Goal: Task Accomplishment & Management: Manage account settings

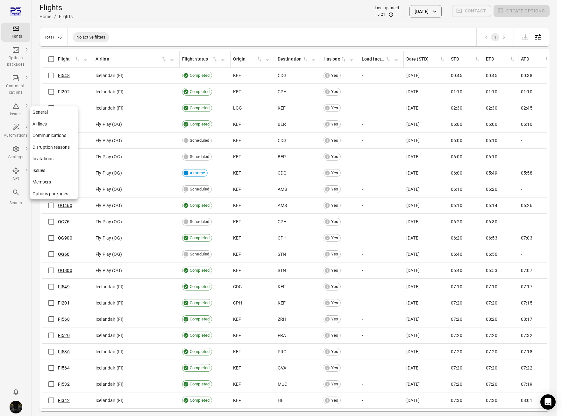
click at [13, 152] on icon "Main navigation" at bounding box center [16, 149] width 8 height 8
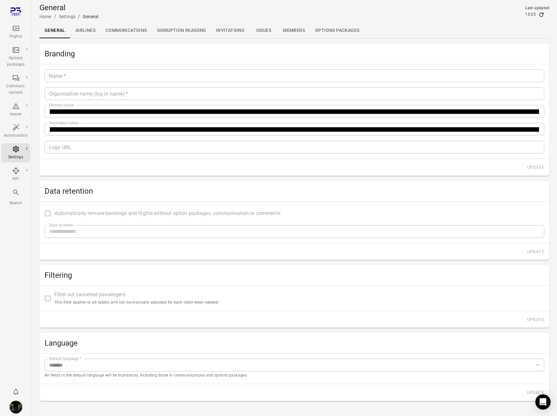
type input "*******"
type input "**********"
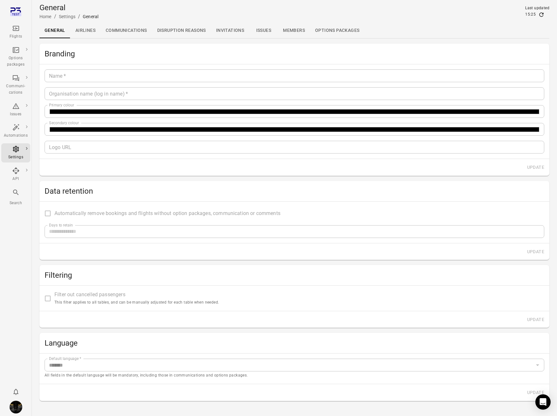
type input "**"
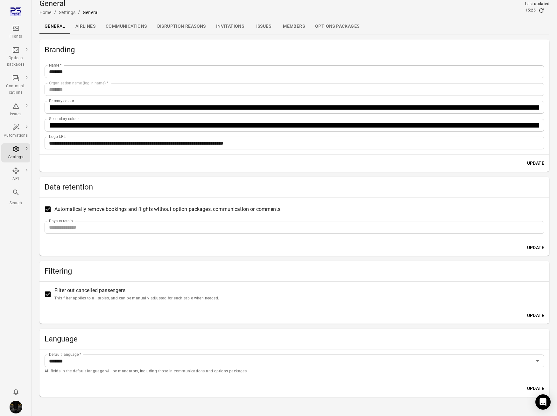
scroll to position [11, 0]
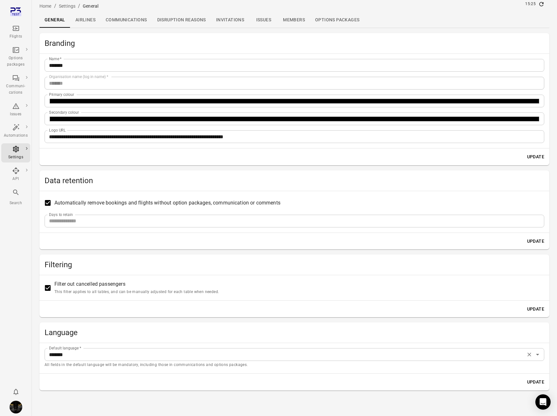
click at [150, 364] on p "All fields in the default language will be mandatory, including those in commun…" at bounding box center [295, 365] width 500 height 6
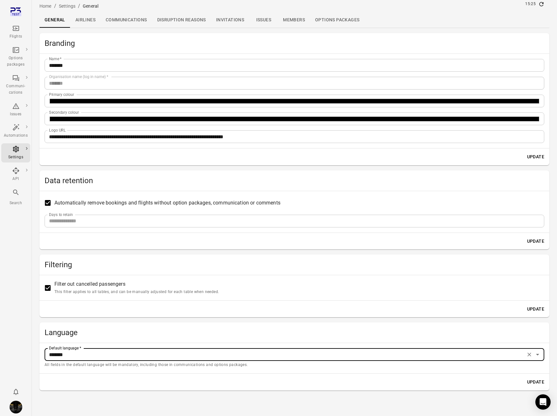
click at [150, 364] on p "All fields in the default language will be mandatory, including those in commun…" at bounding box center [295, 365] width 500 height 6
click at [151, 329] on h2 "Language" at bounding box center [295, 332] width 500 height 10
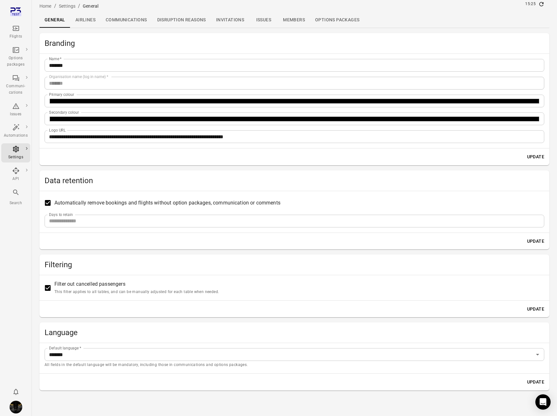
click at [27, 224] on div "Flights Options packages Communi-cations Issues Automations Settings API Search" at bounding box center [16, 208] width 32 height 416
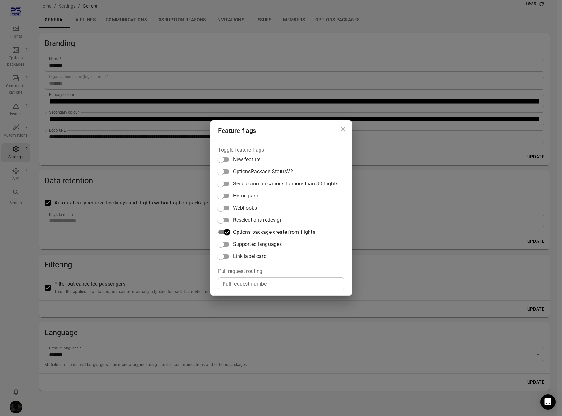
click at [265, 247] on span "Supported languages" at bounding box center [257, 244] width 49 height 8
click at [25, 326] on div "Feature flags Toggle feature flags New feature OptionsPackage StatusV2 Send com…" at bounding box center [281, 208] width 562 height 416
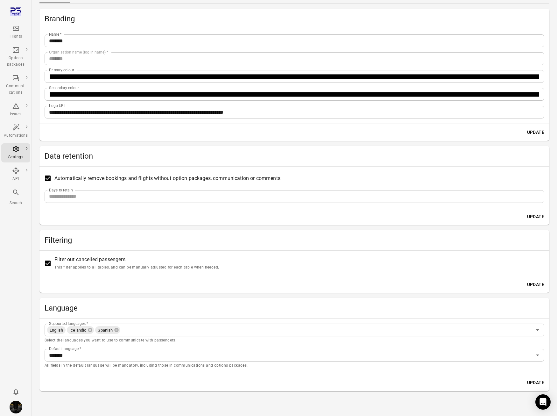
scroll to position [36, 0]
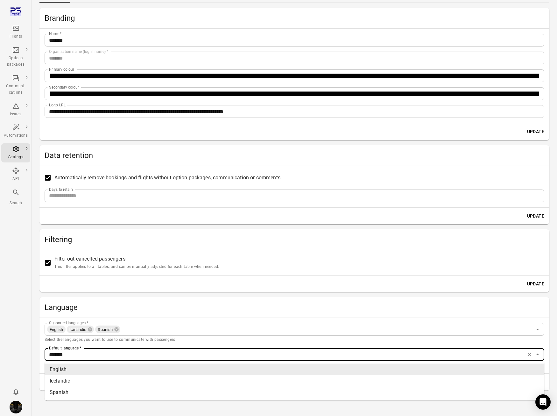
click at [121, 354] on input "*******" at bounding box center [284, 354] width 477 height 9
click at [37, 329] on main "**********" at bounding box center [294, 190] width 525 height 452
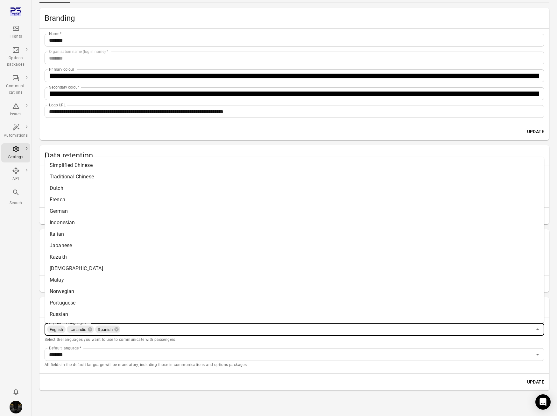
click at [162, 332] on input "Supported languages   *" at bounding box center [326, 329] width 411 height 9
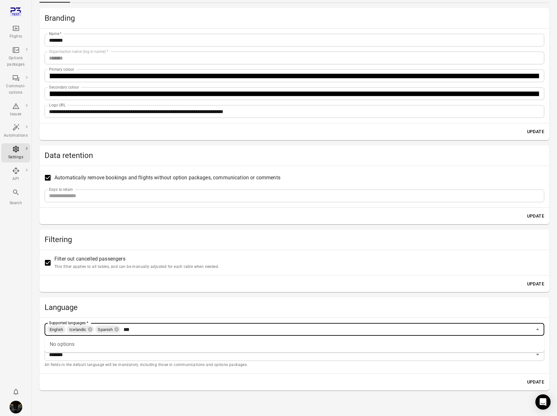
type input "***"
click at [525, 376] on button "Update" at bounding box center [536, 382] width 22 height 12
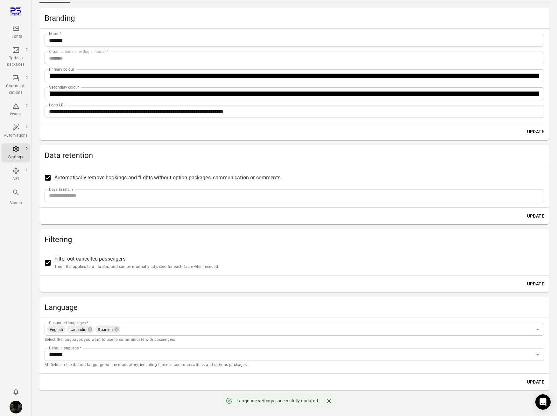
click at [536, 383] on button "Update" at bounding box center [536, 382] width 22 height 12
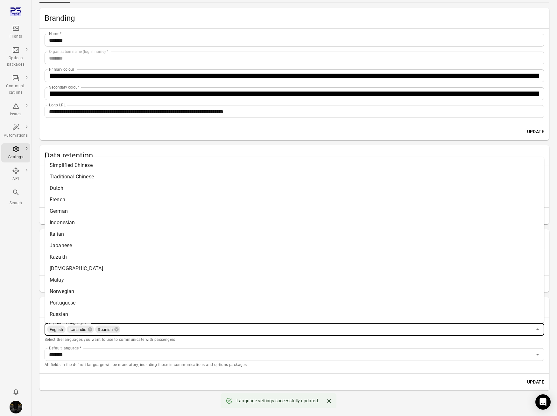
click at [141, 332] on input "Supported languages   *" at bounding box center [326, 329] width 411 height 9
click at [75, 164] on li "Simplified Chinese" at bounding box center [295, 164] width 500 height 11
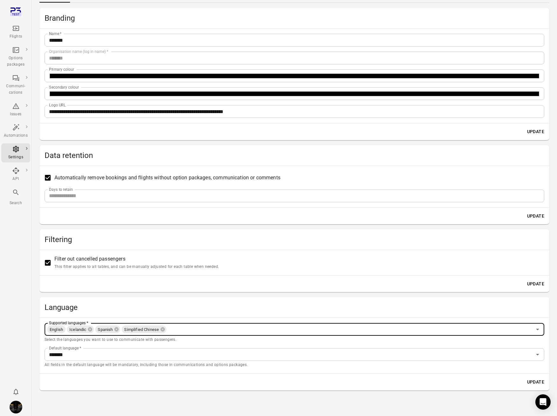
click at [171, 340] on p "Select the languages you want to use to communicate with passengers." at bounding box center [295, 340] width 500 height 6
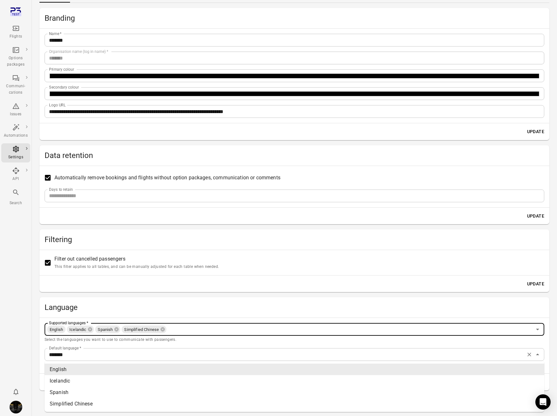
click at [169, 349] on div "******* Default language   *" at bounding box center [295, 354] width 500 height 13
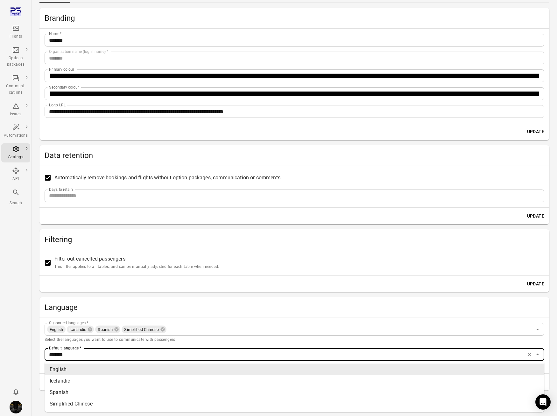
click at [168, 339] on p "Select the languages you want to use to communicate with passengers." at bounding box center [295, 340] width 500 height 6
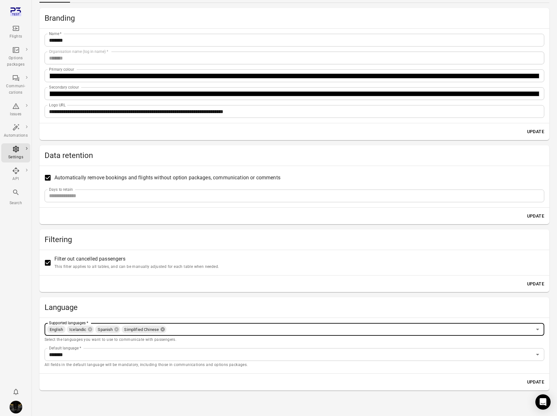
click at [163, 328] on icon at bounding box center [163, 329] width 4 height 4
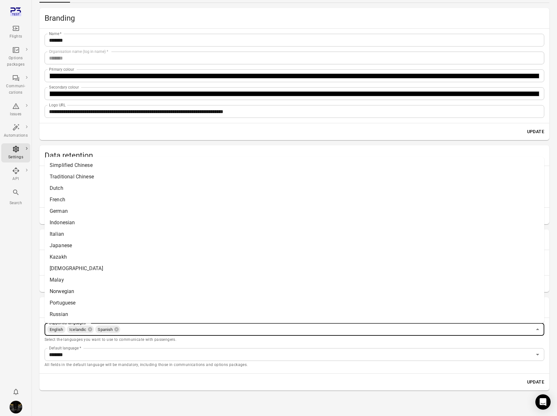
click at [149, 332] on input "Supported languages   *" at bounding box center [326, 329] width 411 height 9
click at [87, 248] on li "Japanese" at bounding box center [295, 244] width 500 height 11
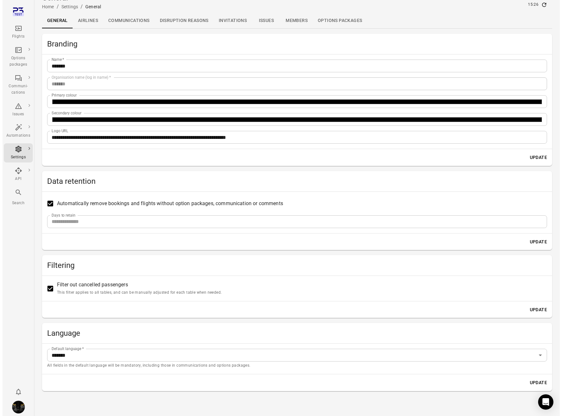
scroll to position [11, 0]
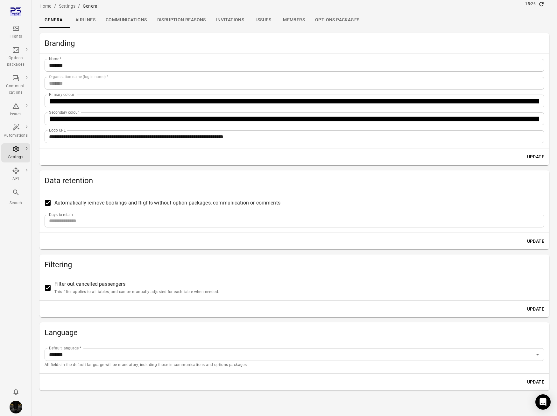
click at [96, 312] on div "Update" at bounding box center [294, 309] width 510 height 17
click at [93, 319] on div "**********" at bounding box center [294, 211] width 510 height 357
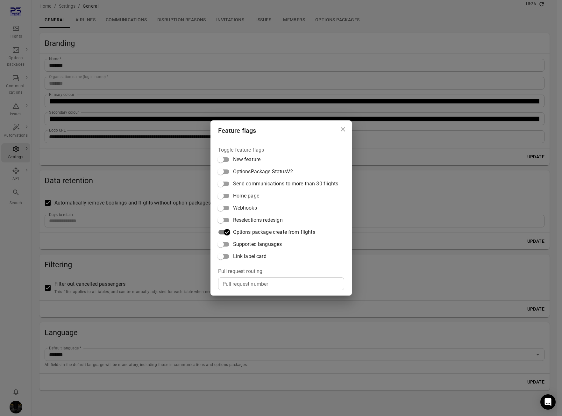
click at [259, 247] on span "Supported languages" at bounding box center [257, 244] width 49 height 8
click at [225, 338] on div "Feature flags Toggle feature flags New feature OptionsPackage StatusV2 Send com…" at bounding box center [281, 208] width 562 height 416
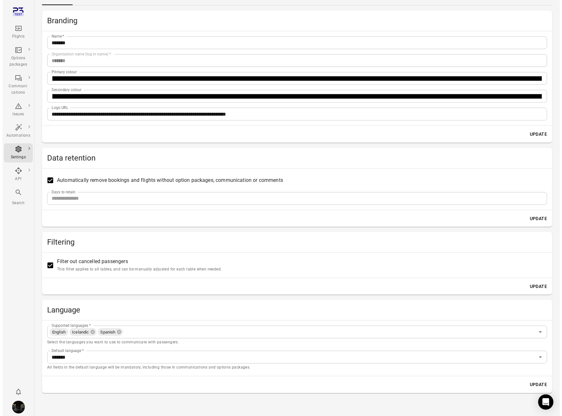
scroll to position [36, 0]
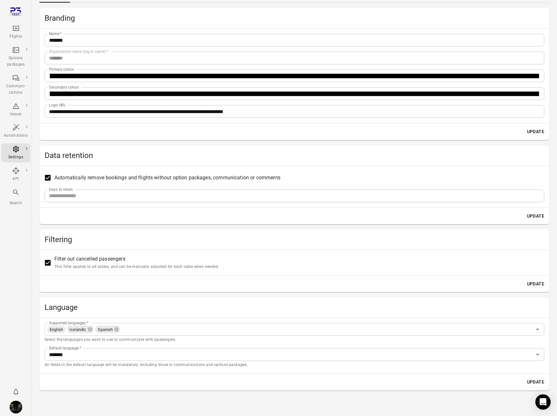
click at [288, 369] on div "Supported languages   * English Icelandic Spanish Supported languages   * Selec…" at bounding box center [294, 345] width 510 height 55
click at [142, 330] on input "Supported languages   *" at bounding box center [326, 329] width 411 height 9
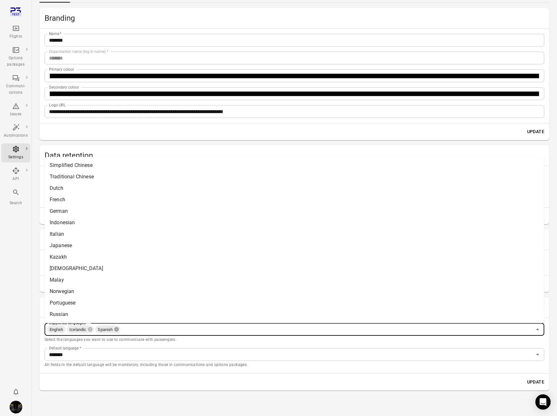
click at [118, 331] on icon at bounding box center [117, 329] width 4 height 4
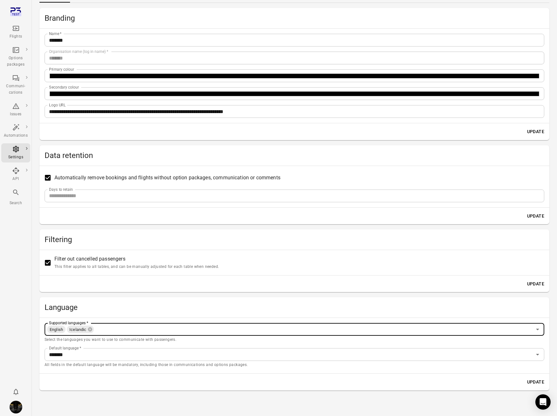
click at [110, 330] on input "Supported languages   *" at bounding box center [314, 329] width 438 height 9
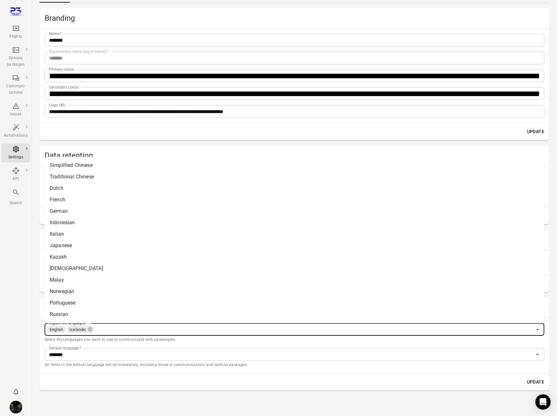
click at [110, 330] on input "Supported languages   *" at bounding box center [314, 329] width 438 height 9
click at [56, 211] on li "German" at bounding box center [295, 210] width 500 height 11
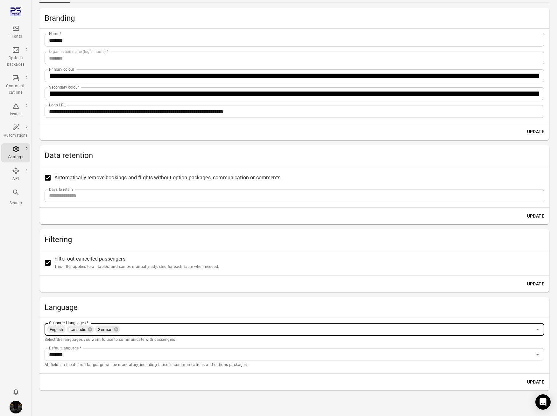
click at [536, 380] on button "Update" at bounding box center [536, 382] width 22 height 12
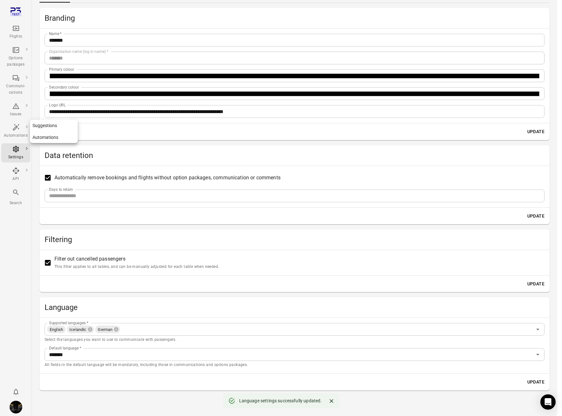
click at [16, 131] on icon "Main navigation" at bounding box center [16, 128] width 8 height 8
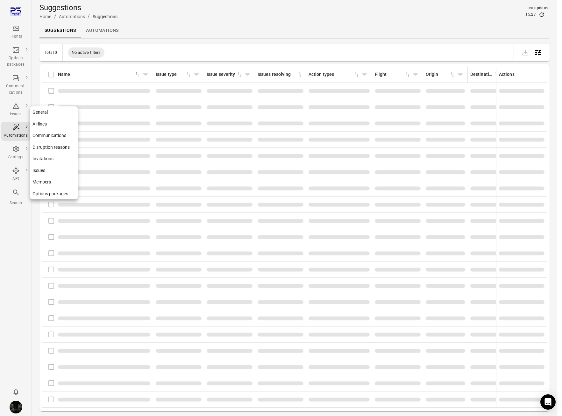
click at [19, 149] on icon "Main navigation" at bounding box center [16, 149] width 8 height 8
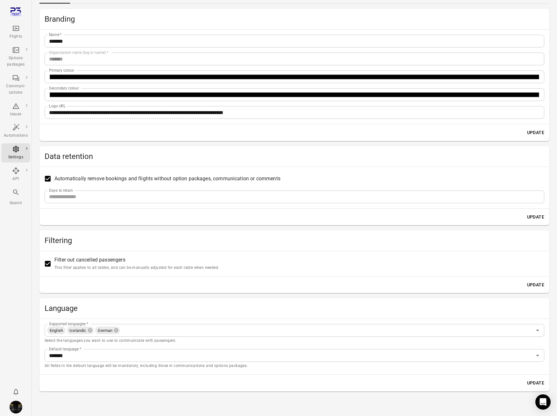
scroll to position [36, 0]
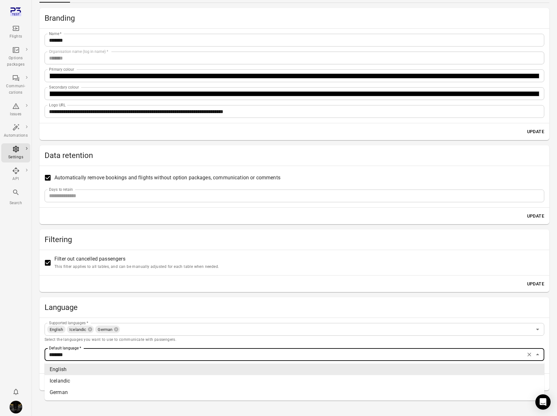
click at [125, 355] on input "*******" at bounding box center [284, 354] width 477 height 9
click at [113, 394] on li "German" at bounding box center [295, 392] width 500 height 11
type input "******"
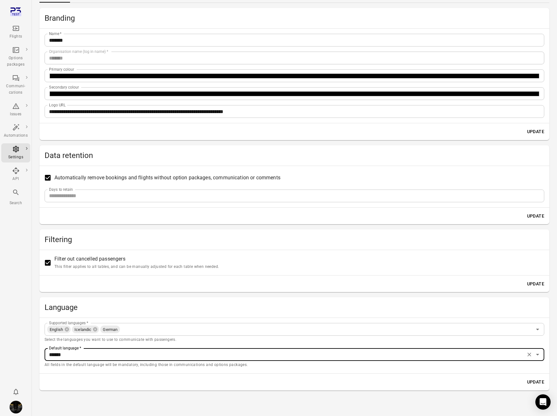
click at [538, 380] on button "Update" at bounding box center [536, 382] width 22 height 12
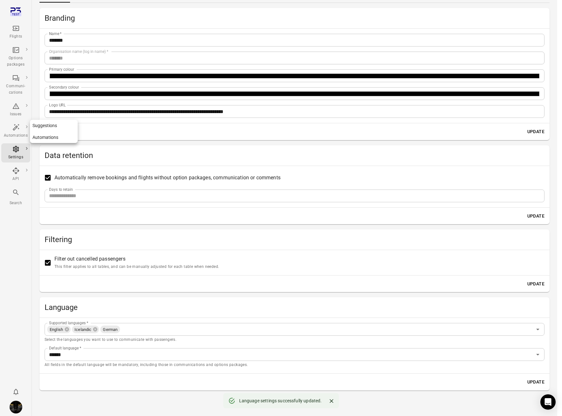
click at [16, 127] on icon "Main navigation" at bounding box center [15, 127] width 7 height 7
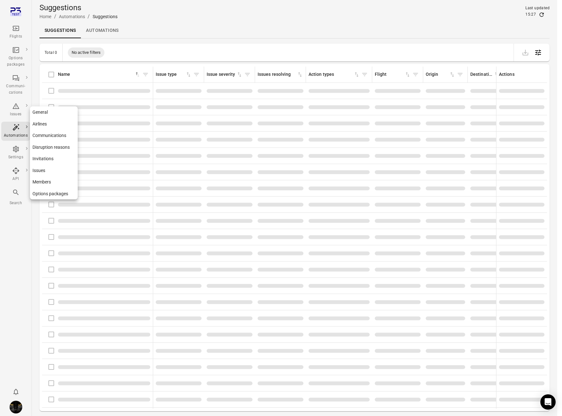
click at [14, 148] on icon "Main navigation" at bounding box center [16, 149] width 8 height 8
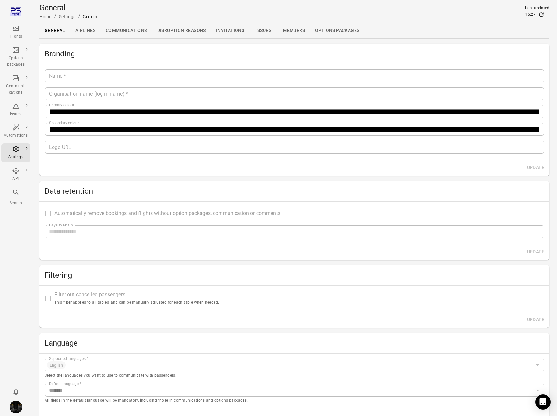
type input "*******"
type input "**********"
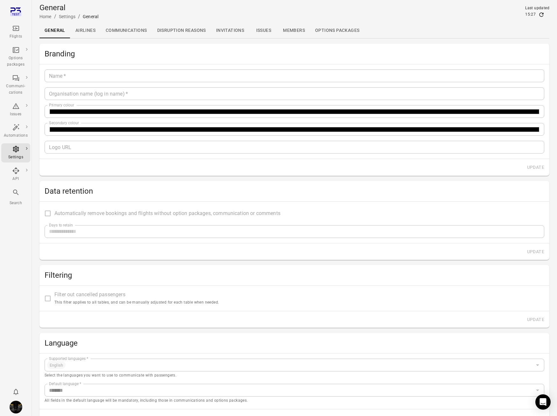
type input "**"
type input "******"
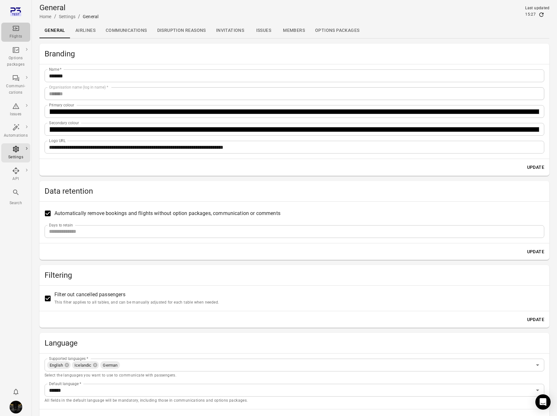
click at [17, 32] on icon "Main navigation" at bounding box center [16, 29] width 8 height 8
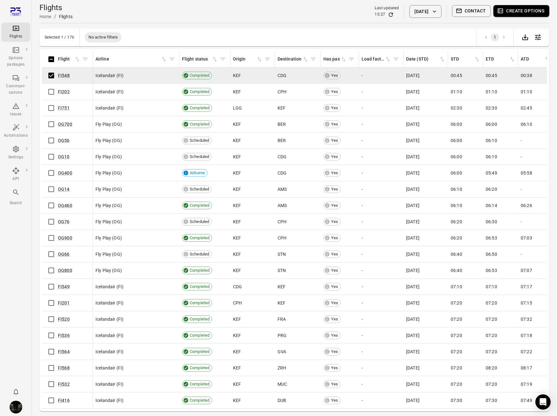
click at [468, 10] on button "Contact" at bounding box center [471, 11] width 39 height 12
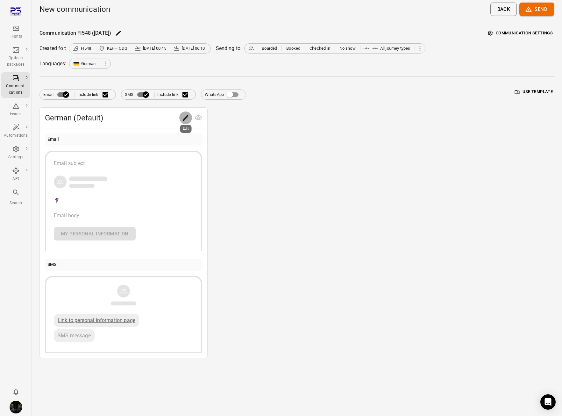
click at [187, 119] on icon "Edit" at bounding box center [186, 118] width 8 height 8
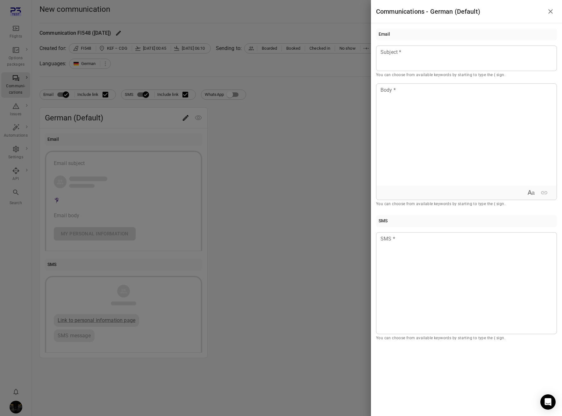
click at [302, 154] on div at bounding box center [281, 208] width 562 height 416
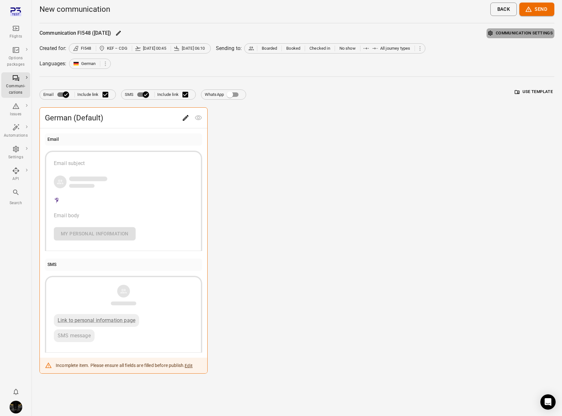
click at [513, 33] on button "Communication settings" at bounding box center [521, 33] width 68 height 10
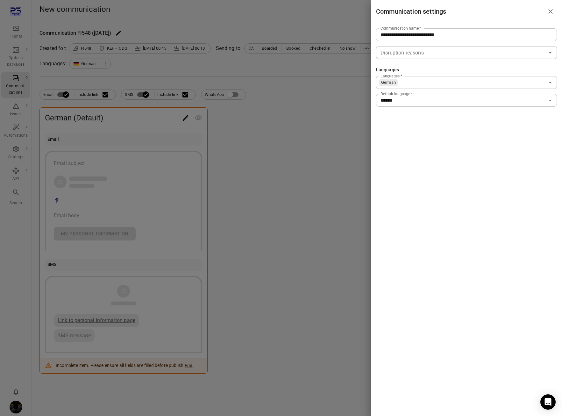
click at [452, 82] on input "Languages   *" at bounding box center [472, 82] width 146 height 9
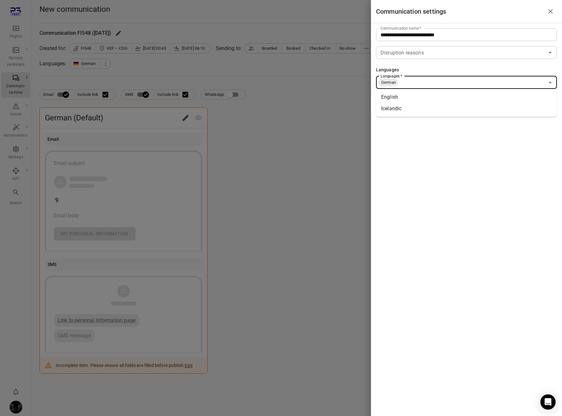
click at [448, 95] on li "English" at bounding box center [466, 96] width 181 height 11
click at [452, 82] on input "Languages   *" at bounding box center [487, 82] width 116 height 9
click at [450, 98] on li "Icelandic" at bounding box center [466, 96] width 181 height 11
click at [444, 102] on input "******" at bounding box center [461, 100] width 167 height 9
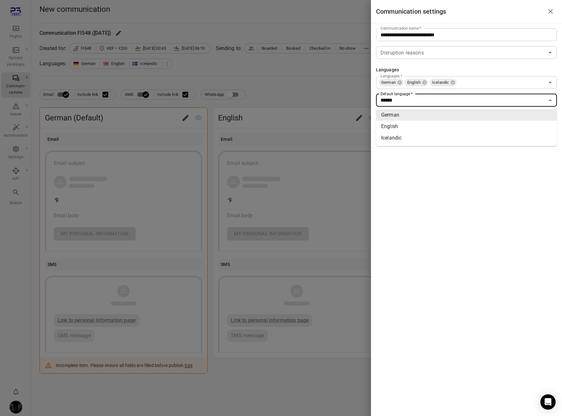
click at [439, 121] on li "English" at bounding box center [466, 126] width 181 height 11
type input "*******"
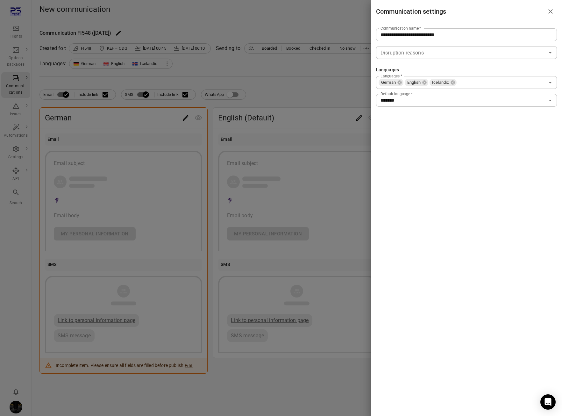
click at [299, 86] on div at bounding box center [281, 208] width 562 height 416
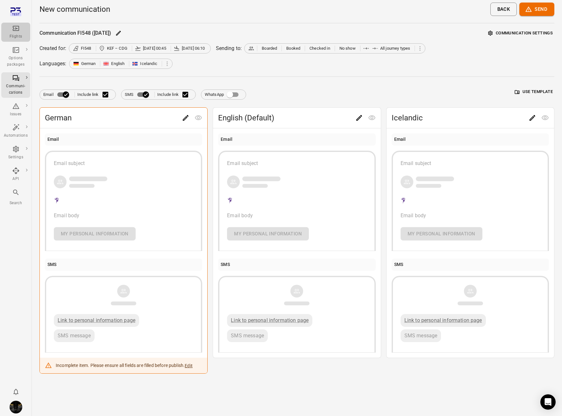
click at [21, 28] on div "Flights" at bounding box center [16, 32] width 24 height 15
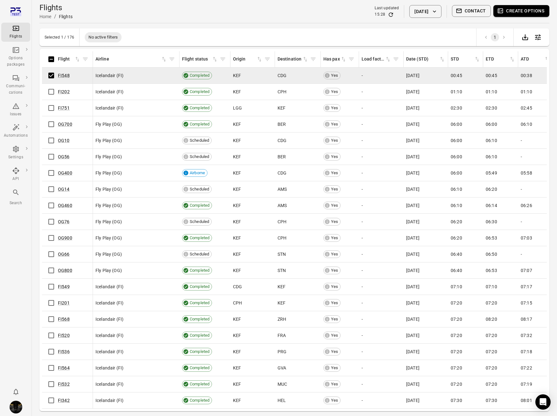
click at [518, 13] on button "Create options" at bounding box center [522, 11] width 56 height 12
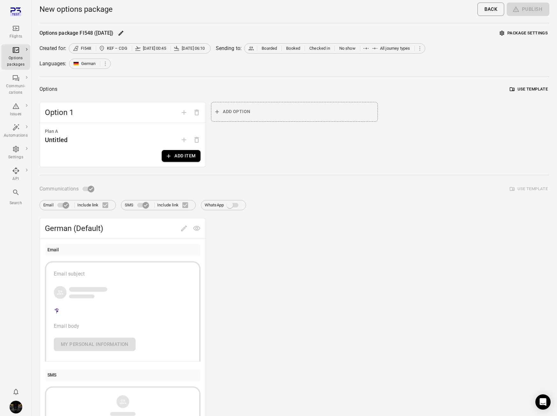
click at [542, 40] on div "Options package FI548 (22 Aug) Package settings Created for: FI548 KEF – CDG 22…" at bounding box center [294, 248] width 510 height 440
click at [537, 31] on button "Package settings" at bounding box center [523, 33] width 51 height 10
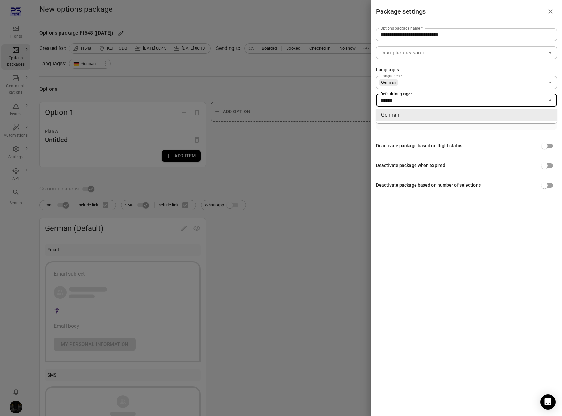
click at [470, 99] on input "******" at bounding box center [461, 100] width 167 height 9
click at [471, 85] on input "Languages   *" at bounding box center [472, 82] width 146 height 9
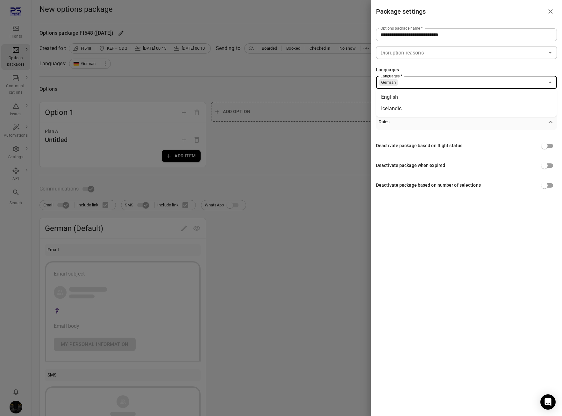
click at [468, 97] on li "English" at bounding box center [466, 96] width 181 height 11
click at [471, 82] on input "Languages   *" at bounding box center [487, 82] width 116 height 9
click at [469, 102] on li "Icelandic" at bounding box center [466, 96] width 181 height 11
click at [275, 86] on div at bounding box center [281, 208] width 562 height 416
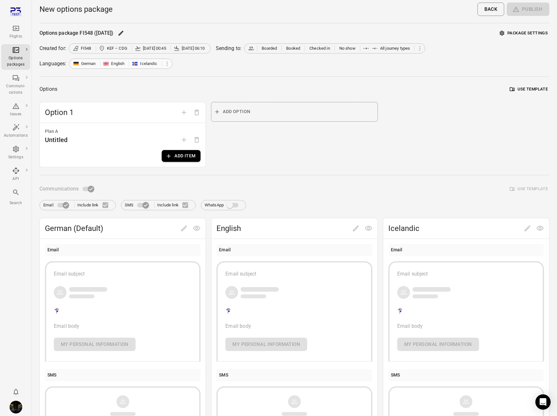
click at [163, 61] on span "German English Icelandic" at bounding box center [117, 64] width 96 height 6
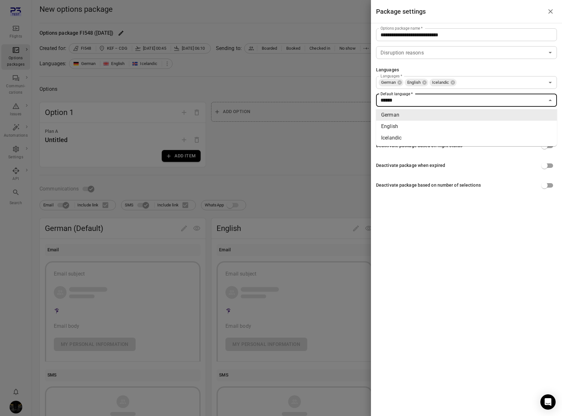
click at [427, 100] on input "******" at bounding box center [461, 100] width 167 height 9
click at [422, 122] on li "English" at bounding box center [466, 126] width 181 height 11
type input "*******"
click at [348, 87] on div at bounding box center [281, 208] width 562 height 416
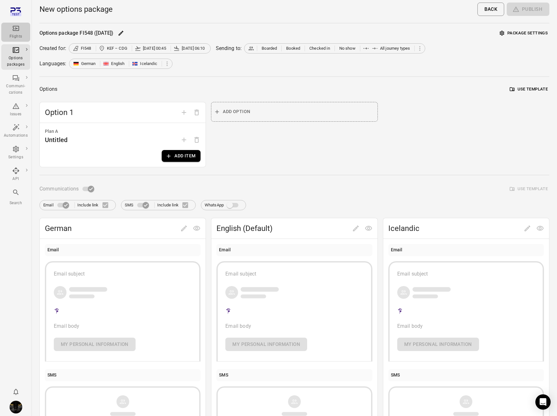
click at [17, 26] on icon "Main navigation" at bounding box center [16, 28] width 6 height 5
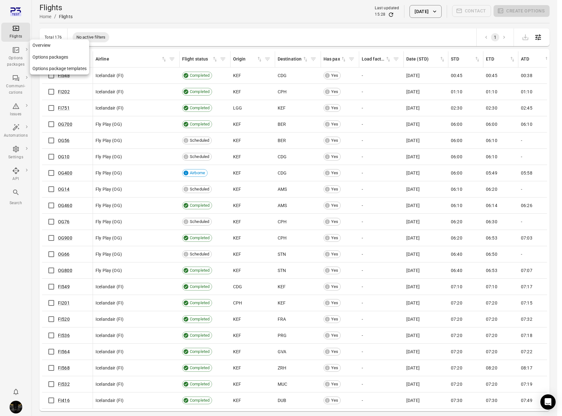
click at [16, 56] on div "Options packages" at bounding box center [16, 61] width 24 height 13
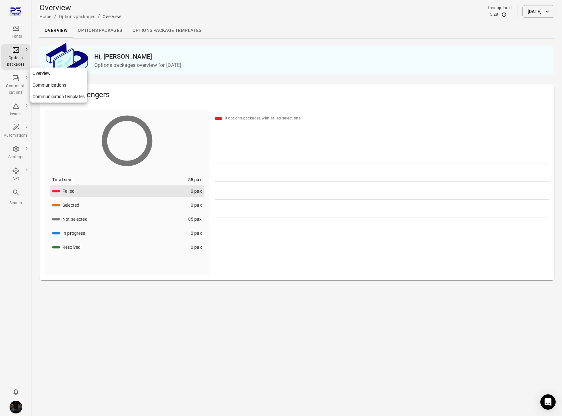
click at [17, 75] on icon "Main navigation" at bounding box center [16, 78] width 6 height 6
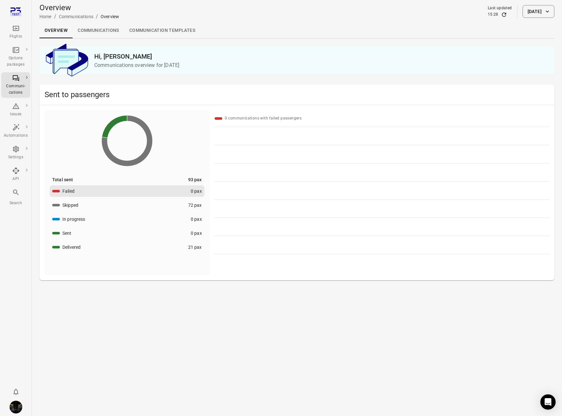
click at [163, 32] on link "Communication templates" at bounding box center [162, 30] width 76 height 15
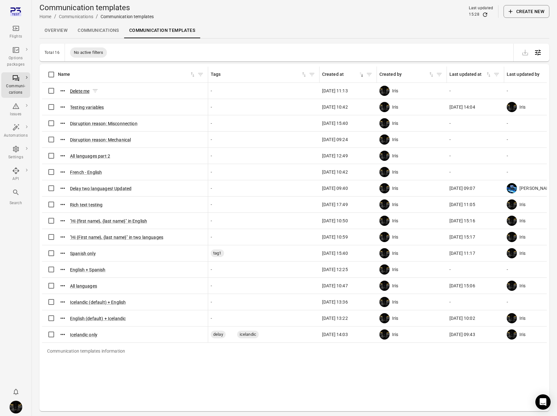
click at [84, 92] on button "Delete me" at bounding box center [79, 91] width 19 height 6
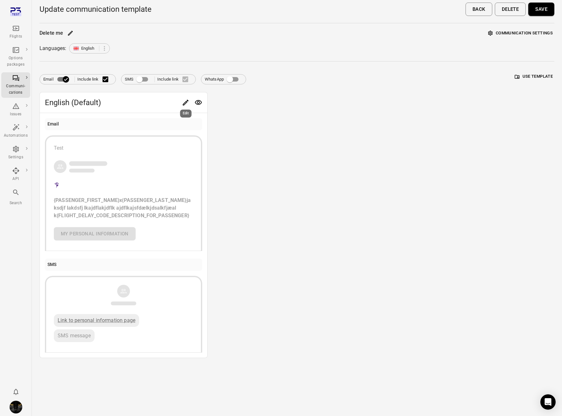
click at [186, 104] on icon "Edit" at bounding box center [186, 103] width 8 height 8
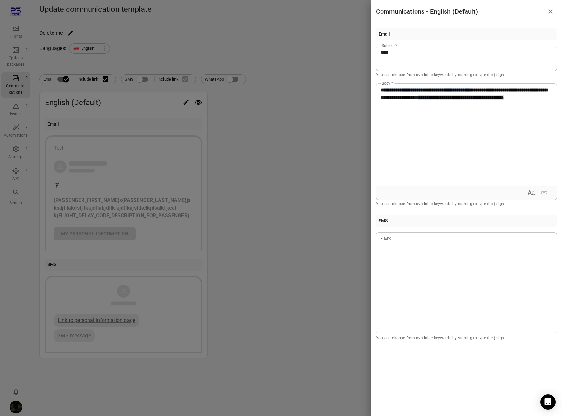
click at [336, 101] on div at bounding box center [281, 208] width 562 height 416
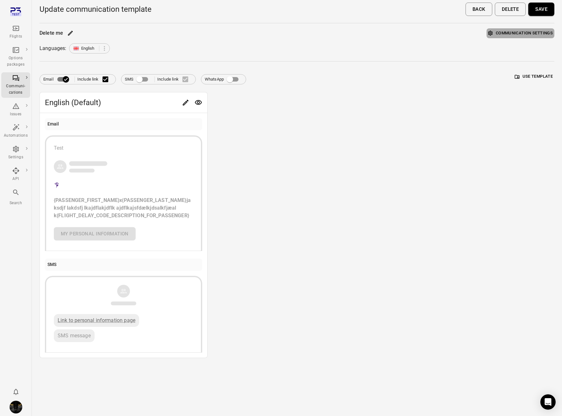
click at [534, 32] on button "Communication settings" at bounding box center [521, 33] width 68 height 10
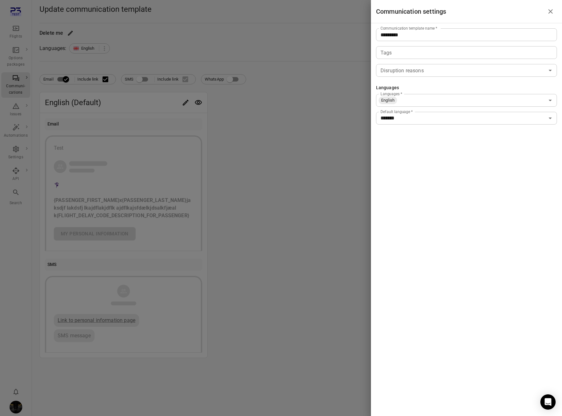
click at [493, 101] on input "Languages   *" at bounding box center [471, 100] width 147 height 9
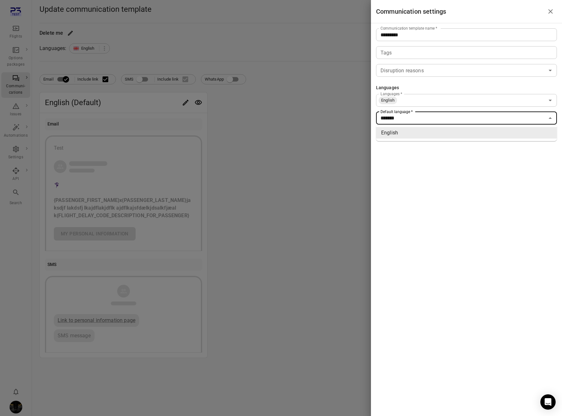
click at [488, 119] on input "*******" at bounding box center [461, 118] width 167 height 9
click at [489, 98] on input "Languages   *" at bounding box center [471, 100] width 147 height 9
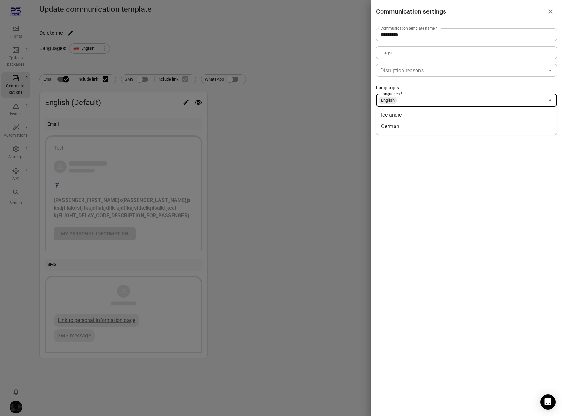
click at [492, 83] on div "Communication template name   * ********* Communication template name   * Tags …" at bounding box center [466, 76] width 191 height 106
click at [487, 95] on div "English Languages   *" at bounding box center [466, 100] width 181 height 13
click at [491, 81] on div "Communication template name   * ********* Communication template name   * Tags …" at bounding box center [466, 76] width 191 height 106
click at [21, 54] on div at bounding box center [281, 208] width 562 height 416
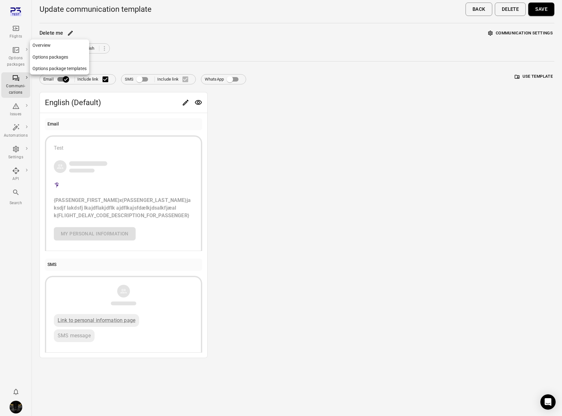
click at [20, 52] on div "Options packages" at bounding box center [16, 57] width 24 height 22
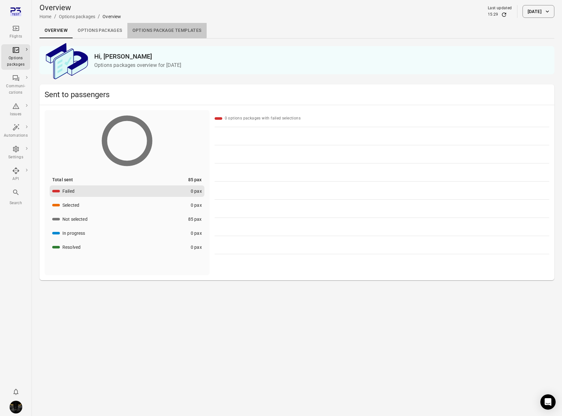
click at [166, 30] on link "Options package Templates" at bounding box center [166, 30] width 79 height 15
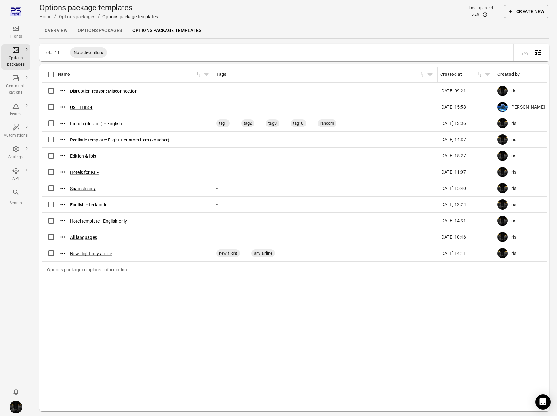
click at [527, 16] on button "Create new" at bounding box center [527, 11] width 46 height 13
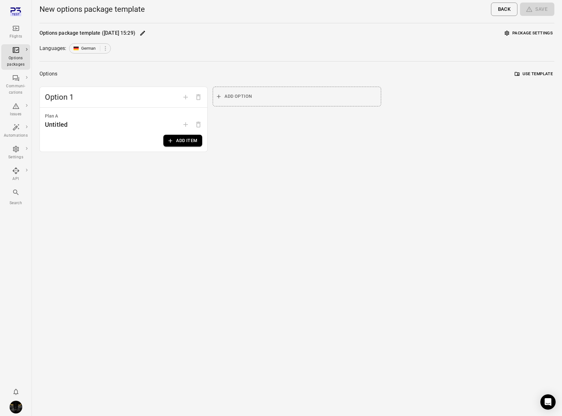
click at [550, 37] on button "Package settings" at bounding box center [528, 33] width 51 height 10
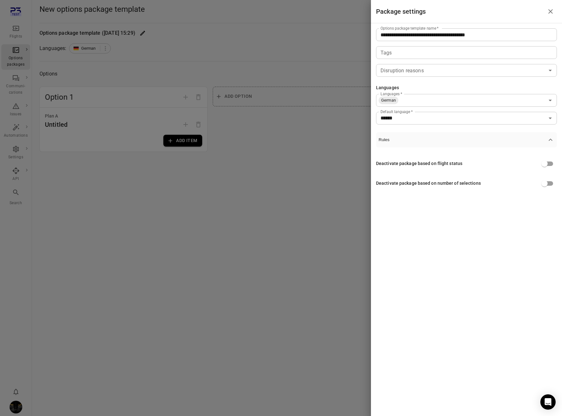
click at [488, 116] on input "******" at bounding box center [461, 118] width 167 height 9
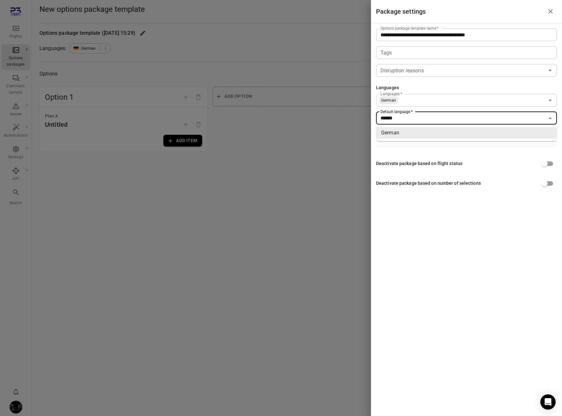
click at [484, 96] on input "Languages   *" at bounding box center [472, 100] width 146 height 9
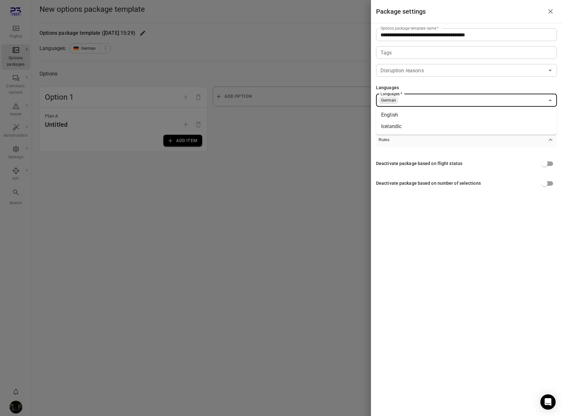
click at [427, 111] on li "English" at bounding box center [466, 114] width 181 height 11
drag, startPoint x: 430, startPoint y: 101, endPoint x: 434, endPoint y: 111, distance: 10.5
click at [430, 101] on input "Languages   *" at bounding box center [487, 100] width 116 height 9
click at [444, 116] on li "Icelandic" at bounding box center [466, 114] width 181 height 11
click at [101, 62] on div at bounding box center [281, 208] width 562 height 416
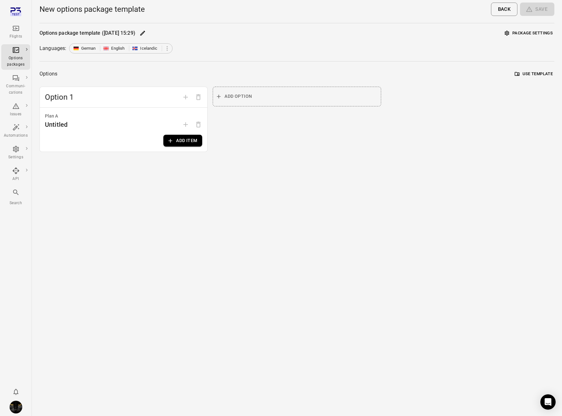
click at [16, 28] on icon "Main navigation" at bounding box center [16, 28] width 6 height 5
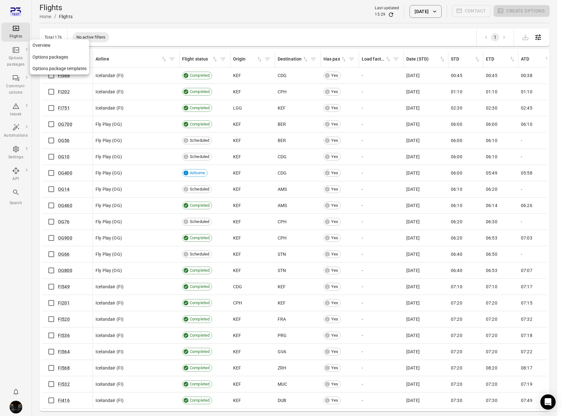
click at [21, 55] on div "Options packages" at bounding box center [16, 61] width 24 height 13
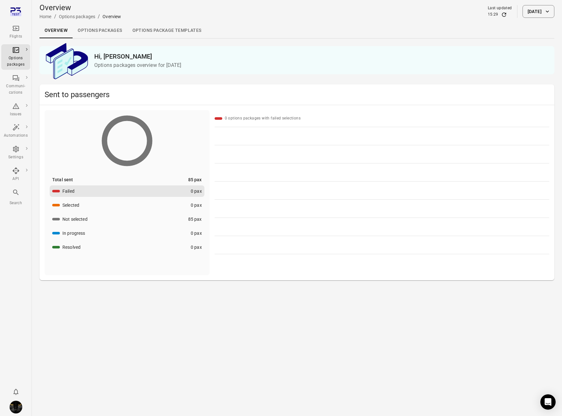
click at [523, 11] on button "[DATE]" at bounding box center [539, 11] width 32 height 13
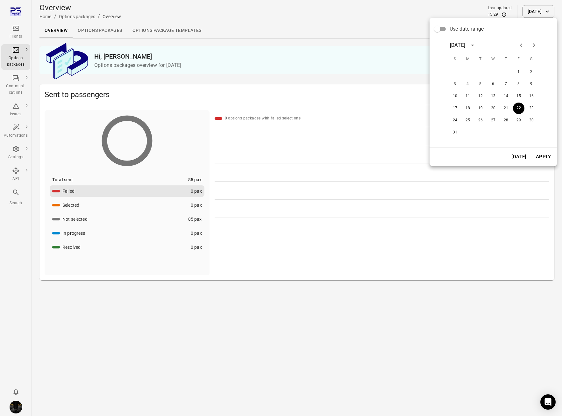
click at [450, 28] on span "Use date range" at bounding box center [467, 29] width 34 height 8
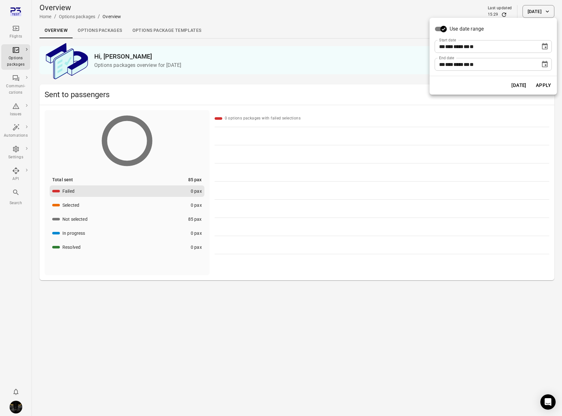
click at [548, 46] on icon "Choose date, selected date is Aug 22, 2025" at bounding box center [545, 47] width 8 height 8
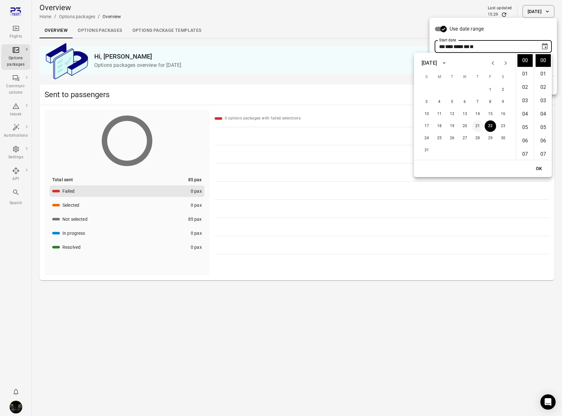
click at [474, 125] on button "21" at bounding box center [477, 125] width 11 height 11
type input "**********"
click at [541, 168] on button "OK" at bounding box center [539, 169] width 20 height 12
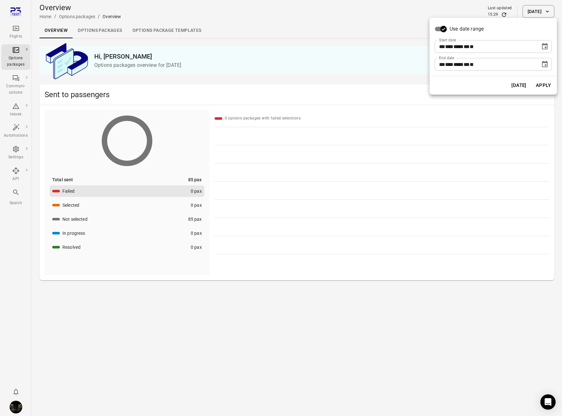
click at [548, 64] on icon "Choose date, selected date is Aug 22, 2025" at bounding box center [545, 65] width 8 height 8
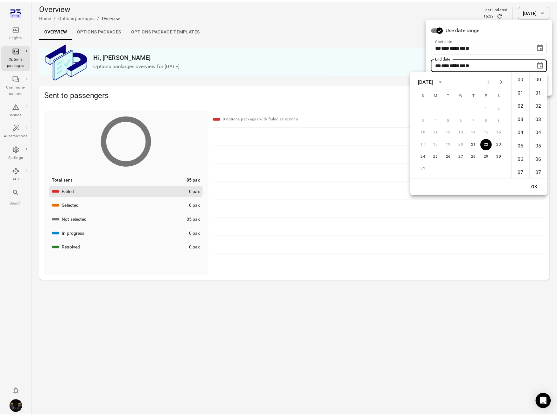
scroll to position [789, 0]
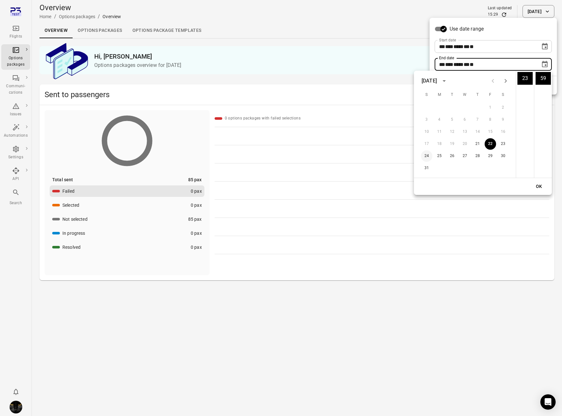
click at [427, 157] on button "24" at bounding box center [426, 155] width 11 height 11
type input "**********"
click at [541, 185] on button "OK" at bounding box center [539, 187] width 20 height 12
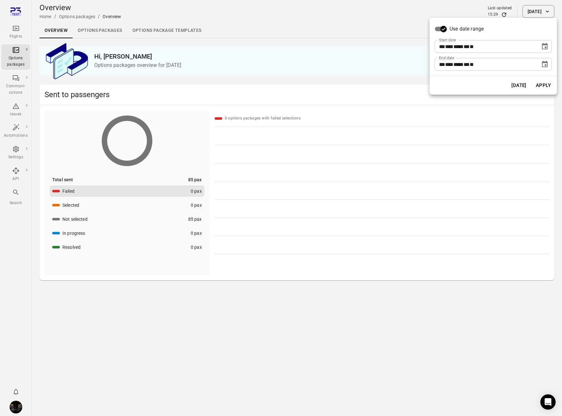
click at [544, 85] on button "Apply" at bounding box center [544, 85] width 22 height 13
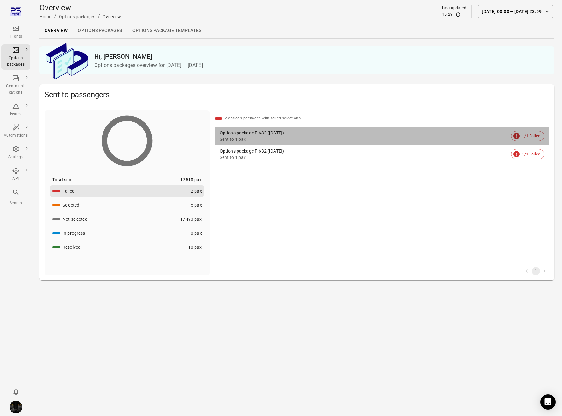
click at [323, 136] on div "Sent to 1 pax" at bounding box center [364, 139] width 289 height 6
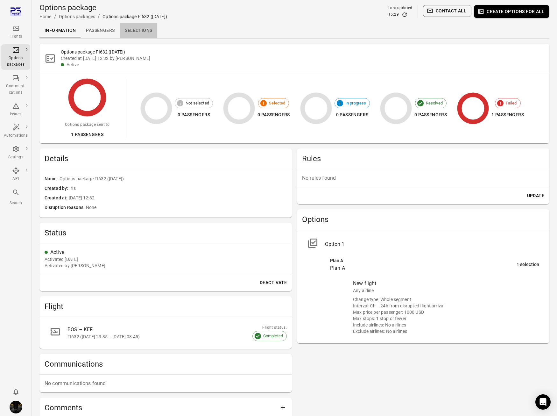
click at [145, 29] on link "Selections" at bounding box center [139, 30] width 38 height 15
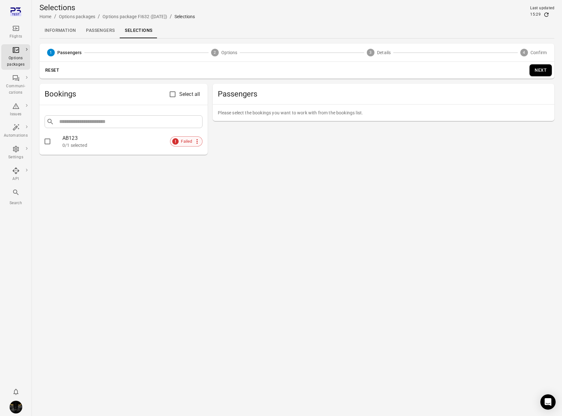
click at [199, 139] on icon at bounding box center [197, 141] width 7 height 7
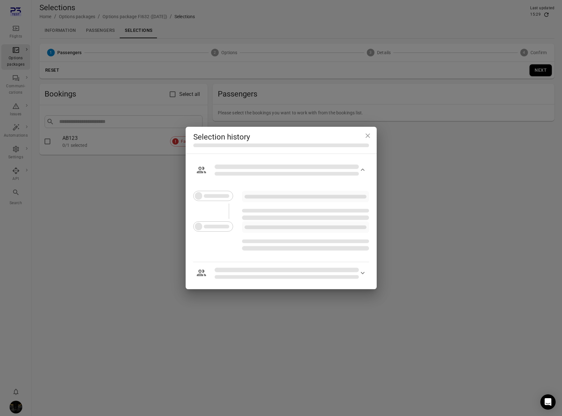
click at [198, 102] on div "Selection history" at bounding box center [281, 208] width 562 height 416
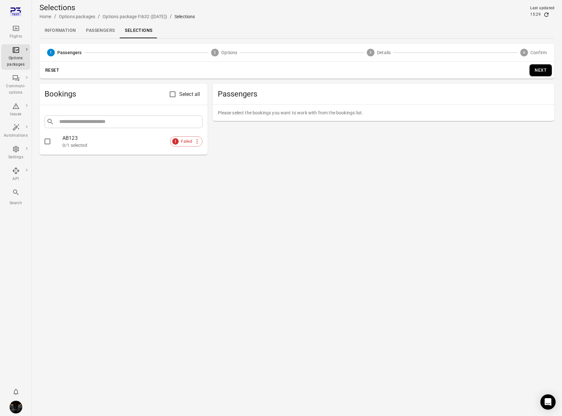
click at [108, 33] on link "Passengers" at bounding box center [100, 30] width 39 height 15
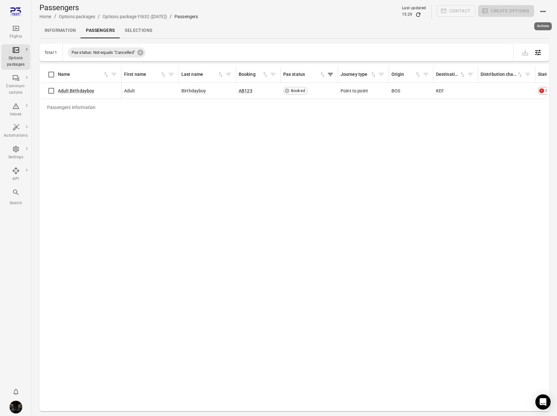
click at [543, 11] on icon "Actions" at bounding box center [543, 11] width 5 height 1
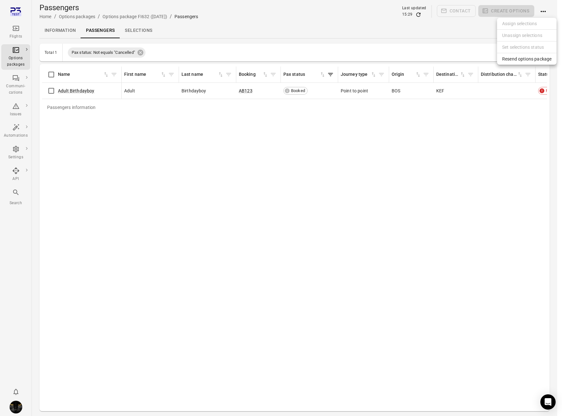
click at [531, 59] on span "Resend options package" at bounding box center [526, 59] width 49 height 6
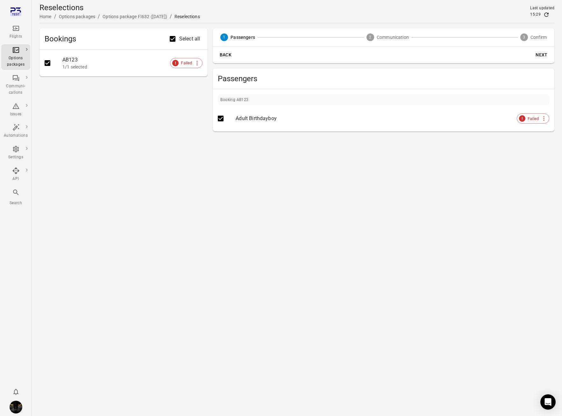
click at [545, 55] on button "Next" at bounding box center [542, 55] width 20 height 12
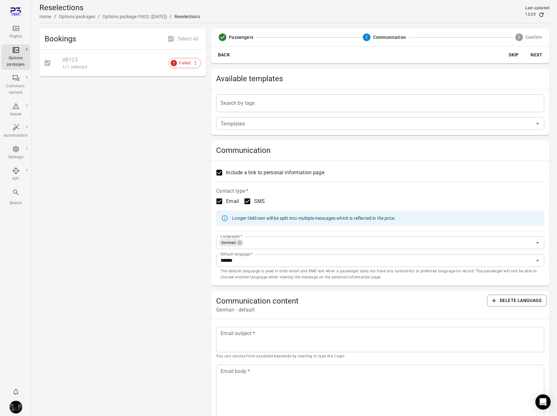
click at [348, 232] on div "Include a link to personal information page Contact type   * Email SMS Longer S…" at bounding box center [380, 223] width 339 height 125
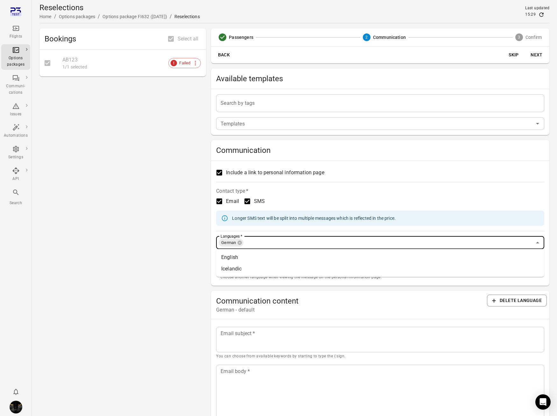
click at [348, 242] on input "Languages   *" at bounding box center [388, 242] width 288 height 9
click at [350, 241] on input "Languages   *" at bounding box center [388, 242] width 288 height 9
click at [349, 260] on input "******" at bounding box center [371, 260] width 306 height 9
click at [352, 239] on input "Languages   *" at bounding box center [388, 242] width 288 height 9
click at [341, 253] on li "English" at bounding box center [380, 257] width 328 height 11
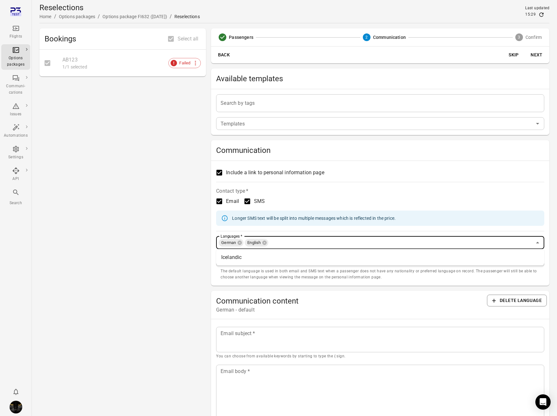
drag, startPoint x: 340, startPoint y: 242, endPoint x: 340, endPoint y: 251, distance: 9.6
click at [340, 242] on input "Languages   *" at bounding box center [400, 242] width 263 height 9
click at [340, 253] on li "Icelandic" at bounding box center [380, 257] width 328 height 11
drag, startPoint x: 340, startPoint y: 257, endPoint x: 339, endPoint y: 265, distance: 7.4
click at [340, 258] on input "******" at bounding box center [371, 260] width 306 height 9
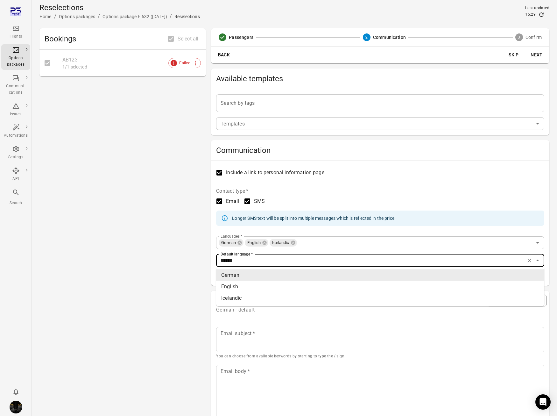
click at [338, 289] on li "English" at bounding box center [380, 286] width 328 height 11
type input "*******"
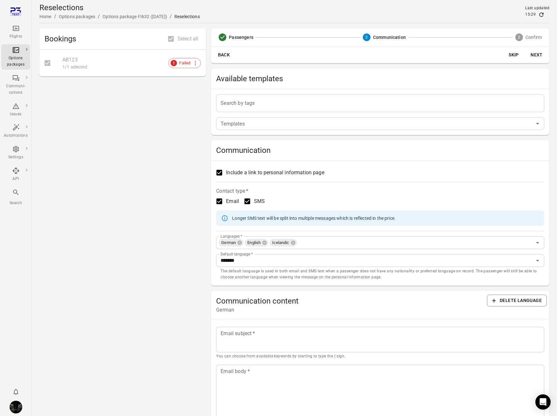
click at [13, 32] on icon "Main navigation" at bounding box center [16, 29] width 8 height 8
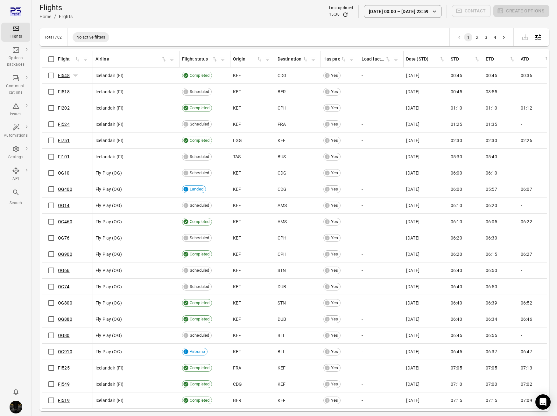
click at [64, 76] on link "FI548" at bounding box center [64, 75] width 12 height 5
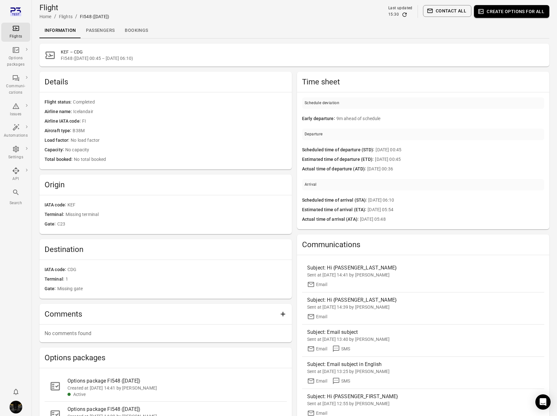
click at [102, 29] on link "Passengers" at bounding box center [100, 30] width 39 height 15
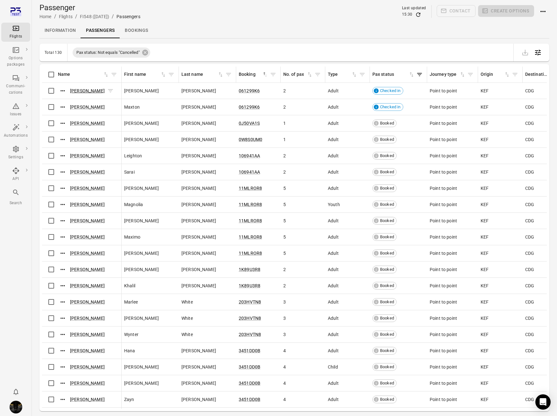
click at [74, 91] on link "Alani Baldwin" at bounding box center [87, 90] width 35 height 5
click at [19, 36] on div "Flights" at bounding box center [16, 36] width 24 height 6
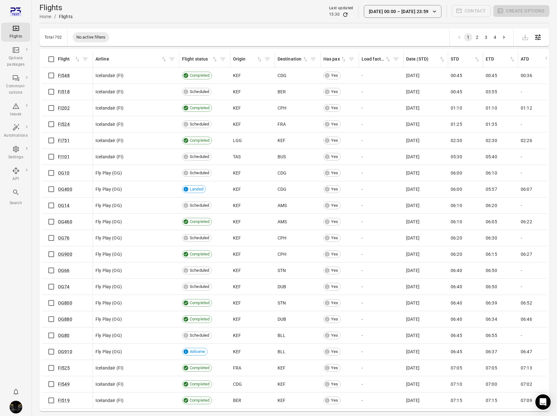
click at [414, 10] on button "21 Aug 00:00 – 24 Aug 23:59" at bounding box center [403, 11] width 78 height 13
click at [423, 13] on button "21 Aug 00:00 – 24 Aug 23:59" at bounding box center [403, 11] width 78 height 13
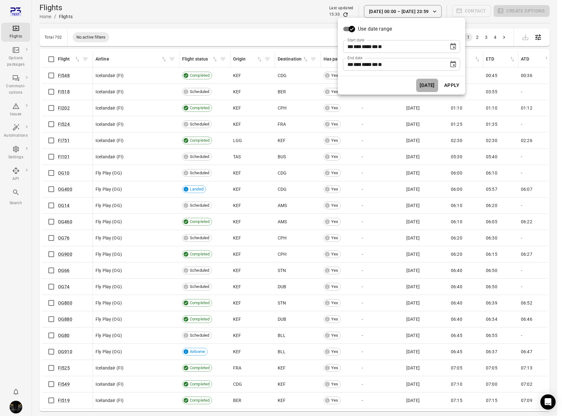
click at [431, 87] on button "Today" at bounding box center [427, 85] width 22 height 13
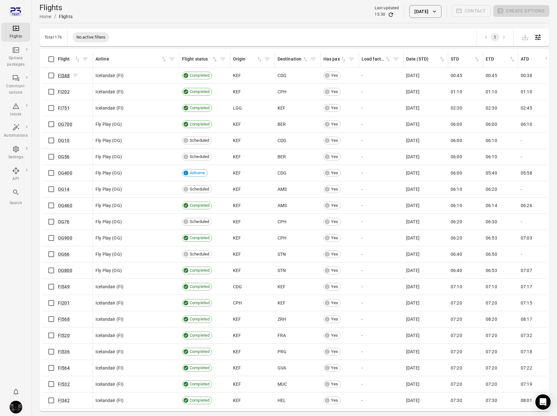
click at [63, 77] on link "FI548" at bounding box center [64, 75] width 12 height 5
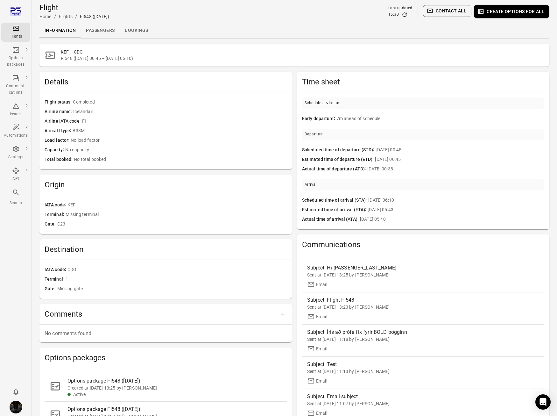
click at [98, 32] on link "Passengers" at bounding box center [100, 30] width 39 height 15
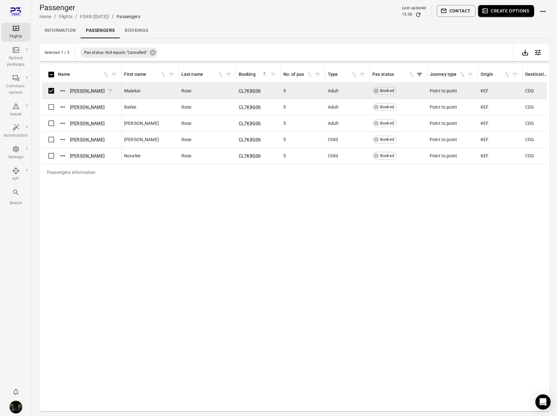
click at [81, 86] on div "Malakai Rose" at bounding box center [86, 91] width 56 height 10
click at [82, 90] on link "Malakai Rose" at bounding box center [87, 90] width 35 height 5
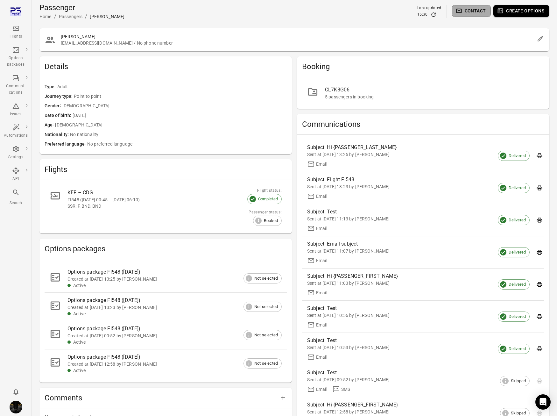
click at [471, 9] on button "Contact" at bounding box center [471, 11] width 39 height 12
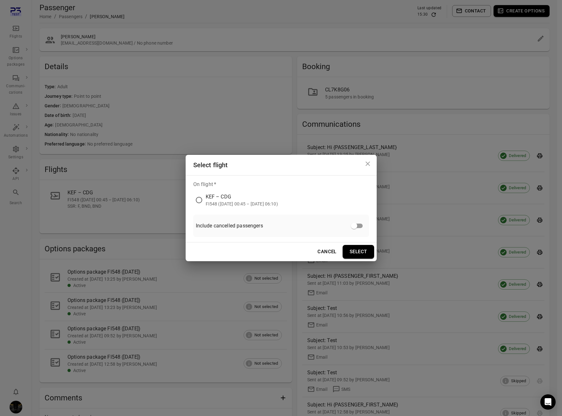
click at [227, 195] on div "KEF – CDG" at bounding box center [242, 197] width 72 height 8
click at [351, 255] on button "Select" at bounding box center [359, 251] width 32 height 13
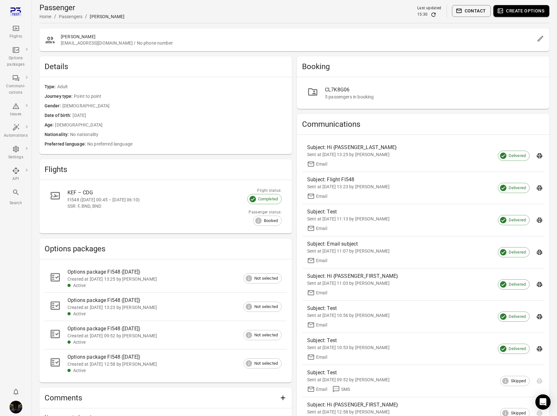
click at [97, 36] on h2 "Malakai Rose" at bounding box center [298, 36] width 474 height 6
click at [502, 11] on icon "button" at bounding box center [501, 11] width 4 height 3
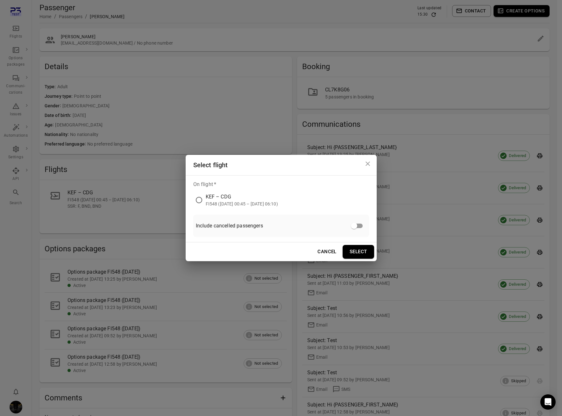
click at [223, 202] on div "FI548 (22 Aug 2025 00:45 – 22 Aug 2025 06:10)" at bounding box center [242, 204] width 72 height 6
click at [371, 255] on button "Select" at bounding box center [359, 251] width 32 height 13
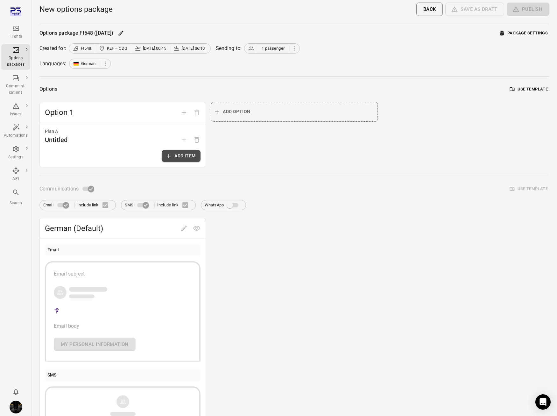
click at [187, 154] on button "Add item" at bounding box center [181, 156] width 39 height 12
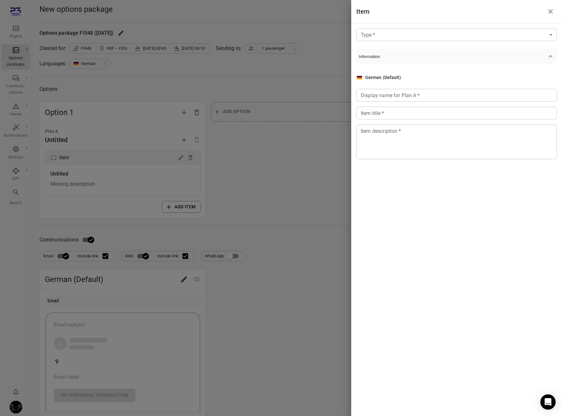
click at [413, 32] on body "Flights Options packages Communi-cations Issues Automations Settings API Search…" at bounding box center [281, 272] width 562 height 545
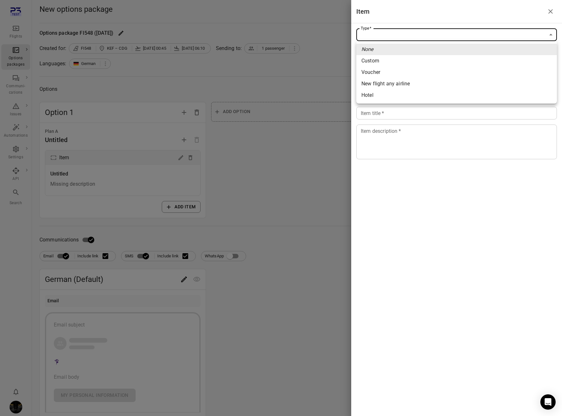
click at [393, 83] on span "New flight any airline" at bounding box center [456, 84] width 190 height 8
type input "**********"
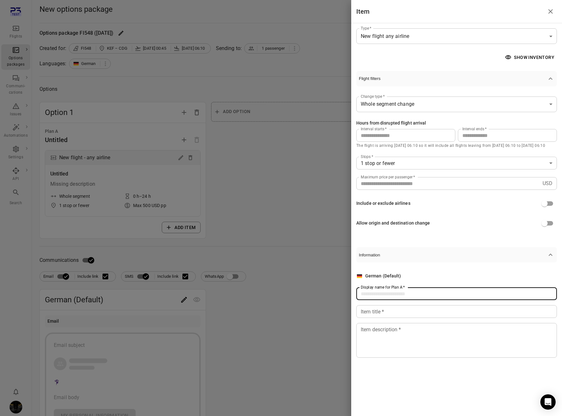
click at [394, 298] on input "Display name for Plan A   *" at bounding box center [456, 293] width 201 height 13
type input "******"
click at [387, 319] on div "German (Default) Display name for Plan A   * ****** Display name for Plan A   *…" at bounding box center [456, 315] width 201 height 85
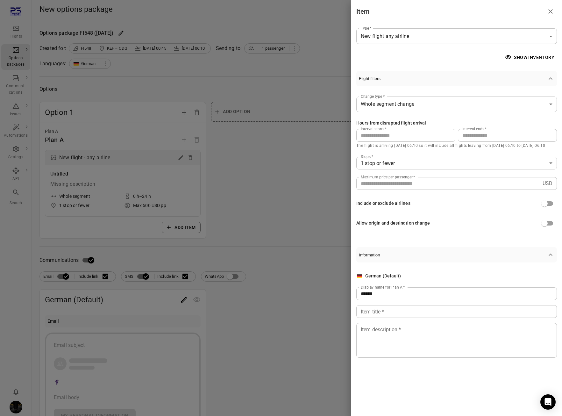
click at [388, 315] on input "Item title   *" at bounding box center [456, 311] width 201 height 13
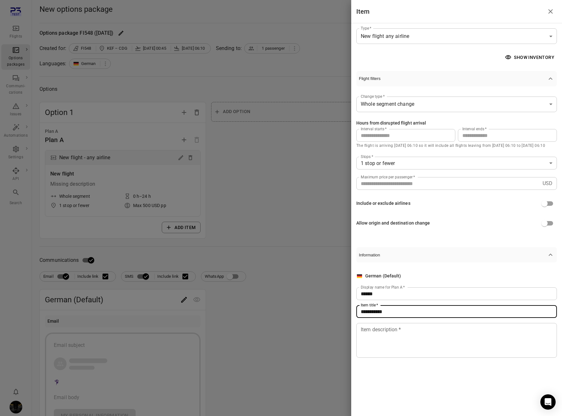
type input "**********"
click at [402, 356] on div "* Item description   *" at bounding box center [456, 340] width 201 height 35
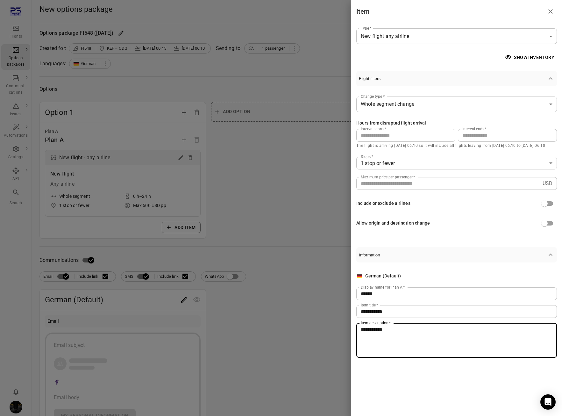
type textarea "**********"
click at [161, 320] on div at bounding box center [281, 208] width 562 height 416
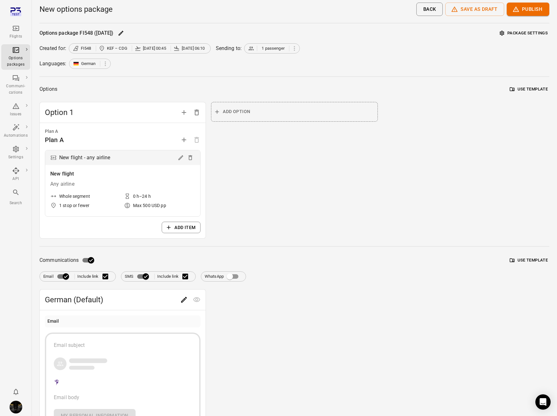
click at [186, 300] on icon "Edit" at bounding box center [184, 300] width 8 height 8
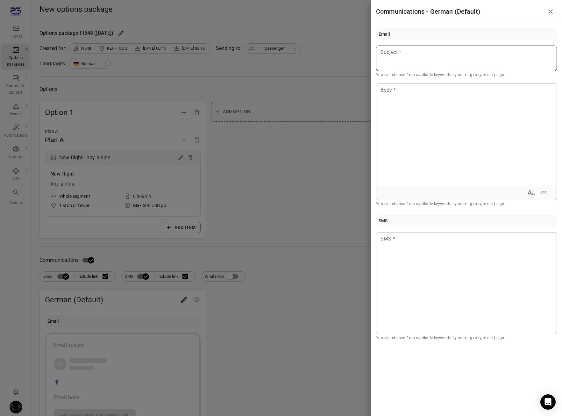
click at [406, 53] on p at bounding box center [466, 52] width 171 height 8
click at [421, 92] on p at bounding box center [466, 90] width 171 height 8
click at [428, 240] on p at bounding box center [466, 239] width 171 height 8
drag, startPoint x: 267, startPoint y: 206, endPoint x: 557, endPoint y: 106, distance: 307.4
click at [267, 205] on div at bounding box center [281, 208] width 562 height 416
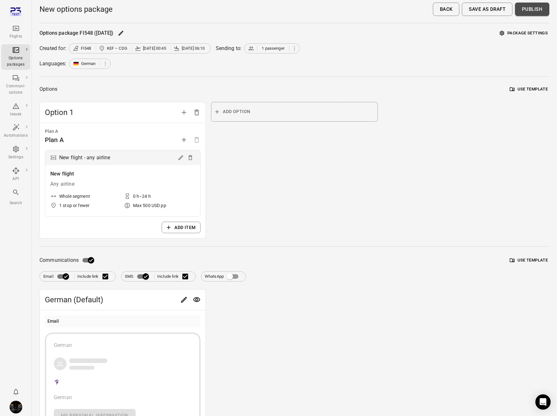
click at [530, 11] on button "Publish" at bounding box center [532, 9] width 34 height 13
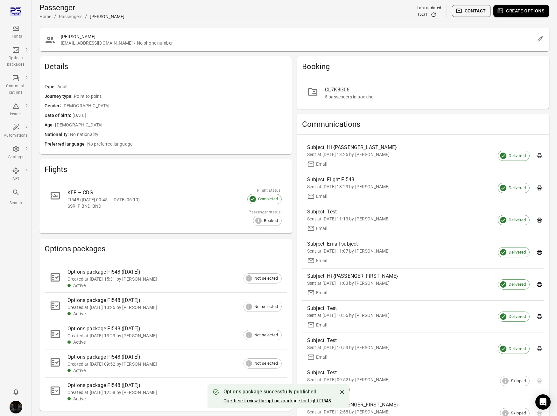
click at [283, 400] on link "Click here to view the options package for flight FI548." at bounding box center [278, 400] width 109 height 5
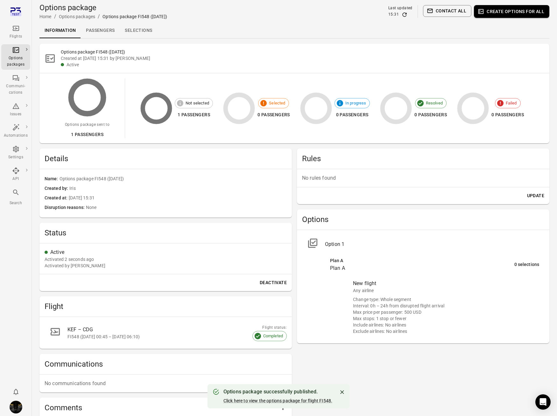
click at [109, 30] on link "Passengers" at bounding box center [100, 30] width 39 height 15
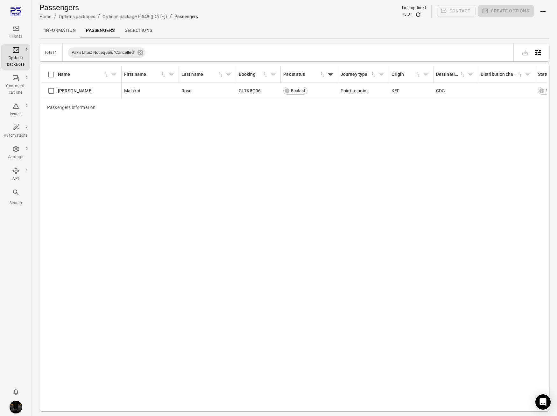
click at [135, 29] on link "Selections" at bounding box center [139, 30] width 38 height 15
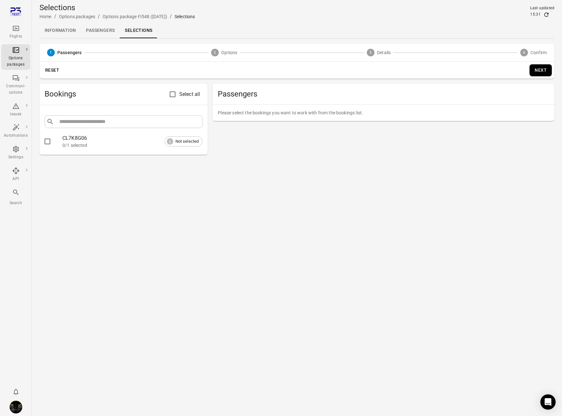
click at [58, 28] on link "Information" at bounding box center [59, 30] width 41 height 15
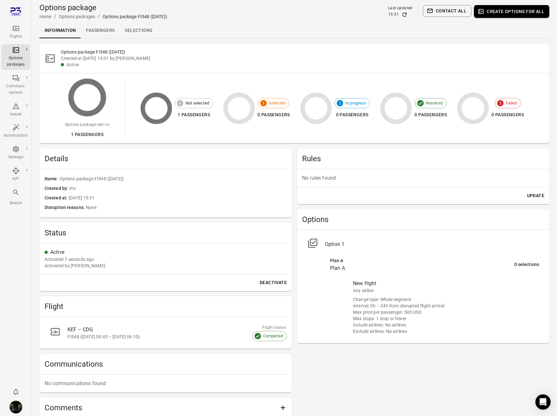
scroll to position [56, 0]
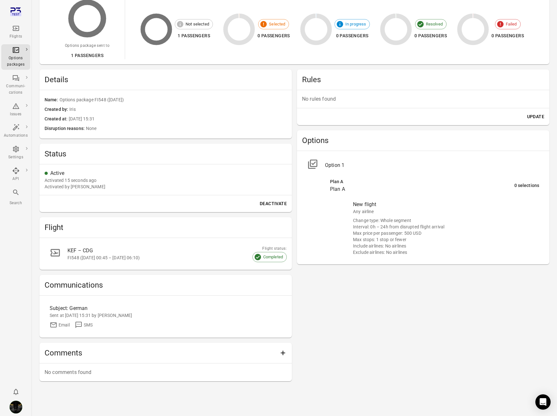
scroll to position [80, 0]
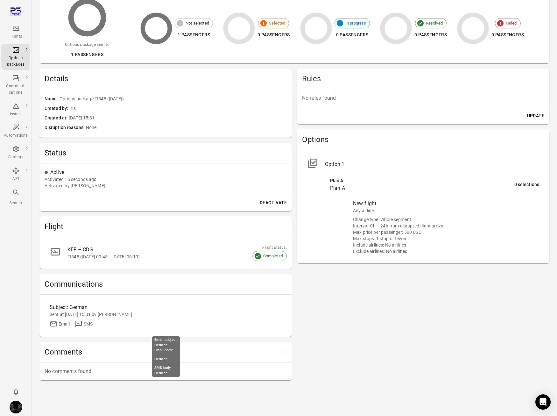
click at [66, 313] on div "Sent at [DATE] 15:31 by [PERSON_NAME]" at bounding box center [166, 314] width 232 height 6
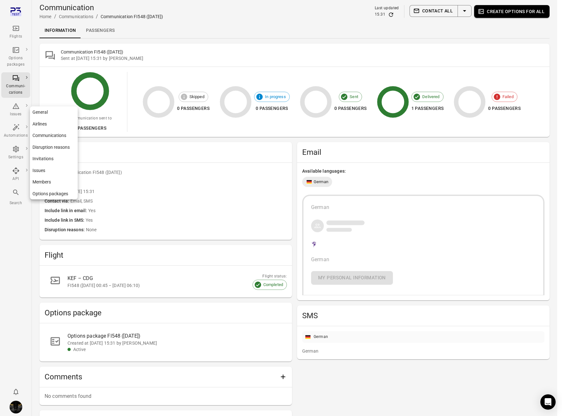
click at [18, 151] on icon "Main navigation" at bounding box center [16, 149] width 8 height 8
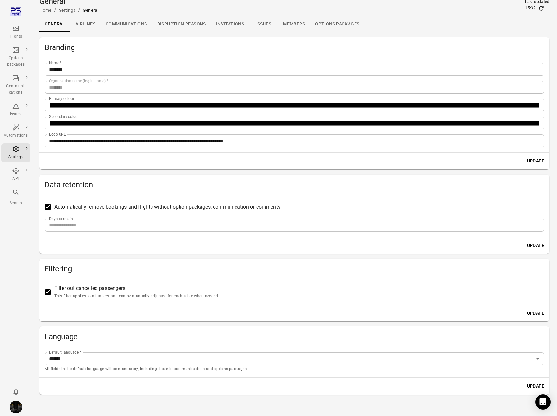
scroll to position [11, 0]
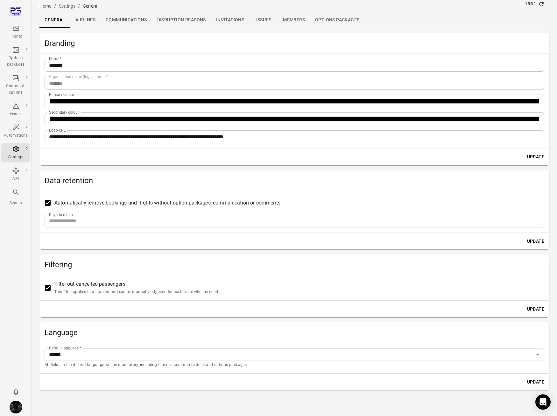
click at [156, 328] on h2 "Language" at bounding box center [295, 332] width 500 height 10
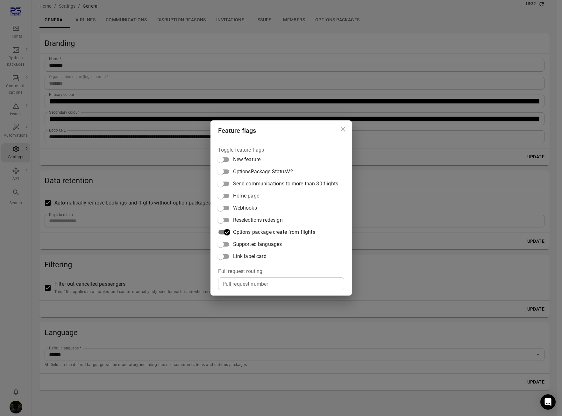
click at [245, 247] on span "Supported languages" at bounding box center [257, 244] width 49 height 8
click at [161, 345] on div "Feature flags Toggle feature flags New feature OptionsPackage StatusV2 Send com…" at bounding box center [281, 208] width 562 height 416
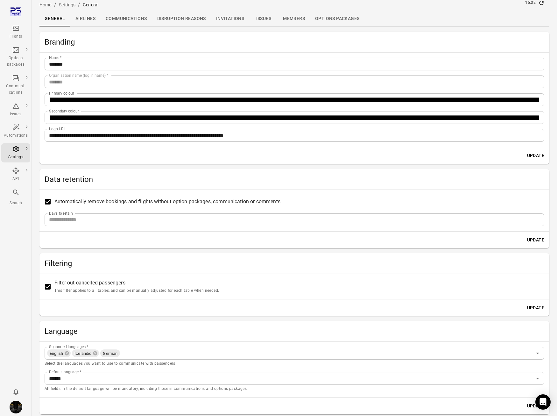
scroll to position [36, 0]
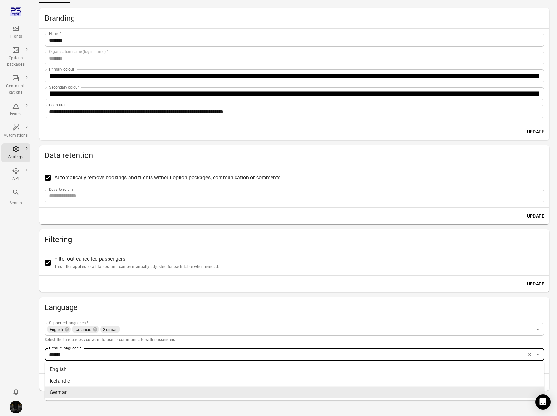
click at [97, 352] on input "******" at bounding box center [284, 354] width 477 height 9
click at [90, 371] on li "English" at bounding box center [295, 369] width 500 height 11
type input "*******"
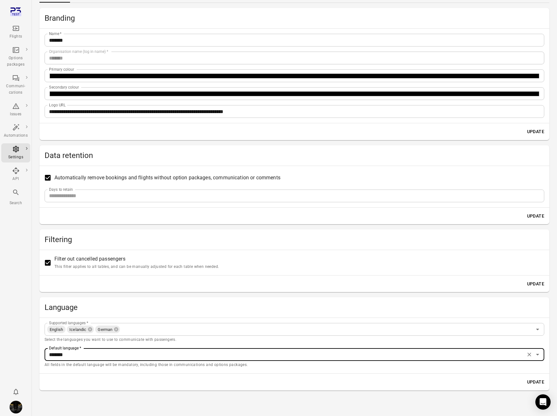
click at [537, 379] on button "Update" at bounding box center [536, 382] width 22 height 12
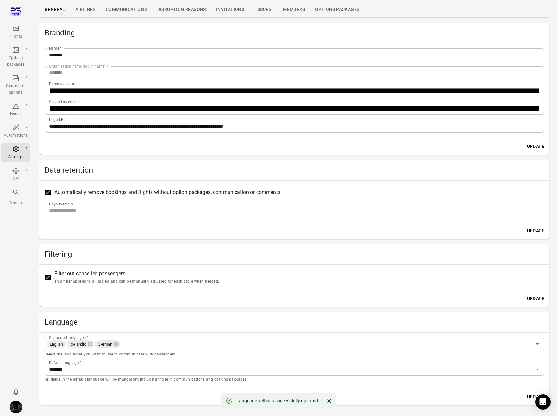
scroll to position [0, 0]
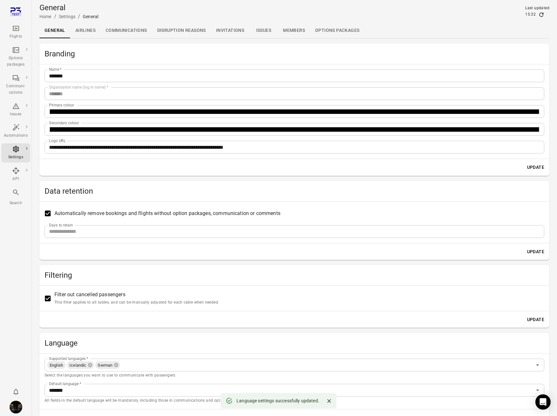
click at [16, 31] on icon "Main navigation" at bounding box center [16, 29] width 8 height 8
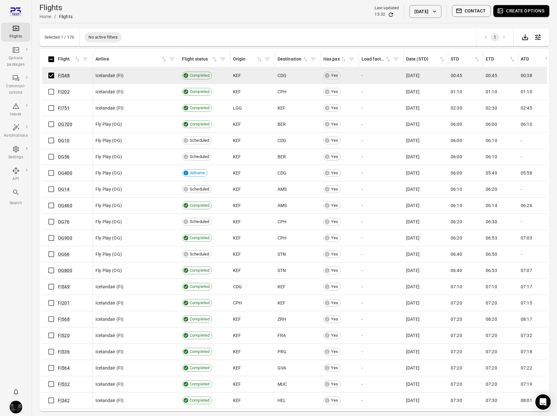
click at [479, 10] on button "Contact" at bounding box center [471, 11] width 39 height 12
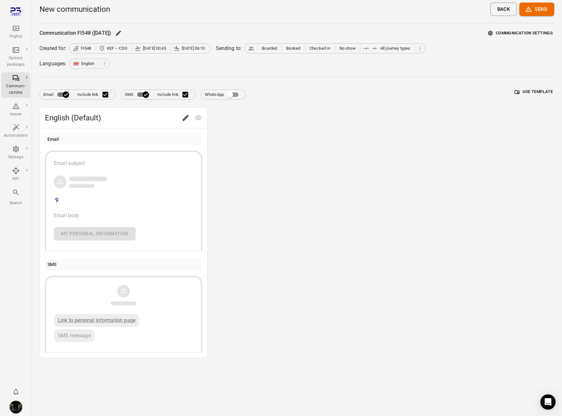
click at [519, 34] on button "Communication settings" at bounding box center [521, 33] width 68 height 10
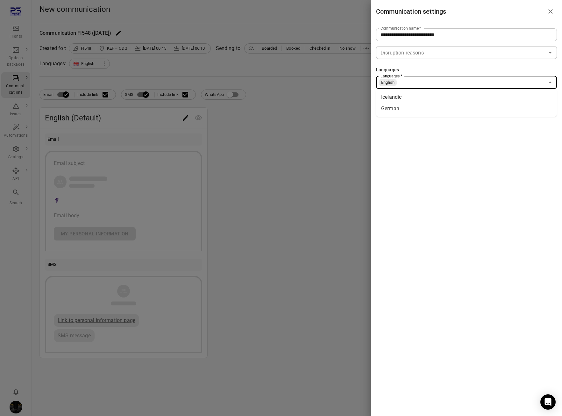
click at [442, 85] on input "Languages   *" at bounding box center [471, 82] width 147 height 9
click at [437, 97] on li "Icelandic" at bounding box center [466, 96] width 181 height 11
click at [445, 80] on input "Languages   *" at bounding box center [487, 82] width 113 height 9
click at [446, 102] on li "German" at bounding box center [466, 96] width 181 height 11
click at [463, 81] on input "Languages   *" at bounding box center [500, 82] width 87 height 9
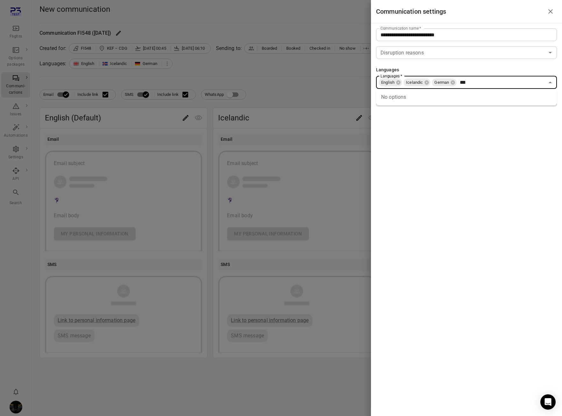
type input "***"
click at [486, 178] on div "**********" at bounding box center [466, 208] width 191 height 416
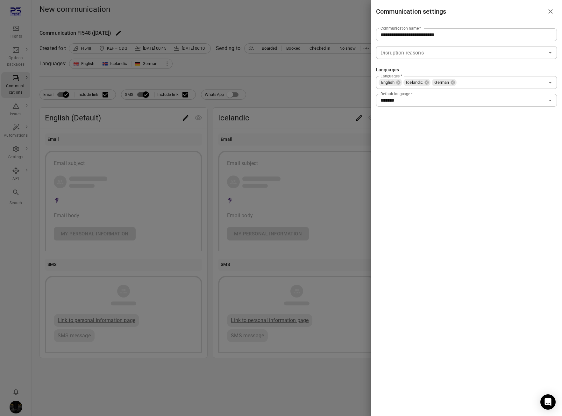
click at [17, 32] on div at bounding box center [281, 208] width 562 height 416
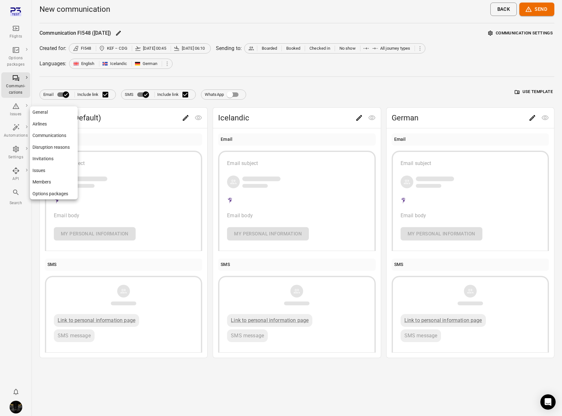
click at [12, 144] on link "Settings" at bounding box center [15, 152] width 29 height 19
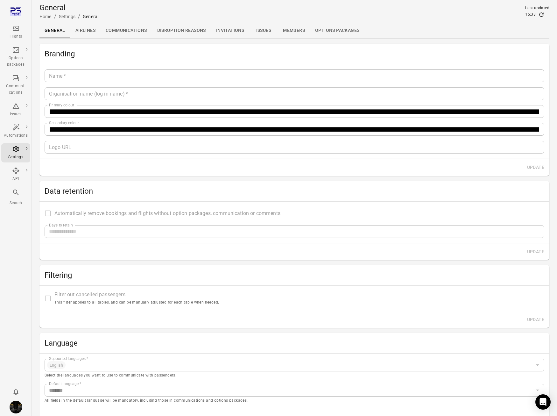
type input "*******"
type input "**********"
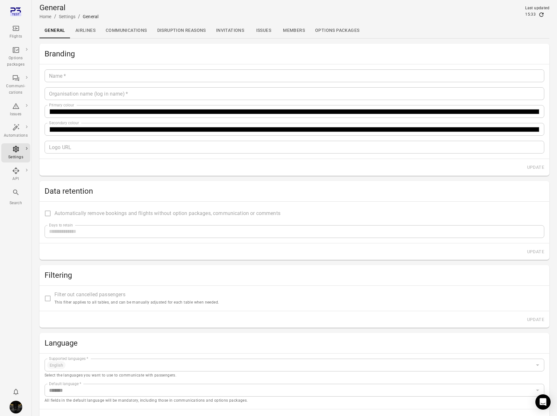
type input "**"
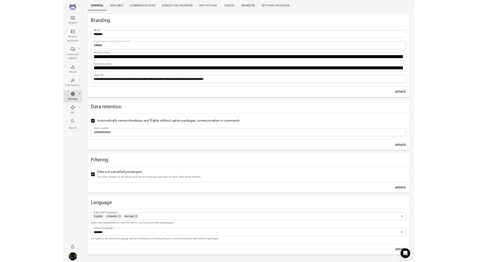
scroll to position [36, 0]
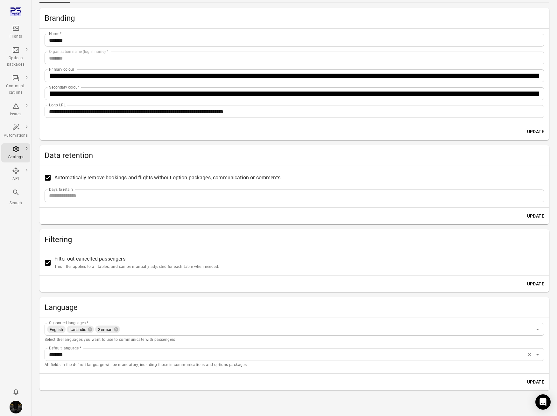
click at [102, 350] on input "*******" at bounding box center [284, 354] width 477 height 9
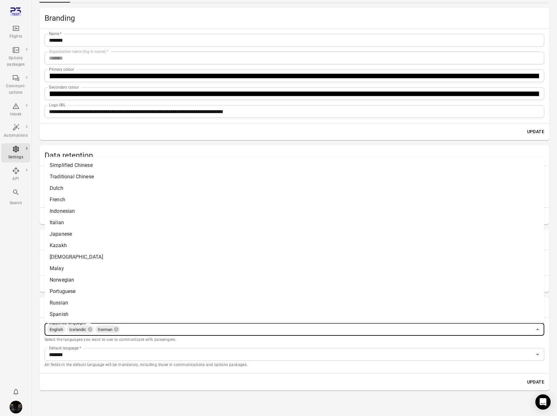
click at [150, 325] on input "Supported languages   *" at bounding box center [326, 329] width 411 height 9
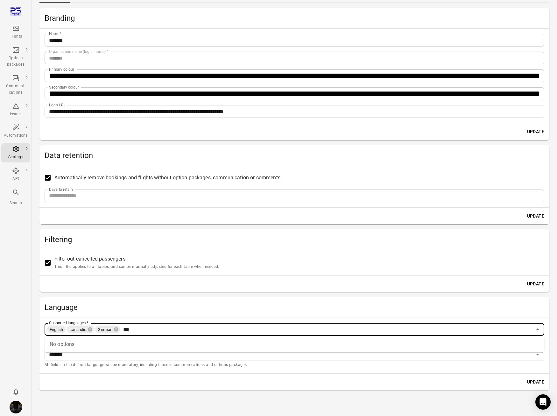
type input "***"
click at [525, 376] on button "Update" at bounding box center [536, 382] width 22 height 12
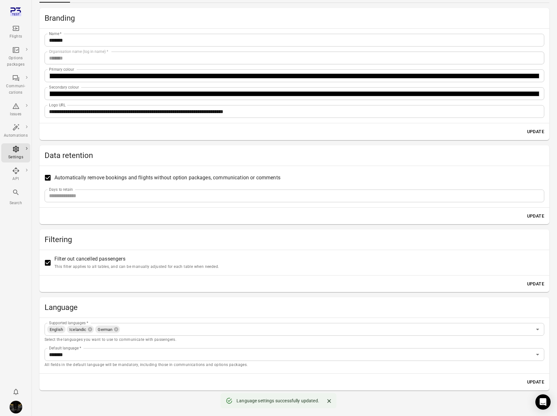
click at [146, 327] on input "Supported languages   *" at bounding box center [326, 329] width 411 height 9
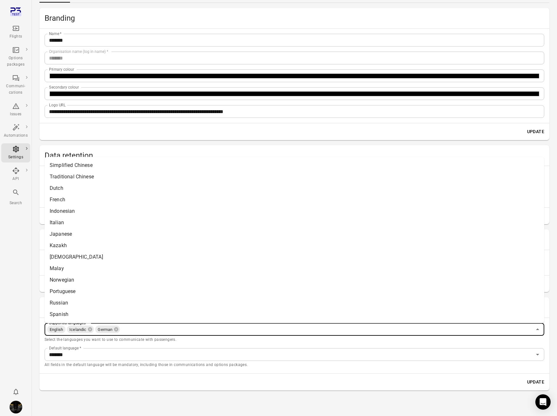
type input "*"
click at [525, 376] on button "Update" at bounding box center [536, 382] width 22 height 12
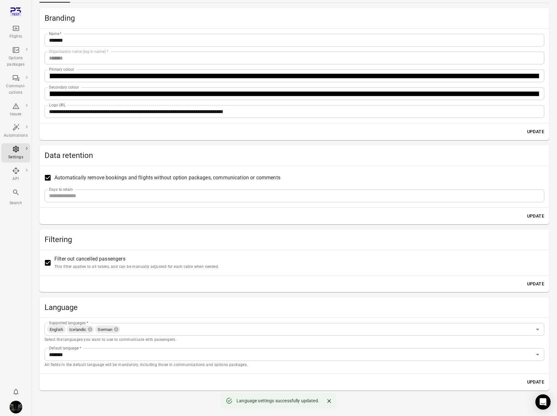
click at [146, 327] on input "Supported languages   *" at bounding box center [326, 329] width 411 height 9
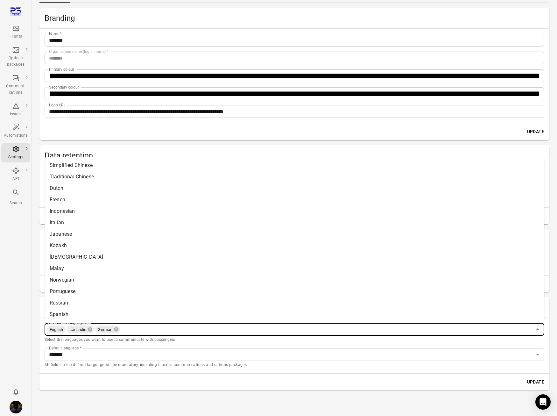
click at [80, 162] on li "Simplified Chinese" at bounding box center [295, 164] width 500 height 11
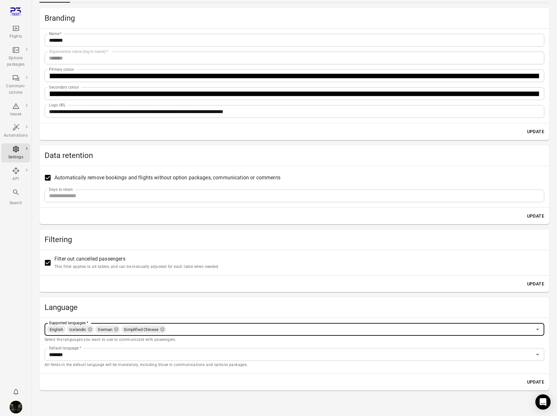
click at [176, 332] on input "Supported languages   *" at bounding box center [349, 329] width 365 height 9
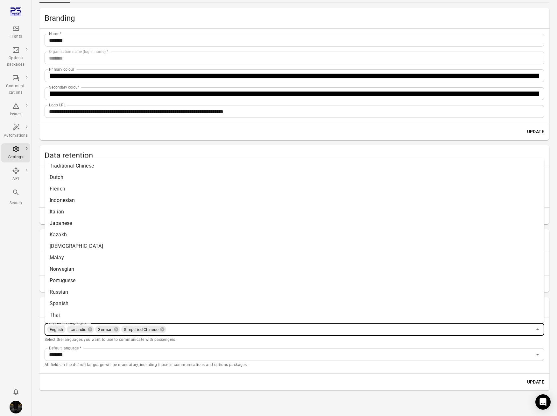
click at [113, 168] on li "Traditional Chinese" at bounding box center [295, 165] width 500 height 11
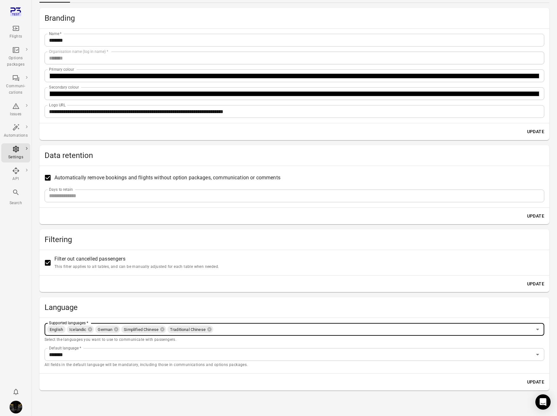
click at [247, 333] on input "Supported languages   *" at bounding box center [373, 329] width 318 height 9
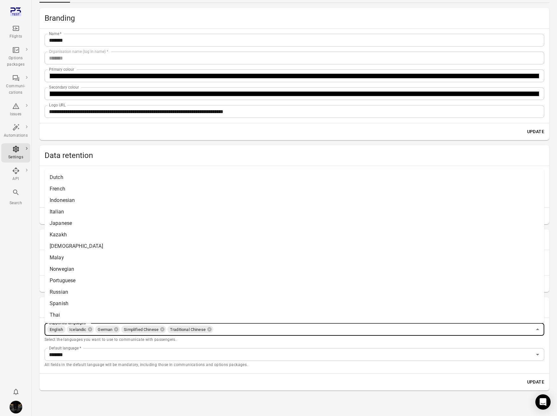
click at [146, 179] on li "Dutch" at bounding box center [295, 177] width 500 height 11
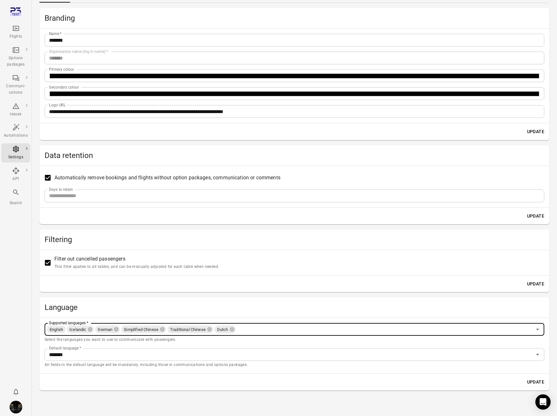
click at [296, 334] on div "English Icelandic German Simplified Chinese Traditional Chinese Dutch Supported…" at bounding box center [295, 329] width 500 height 13
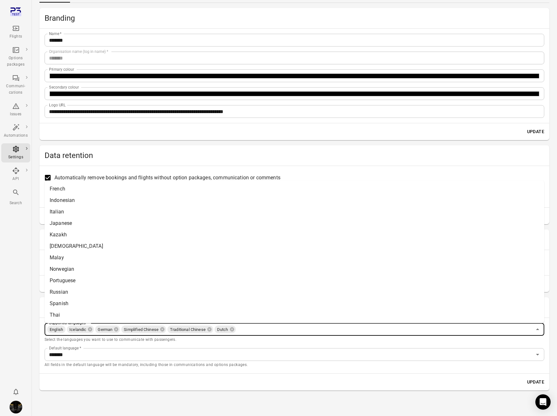
click at [131, 189] on li "French" at bounding box center [295, 188] width 500 height 11
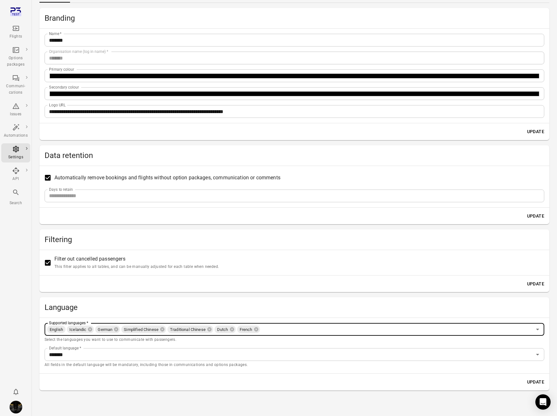
click at [290, 326] on input "Supported languages   *" at bounding box center [396, 329] width 271 height 9
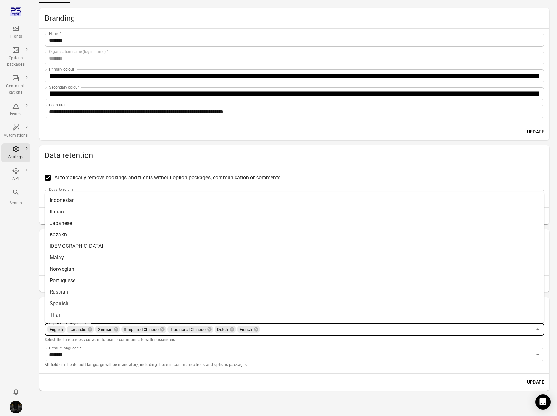
click at [89, 200] on li "Indonesian" at bounding box center [295, 200] width 500 height 11
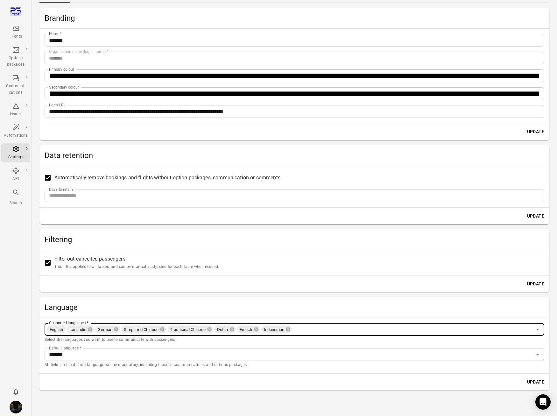
click at [306, 329] on input "Supported languages   *" at bounding box center [412, 329] width 239 height 9
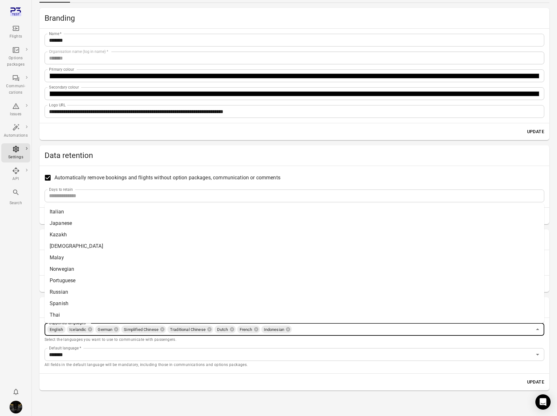
click at [64, 211] on li "Italian" at bounding box center [295, 211] width 500 height 11
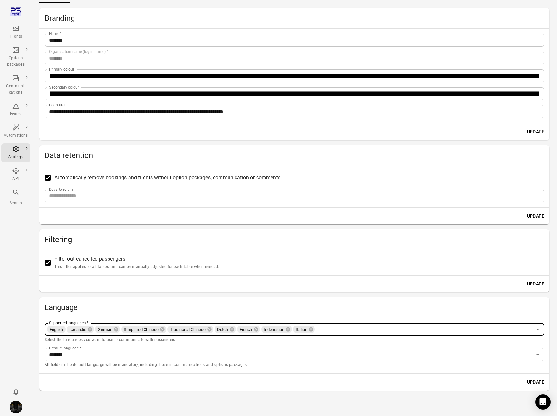
click at [329, 329] on input "Supported languages   *" at bounding box center [424, 329] width 217 height 9
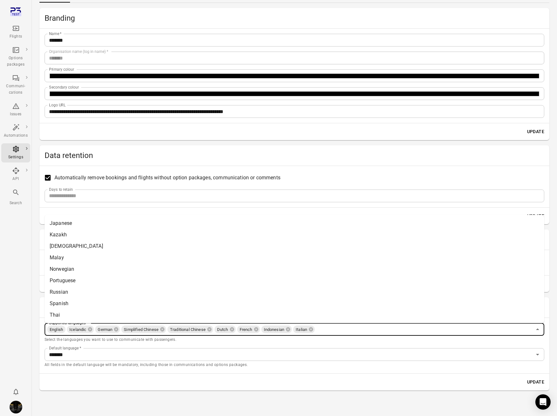
click at [49, 221] on li "Japanese" at bounding box center [295, 223] width 500 height 11
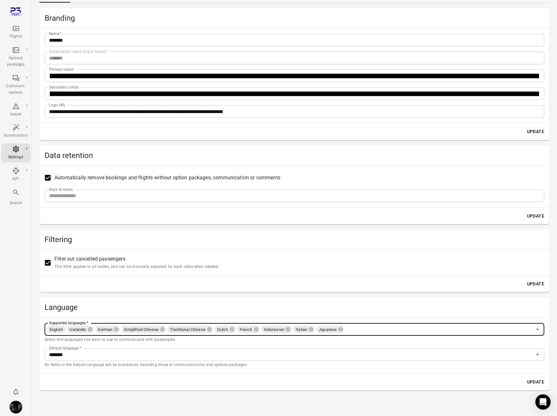
click at [359, 329] on input "Supported languages   *" at bounding box center [438, 329] width 187 height 9
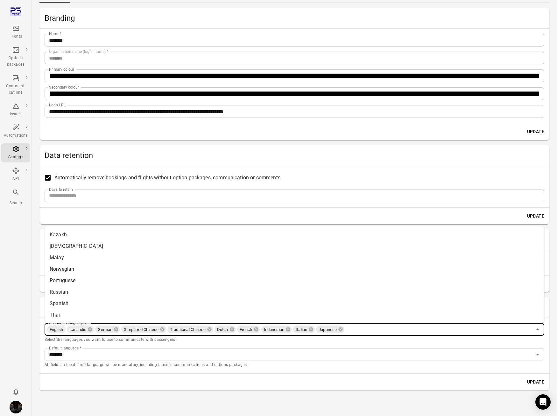
click at [76, 234] on li "Kazakh" at bounding box center [295, 234] width 500 height 11
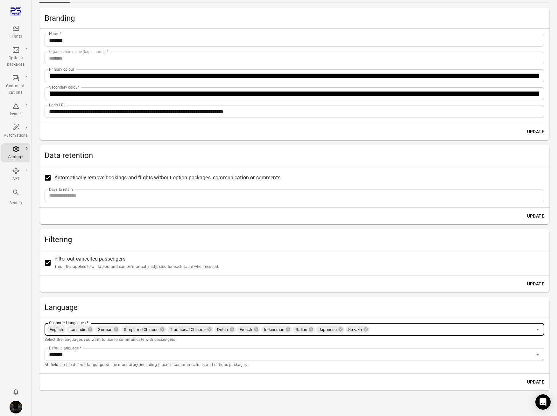
click at [380, 329] on input "Supported languages   *" at bounding box center [451, 329] width 162 height 9
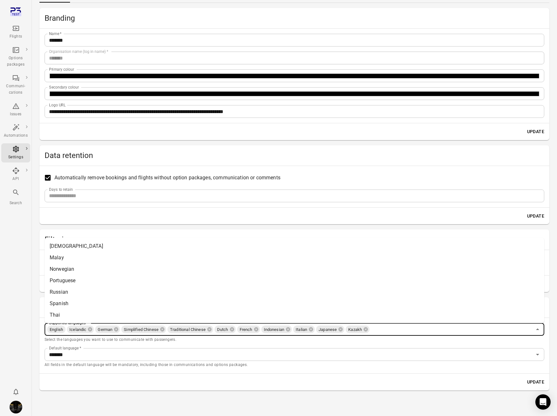
click at [119, 245] on li "[DEMOGRAPHIC_DATA]" at bounding box center [295, 245] width 500 height 11
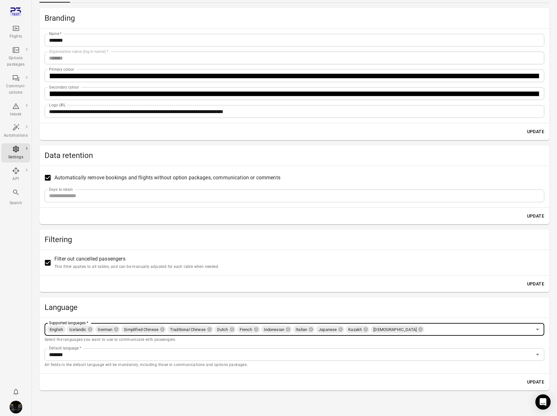
click at [425, 329] on input "Supported languages   *" at bounding box center [478, 329] width 107 height 9
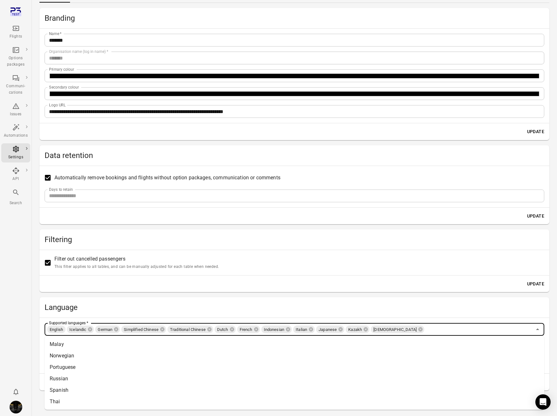
click at [100, 347] on li "Malay" at bounding box center [295, 344] width 500 height 11
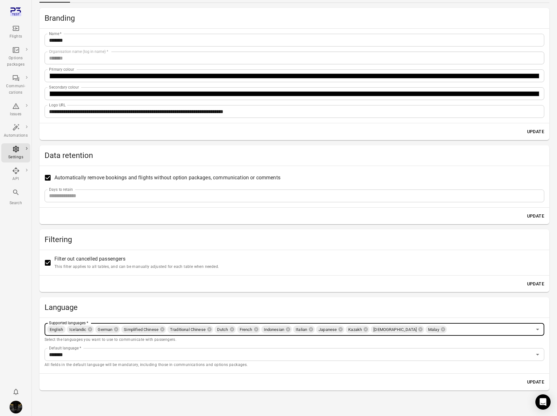
click at [448, 329] on input "Supported languages   *" at bounding box center [490, 329] width 84 height 9
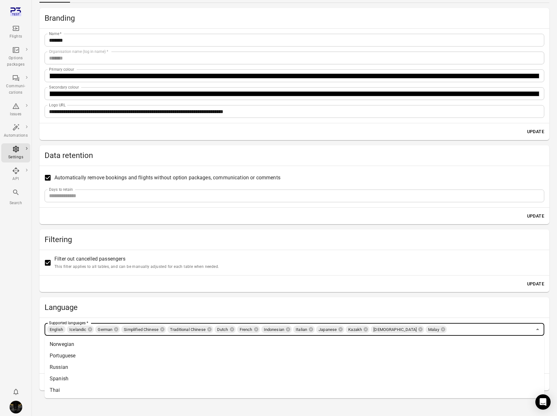
click at [110, 346] on li "Norwegian" at bounding box center [295, 344] width 500 height 11
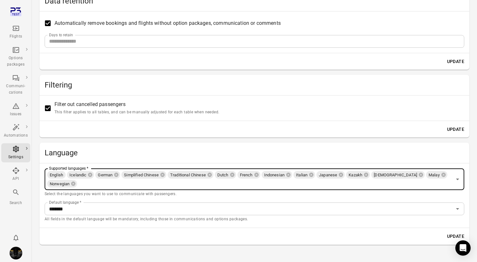
scroll to position [198, 0]
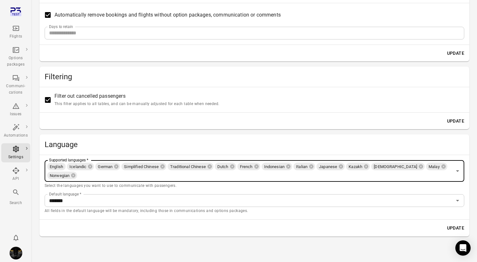
click at [89, 177] on input "Supported languages   *" at bounding box center [265, 175] width 374 height 9
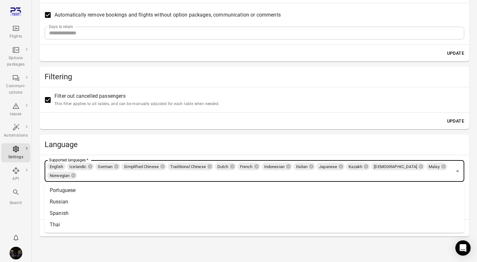
click at [83, 190] on li "Portuguese" at bounding box center [254, 190] width 419 height 11
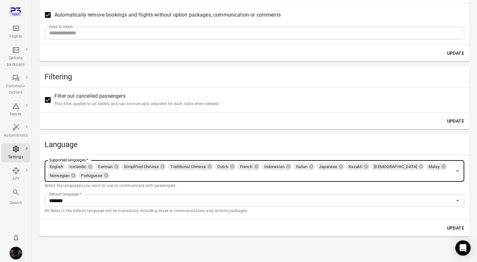
click at [140, 176] on input "Supported languages   *" at bounding box center [281, 175] width 341 height 9
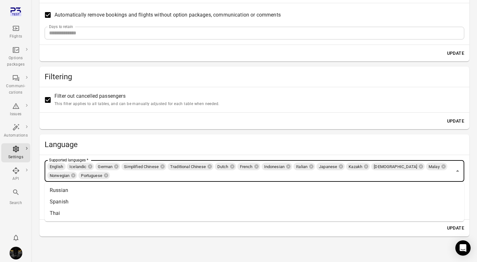
click at [126, 193] on li "Russian" at bounding box center [254, 190] width 419 height 11
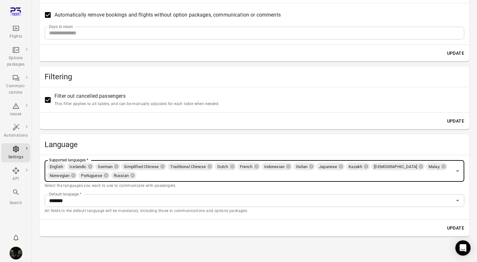
click at [165, 178] on input "Supported languages   *" at bounding box center [294, 175] width 315 height 9
click at [161, 189] on li "Spanish" at bounding box center [254, 190] width 419 height 11
click at [194, 177] on input "Supported languages   *" at bounding box center [307, 175] width 288 height 9
click at [192, 193] on li "Thai" at bounding box center [254, 190] width 419 height 11
click at [460, 228] on button "Update" at bounding box center [455, 228] width 22 height 12
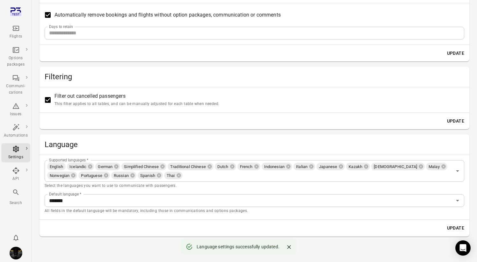
click at [11, 28] on div "Flights" at bounding box center [16, 32] width 24 height 15
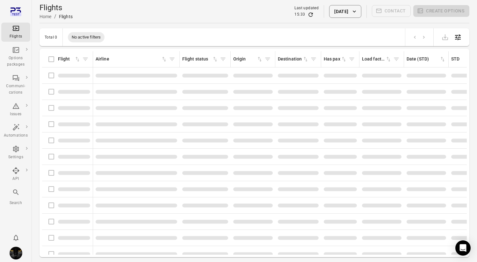
click at [49, 75] on div "Flights information" at bounding box center [68, 75] width 46 height 13
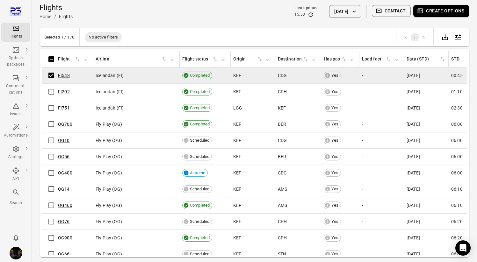
click at [382, 11] on button "Contact" at bounding box center [391, 11] width 39 height 12
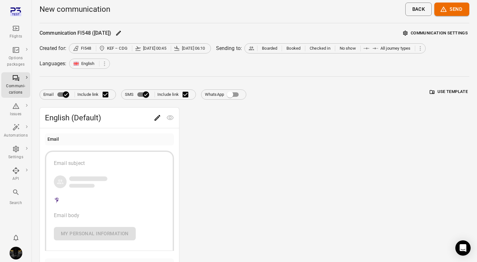
click at [445, 38] on div "Communication FI548 (22 Aug) Communication settings Created for: FI548 KEF – CD…" at bounding box center [254, 193] width 430 height 330
click at [446, 32] on button "Communication settings" at bounding box center [435, 33] width 68 height 10
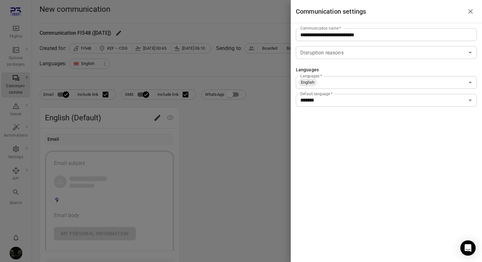
click at [380, 87] on div "English Languages   *" at bounding box center [386, 82] width 181 height 13
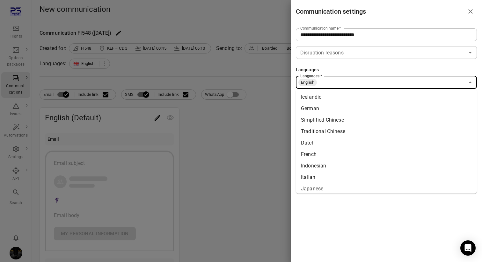
click at [378, 99] on li "Icelandic" at bounding box center [386, 96] width 181 height 11
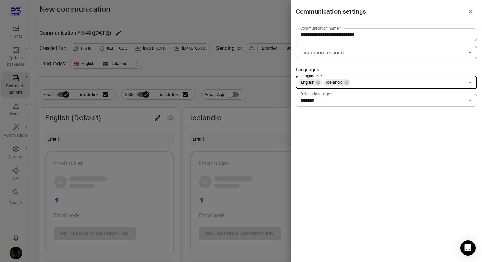
click at [386, 86] on input "Languages   *" at bounding box center [407, 82] width 113 height 9
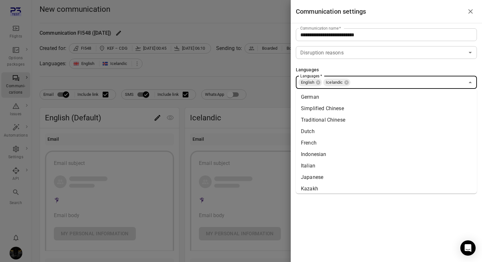
click at [386, 93] on li "German" at bounding box center [386, 96] width 181 height 11
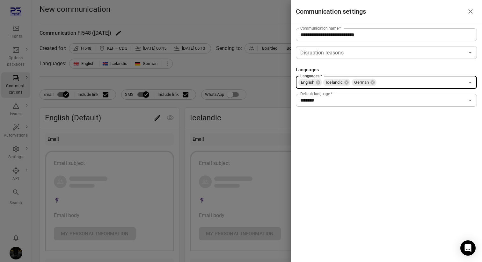
click at [404, 77] on div "English Icelandic German Languages   *" at bounding box center [386, 82] width 181 height 13
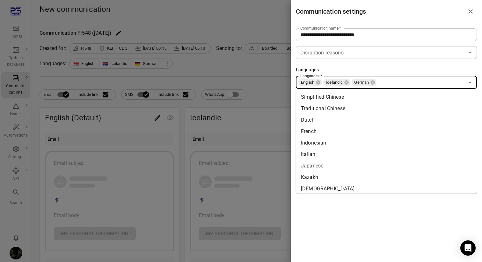
click at [410, 97] on li "Simplified Chinese" at bounding box center [386, 96] width 181 height 11
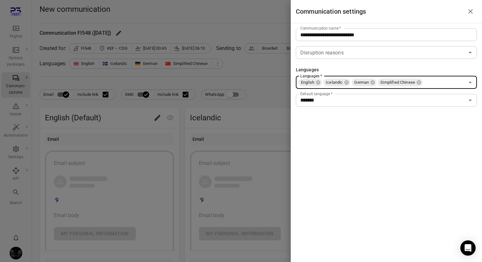
drag, startPoint x: 426, startPoint y: 81, endPoint x: 426, endPoint y: 87, distance: 5.4
click at [426, 82] on input "Languages   *" at bounding box center [443, 82] width 41 height 9
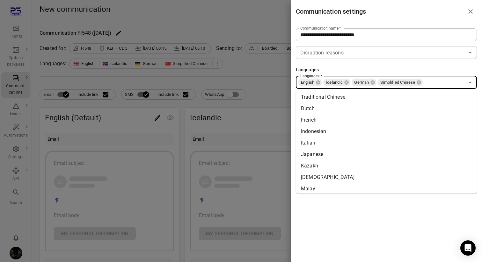
click at [430, 100] on li "Traditional Chinese" at bounding box center [386, 96] width 181 height 11
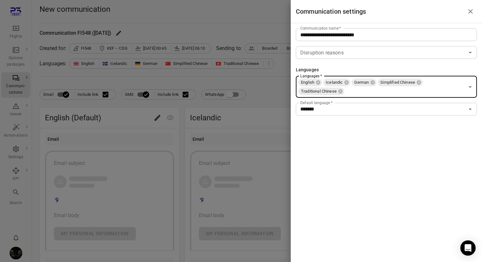
click at [453, 82] on div "English Icelandic German Simplified Chinese Traditional Chinese Languages   *" at bounding box center [386, 87] width 181 height 22
click at [443, 107] on li "Dutch" at bounding box center [386, 105] width 181 height 11
click at [219, 46] on div at bounding box center [241, 131] width 482 height 262
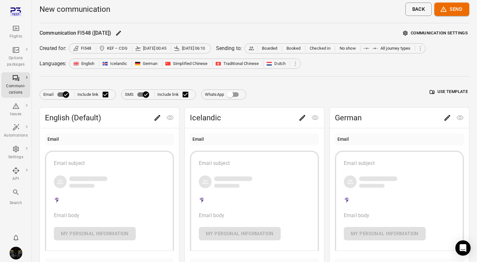
click at [453, 92] on button "Use template" at bounding box center [448, 92] width 41 height 10
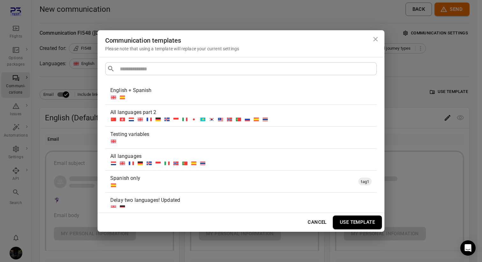
drag, startPoint x: 181, startPoint y: 117, endPoint x: 203, endPoint y: 123, distance: 23.4
click at [181, 117] on div at bounding box center [239, 119] width 259 height 6
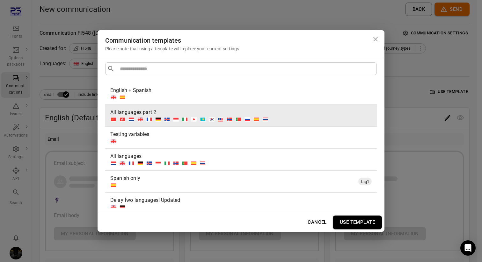
click at [369, 221] on button "Use template" at bounding box center [356, 222] width 49 height 13
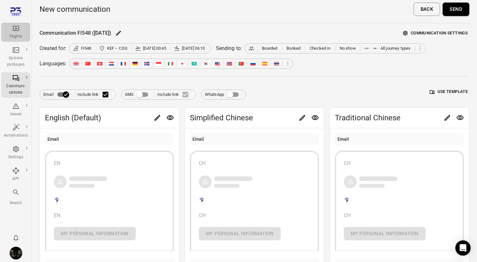
click at [18, 32] on div "Flights" at bounding box center [16, 32] width 24 height 15
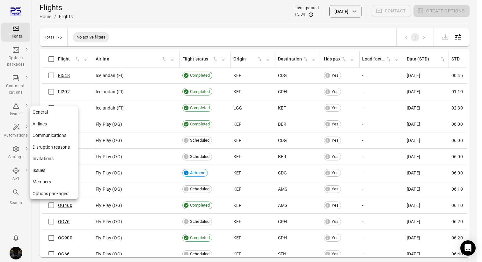
click at [12, 154] on div "Settings" at bounding box center [16, 157] width 24 height 6
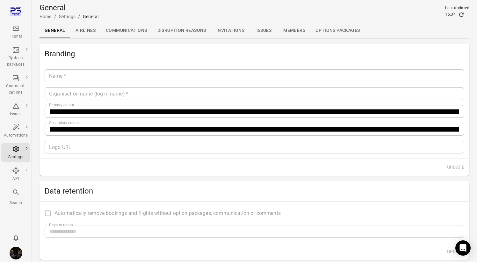
type input "*******"
type input "**********"
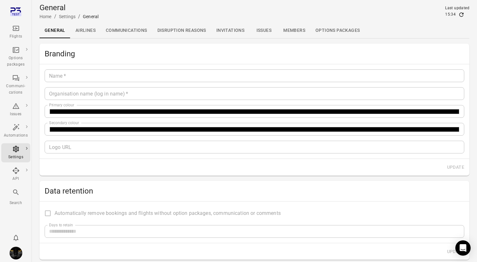
type input "**"
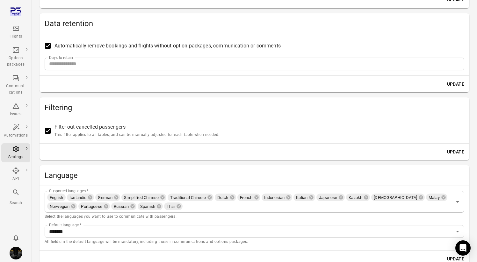
scroll to position [198, 0]
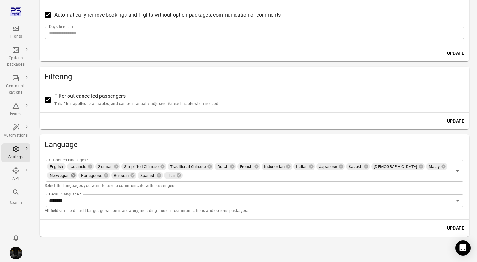
click at [73, 175] on icon at bounding box center [73, 176] width 4 height 4
click at [162, 166] on icon at bounding box center [162, 166] width 5 height 5
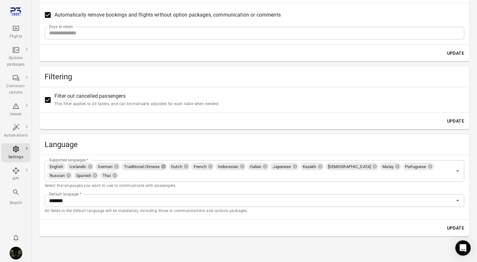
click at [164, 167] on icon at bounding box center [163, 167] width 4 height 4
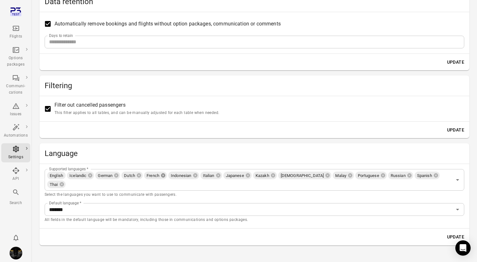
click at [165, 176] on icon at bounding box center [163, 176] width 4 height 4
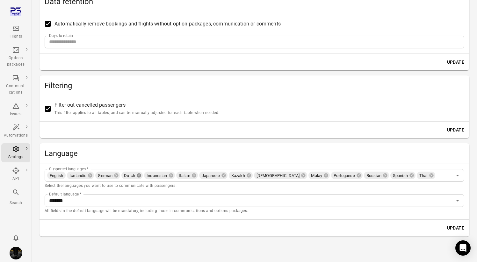
click at [139, 178] on icon at bounding box center [138, 175] width 5 height 5
click at [149, 177] on icon at bounding box center [148, 176] width 4 height 4
click at [140, 176] on icon at bounding box center [139, 176] width 4 height 4
click at [148, 177] on icon at bounding box center [146, 175] width 5 height 5
click at [148, 177] on span "[DEMOGRAPHIC_DATA]" at bounding box center [171, 175] width 48 height 7
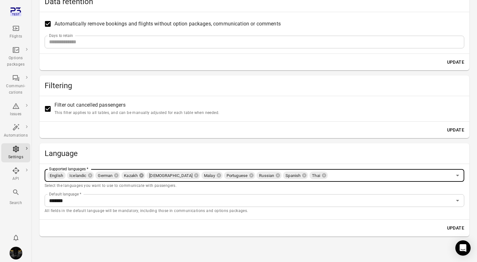
click at [142, 175] on icon at bounding box center [141, 175] width 5 height 5
click at [169, 175] on icon at bounding box center [171, 176] width 4 height 4
click at [140, 175] on icon at bounding box center [139, 176] width 4 height 4
click at [152, 176] on icon at bounding box center [149, 175] width 5 height 5
click at [143, 176] on icon at bounding box center [142, 175] width 5 height 5
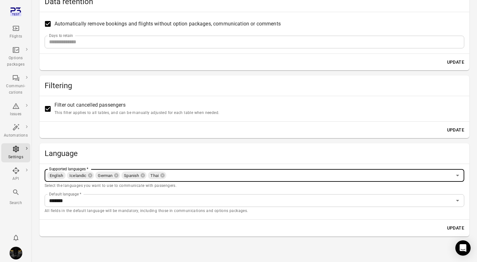
click at [143, 176] on icon at bounding box center [142, 175] width 5 height 5
click at [139, 175] on div "Thai" at bounding box center [130, 176] width 18 height 8
click at [137, 175] on icon at bounding box center [135, 175] width 5 height 5
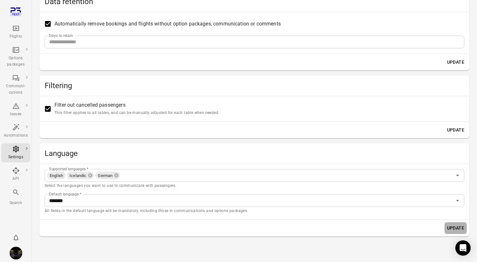
click at [447, 227] on button "Update" at bounding box center [455, 228] width 22 height 12
click at [20, 28] on div "Flights" at bounding box center [16, 32] width 24 height 15
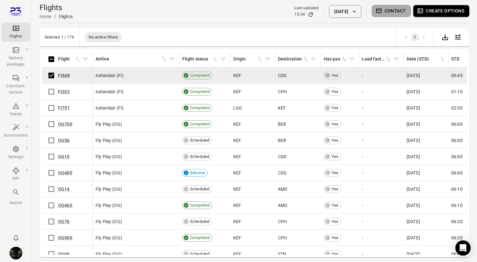
click at [401, 10] on button "Contact" at bounding box center [391, 11] width 39 height 12
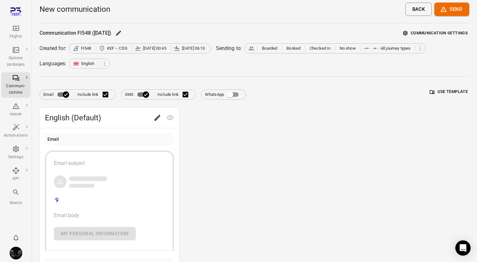
click at [454, 88] on button "Use template" at bounding box center [448, 92] width 41 height 10
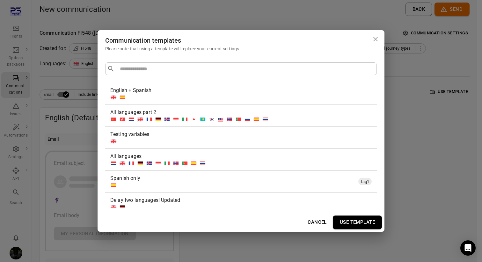
click at [198, 125] on div "All languages part 2" at bounding box center [240, 116] width 271 height 22
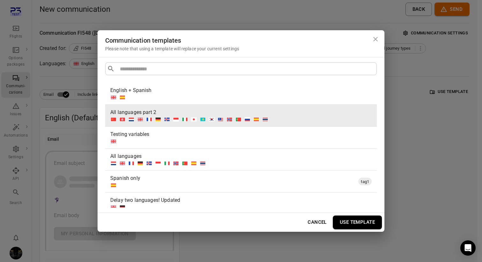
click at [362, 222] on button "Use template" at bounding box center [356, 222] width 49 height 13
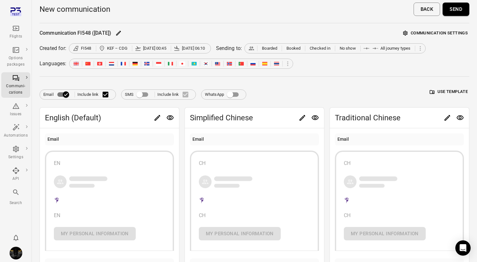
click at [443, 36] on button "Communication settings" at bounding box center [435, 33] width 68 height 10
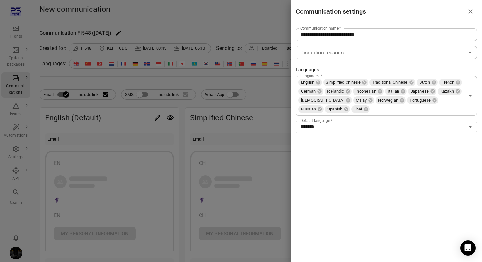
click at [218, 75] on div at bounding box center [241, 131] width 482 height 262
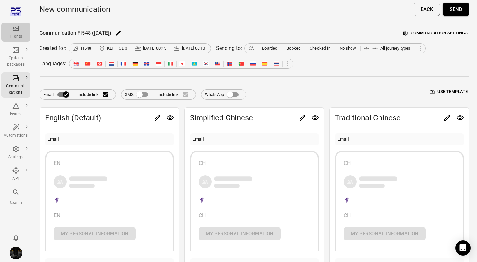
click at [16, 25] on icon "Main navigation" at bounding box center [16, 29] width 8 height 8
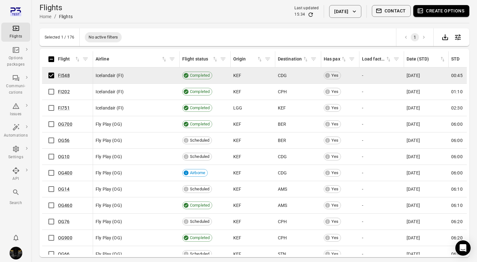
click at [402, 13] on button "Contact" at bounding box center [391, 11] width 39 height 12
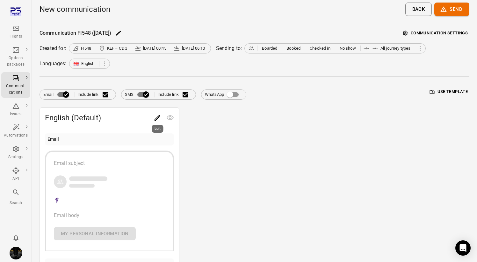
click at [160, 117] on icon "Edit" at bounding box center [158, 118] width 8 height 8
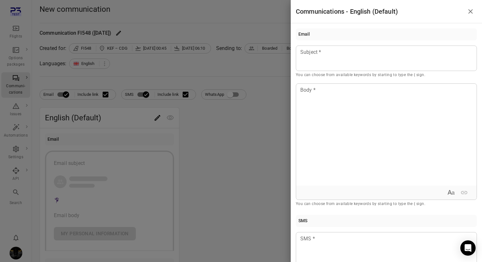
click at [242, 85] on div at bounding box center [241, 131] width 482 height 262
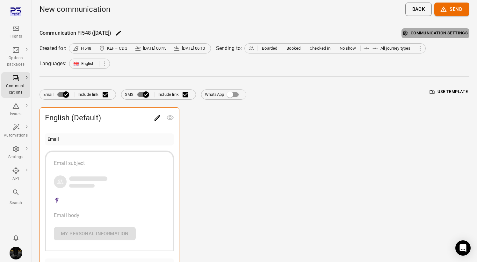
click at [448, 30] on button "Communication settings" at bounding box center [435, 33] width 68 height 10
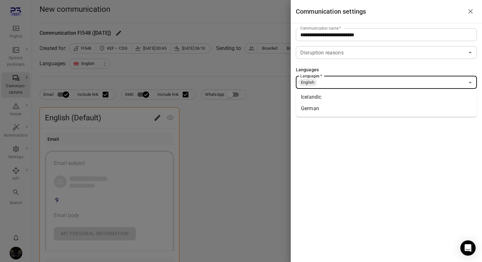
click at [333, 82] on input "Languages   *" at bounding box center [390, 82] width 147 height 9
type input "*"
click at [331, 142] on div "**********" at bounding box center [385, 131] width 191 height 262
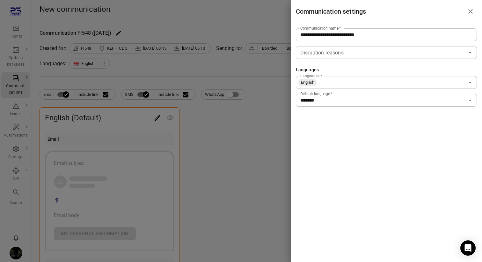
click at [212, 128] on div at bounding box center [241, 131] width 482 height 262
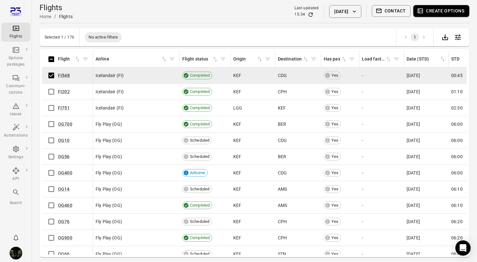
click at [393, 16] on button "Contact" at bounding box center [391, 11] width 39 height 12
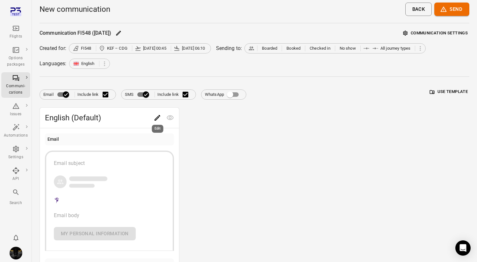
click at [159, 118] on icon "Edit" at bounding box center [158, 118] width 8 height 8
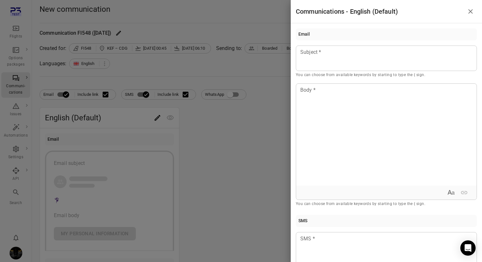
drag, startPoint x: 189, startPoint y: 157, endPoint x: 194, endPoint y: 155, distance: 4.7
click at [190, 157] on div at bounding box center [241, 131] width 482 height 262
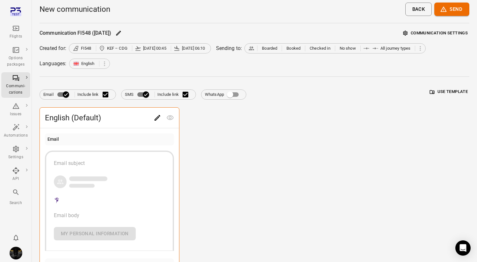
click at [455, 30] on button "Communication settings" at bounding box center [435, 33] width 68 height 10
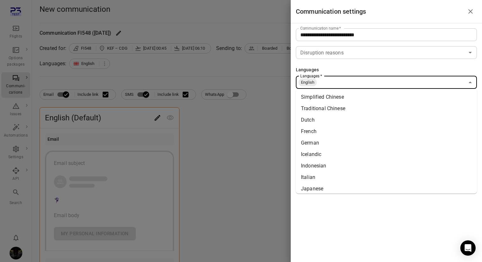
click at [327, 79] on input "Languages   *" at bounding box center [390, 82] width 147 height 9
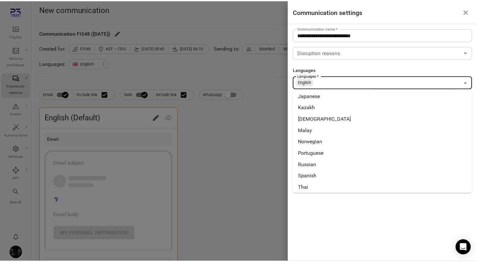
scroll to position [95, 0]
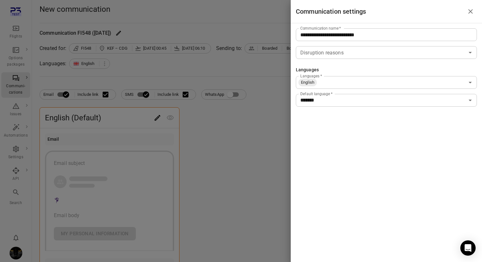
click at [254, 160] on div at bounding box center [241, 131] width 482 height 262
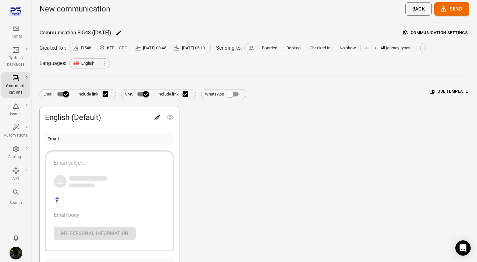
scroll to position [0, 0]
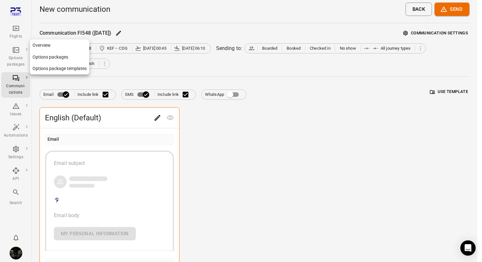
click at [19, 58] on div "Options packages" at bounding box center [16, 61] width 24 height 13
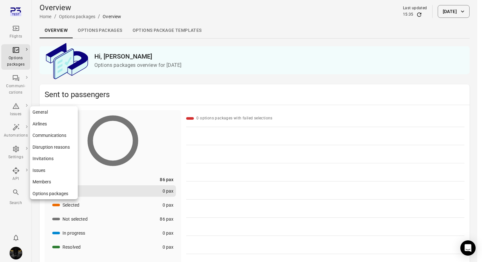
click at [15, 154] on div "Settings" at bounding box center [16, 152] width 24 height 15
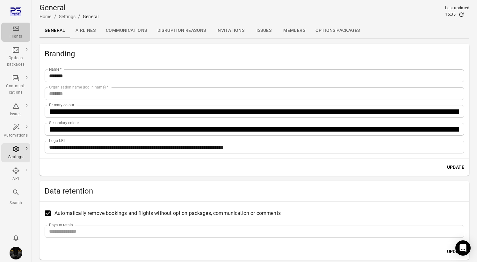
click at [13, 30] on icon "Main navigation" at bounding box center [16, 29] width 8 height 8
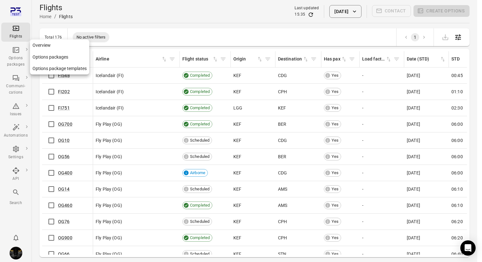
click at [12, 57] on div "Options packages" at bounding box center [16, 61] width 24 height 13
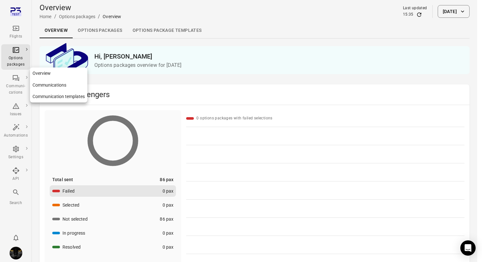
click at [18, 89] on div "Communi-cations" at bounding box center [16, 89] width 24 height 13
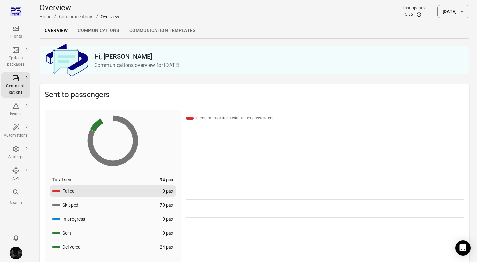
click at [168, 32] on link "Communication templates" at bounding box center [162, 30] width 76 height 15
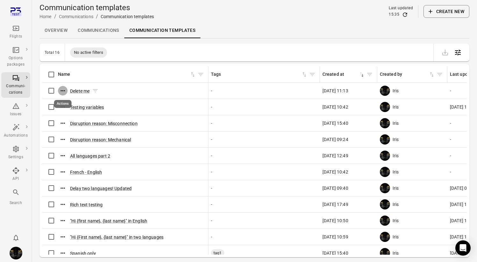
click at [64, 89] on icon "Actions" at bounding box center [63, 91] width 6 height 6
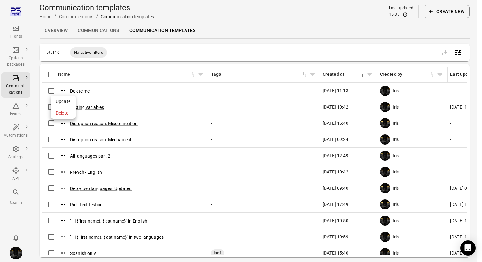
click at [66, 113] on span "Delete" at bounding box center [63, 113] width 15 height 6
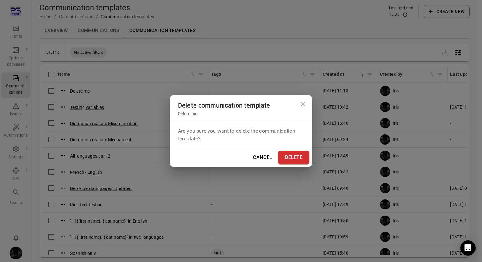
click at [287, 156] on button "Delete" at bounding box center [293, 157] width 31 height 13
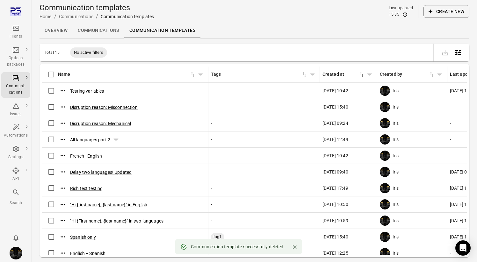
click at [91, 138] on button "All languages part 2" at bounding box center [90, 140] width 40 height 6
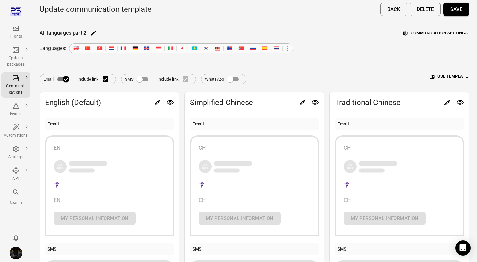
click at [287, 47] on icon at bounding box center [287, 48] width 7 height 7
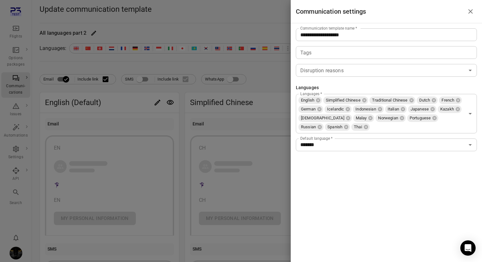
click at [341, 144] on input "*******" at bounding box center [380, 144] width 167 height 9
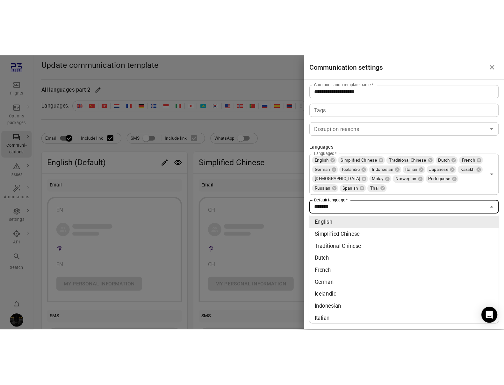
scroll to position [107, 0]
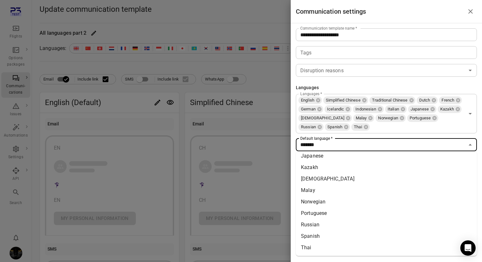
click at [370, 130] on input "Languages   *" at bounding box center [417, 127] width 94 height 9
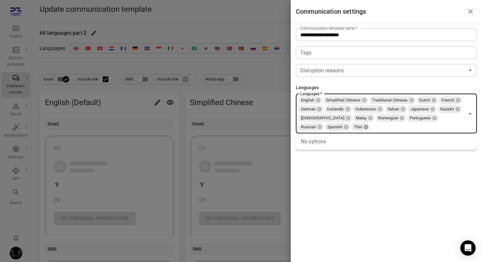
click at [363, 127] on icon at bounding box center [365, 127] width 4 height 4
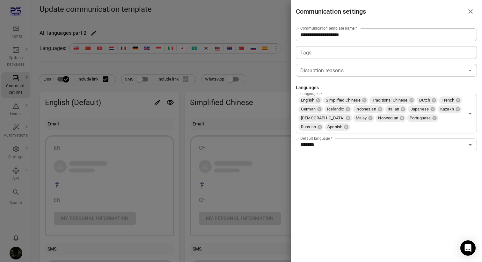
click at [325, 179] on div "**********" at bounding box center [385, 131] width 191 height 262
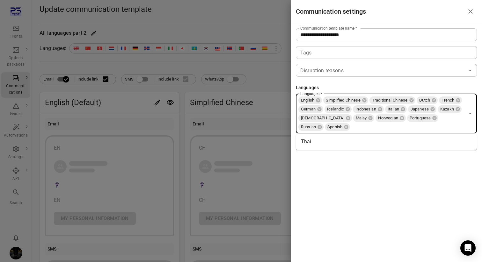
click at [350, 127] on input "Languages   *" at bounding box center [407, 127] width 114 height 9
click at [314, 143] on li "Thai" at bounding box center [386, 141] width 181 height 11
click at [320, 176] on div "**********" at bounding box center [385, 131] width 191 height 262
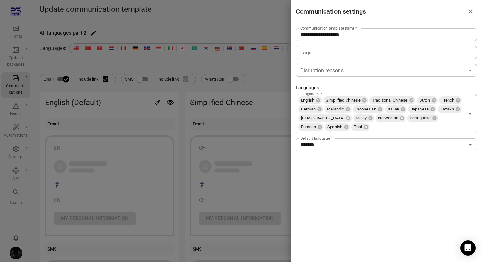
drag, startPoint x: 253, startPoint y: 71, endPoint x: 239, endPoint y: 67, distance: 14.6
click at [253, 71] on div at bounding box center [241, 131] width 482 height 262
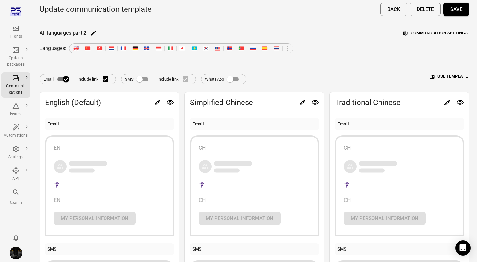
click at [20, 33] on div "Flights" at bounding box center [16, 32] width 24 height 15
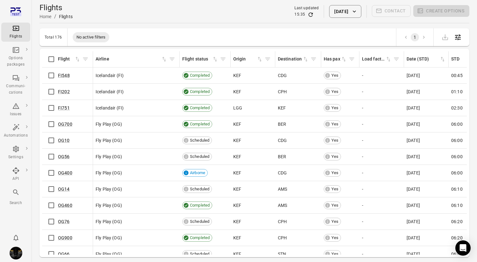
click at [133, 86] on td "Icelandair (FI)" at bounding box center [136, 92] width 87 height 16
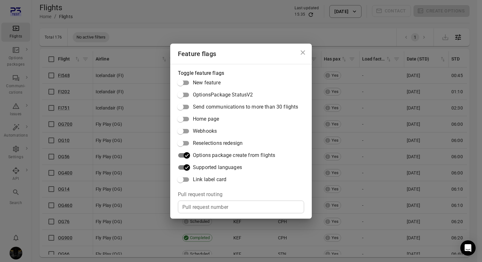
click at [28, 62] on div "Feature flags Toggle feature flags New feature OptionsPackage StatusV2 Send com…" at bounding box center [241, 131] width 482 height 262
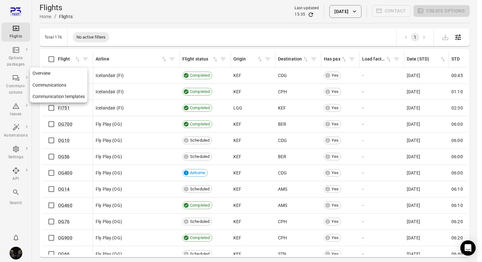
click at [21, 80] on div "Communi-cations" at bounding box center [16, 85] width 24 height 22
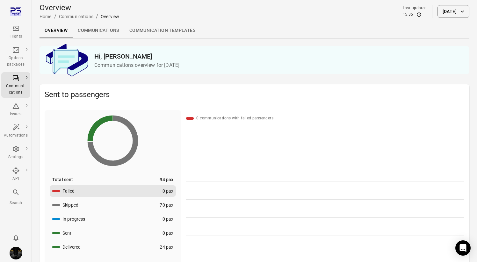
click at [175, 29] on link "Communication templates" at bounding box center [162, 30] width 76 height 15
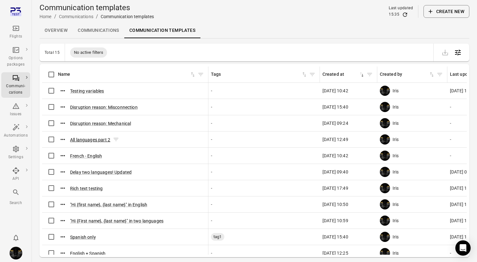
click at [85, 140] on button "All languages part 2" at bounding box center [90, 140] width 40 height 6
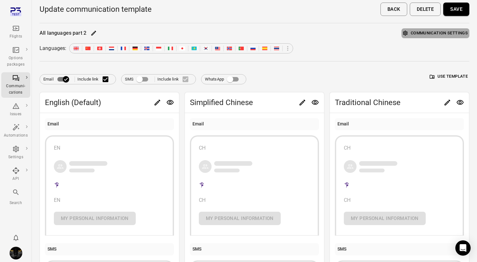
click at [438, 29] on button "Communication settings" at bounding box center [435, 33] width 68 height 10
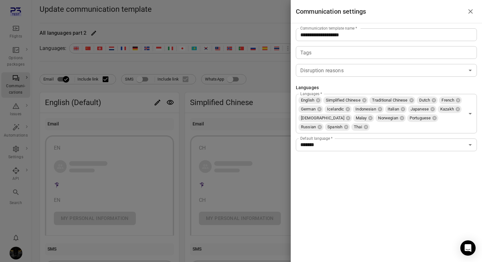
click at [461, 125] on input "Languages   *" at bounding box center [417, 127] width 94 height 9
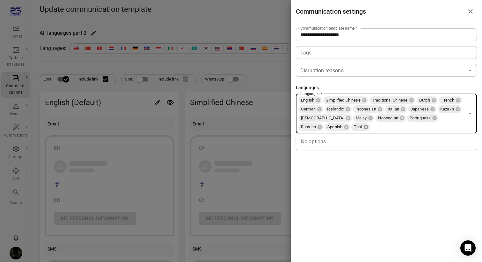
click at [363, 128] on icon at bounding box center [365, 127] width 4 height 4
click at [339, 177] on div "**********" at bounding box center [385, 131] width 191 height 262
click at [350, 126] on input "Languages   *" at bounding box center [407, 127] width 114 height 9
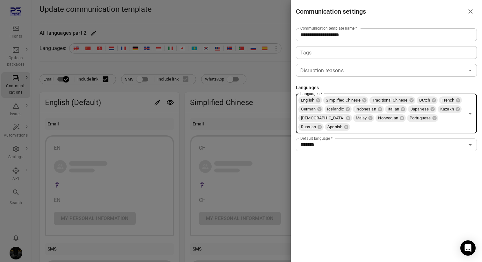
click at [350, 126] on input "Languages   *" at bounding box center [407, 127] width 114 height 9
type input "***"
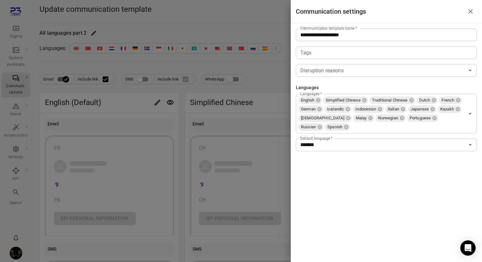
click at [321, 161] on div "**********" at bounding box center [385, 131] width 191 height 262
click at [16, 29] on div at bounding box center [241, 131] width 482 height 262
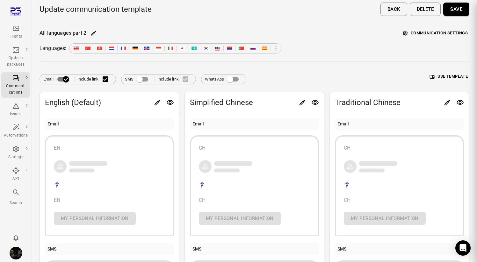
click at [16, 28] on div at bounding box center [238, 131] width 477 height 262
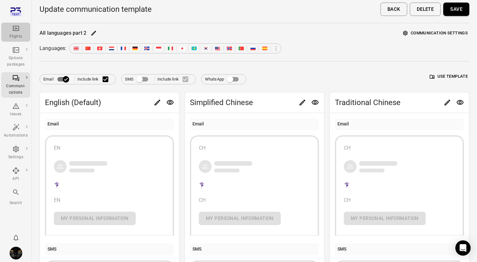
click at [16, 28] on icon "Main navigation" at bounding box center [16, 28] width 6 height 5
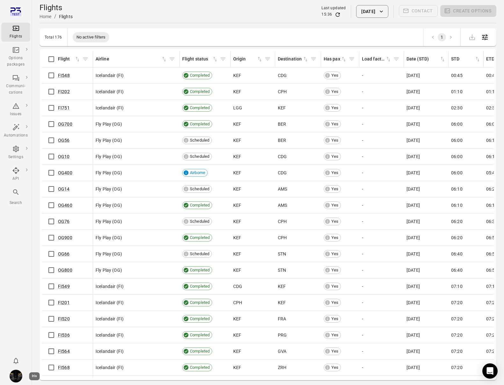
click at [15, 262] on img "Iris" at bounding box center [16, 376] width 13 height 13
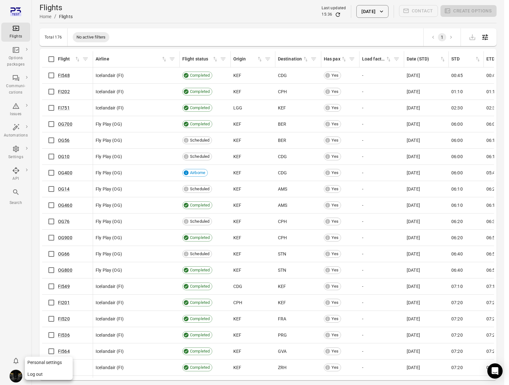
click at [50, 262] on button "Log out" at bounding box center [49, 375] width 48 height 12
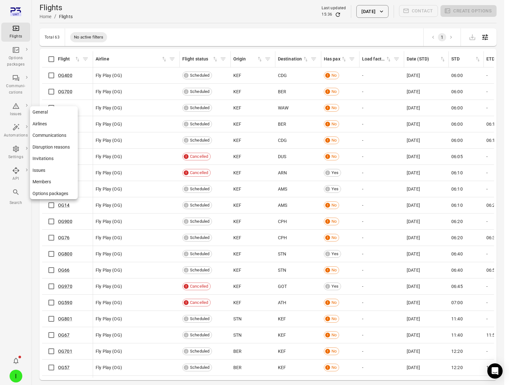
click at [15, 153] on icon "Main navigation" at bounding box center [16, 149] width 8 height 8
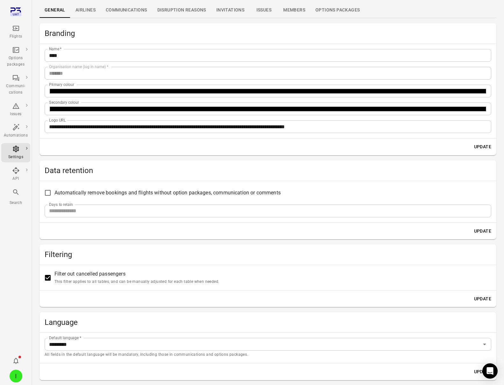
scroll to position [41, 0]
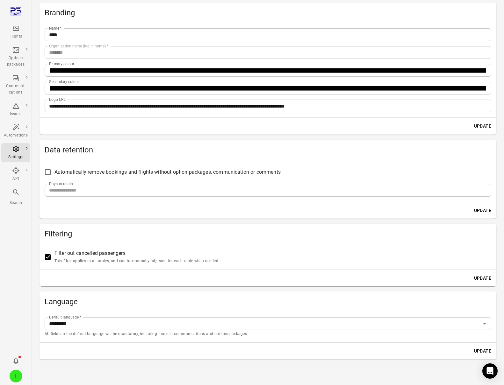
click at [92, 302] on h2 "Language" at bounding box center [268, 302] width 447 height 10
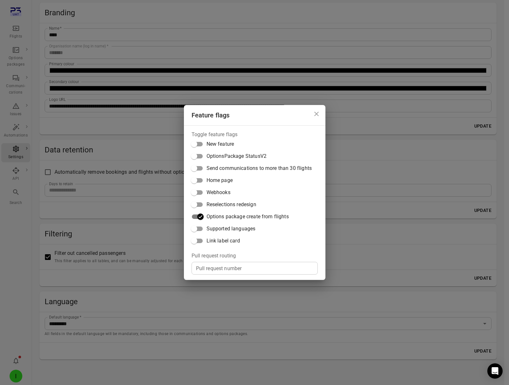
click at [229, 229] on span "Supported languages" at bounding box center [230, 229] width 49 height 8
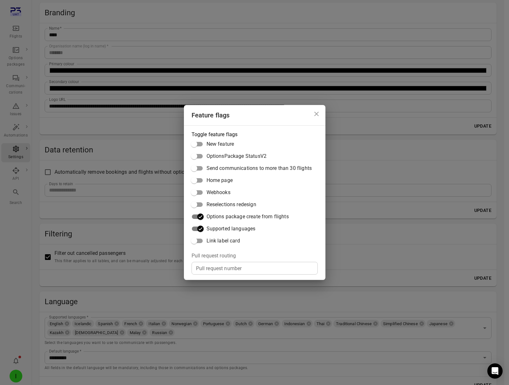
click at [142, 293] on div "Feature flags Toggle feature flags New feature OptionsPackage StatusV2 Send com…" at bounding box center [254, 192] width 509 height 385
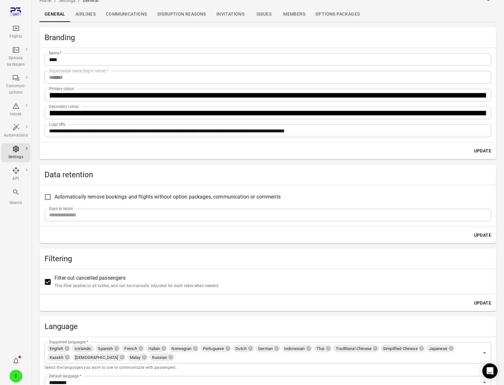
scroll to position [0, 0]
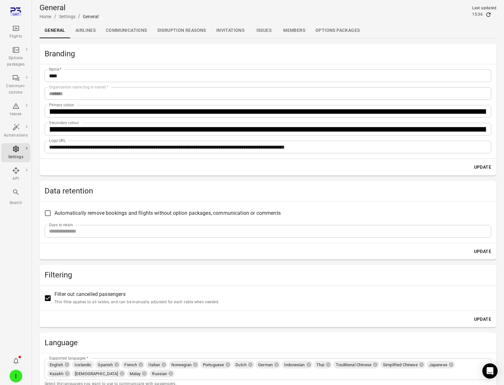
click at [16, 34] on div "Flights" at bounding box center [16, 36] width 24 height 6
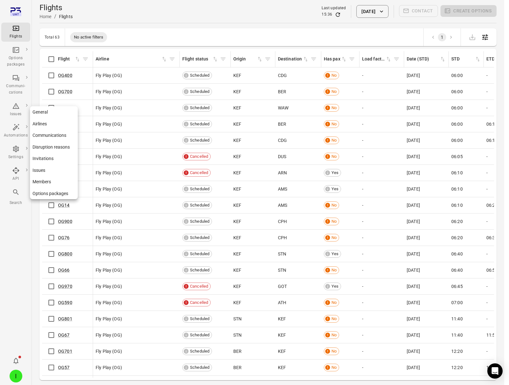
click at [19, 153] on div "Settings" at bounding box center [16, 152] width 24 height 15
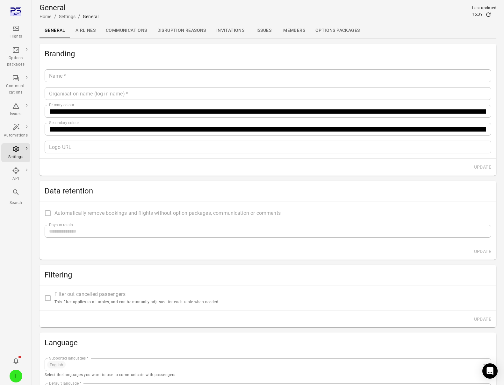
type input "****"
type input "*******"
type input "**********"
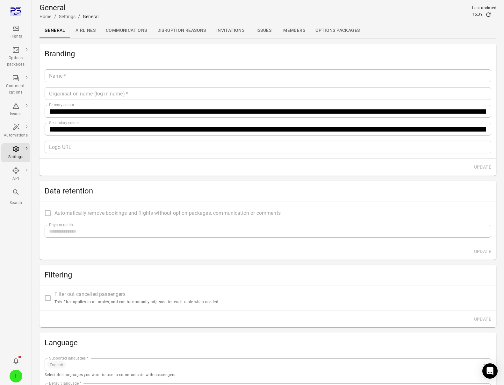
type input "*********"
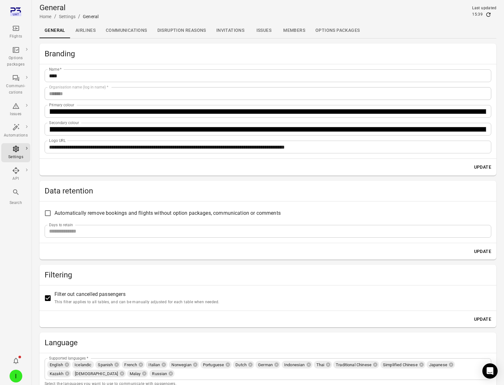
click at [17, 374] on div "I" at bounding box center [16, 376] width 13 height 13
click at [41, 375] on button "Log out" at bounding box center [49, 375] width 48 height 12
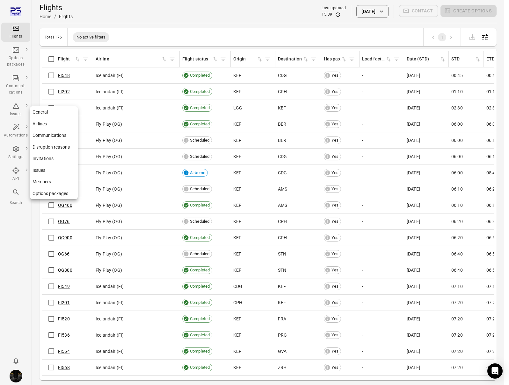
click at [18, 155] on div "Settings" at bounding box center [16, 157] width 24 height 6
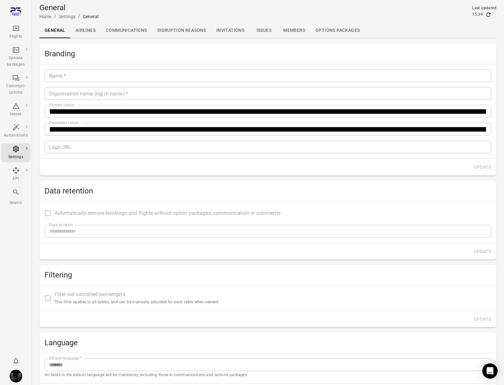
type input "*******"
type input "**********"
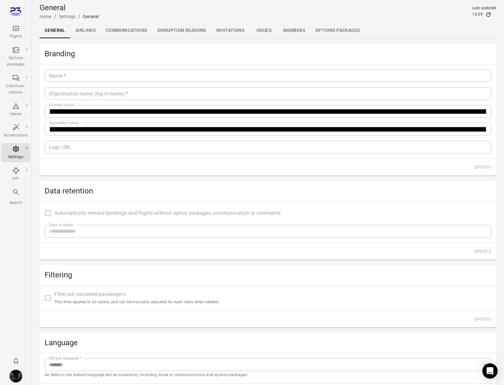
type input "**"
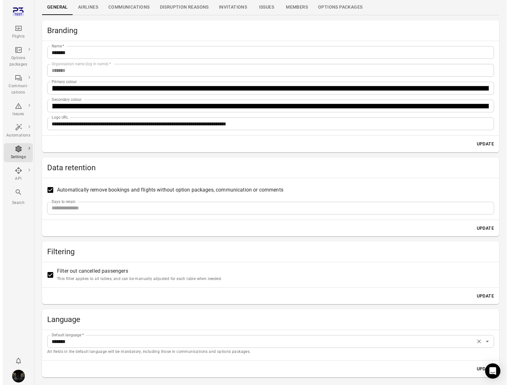
scroll to position [41, 0]
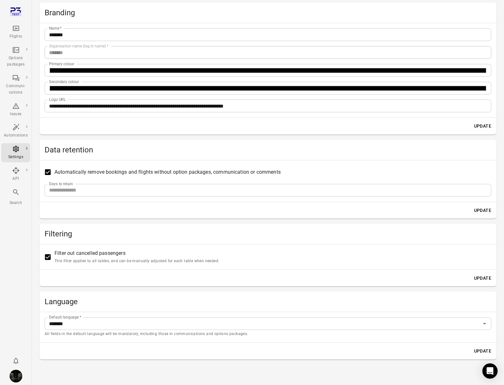
click at [42, 331] on div "Default language   * ******* Default language   * All fields in the default lan…" at bounding box center [267, 327] width 457 height 30
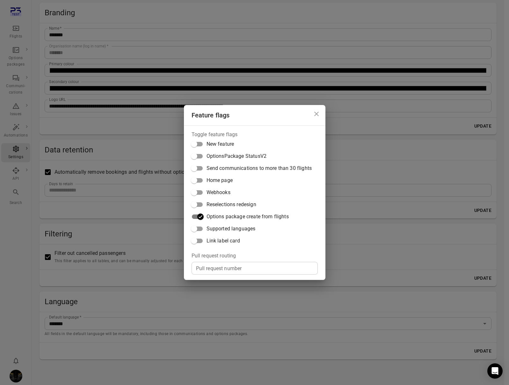
click at [224, 227] on span "Supported languages" at bounding box center [230, 229] width 49 height 8
click at [109, 339] on div "Feature flags Toggle feature flags New feature OptionsPackage StatusV2 Send com…" at bounding box center [254, 192] width 509 height 385
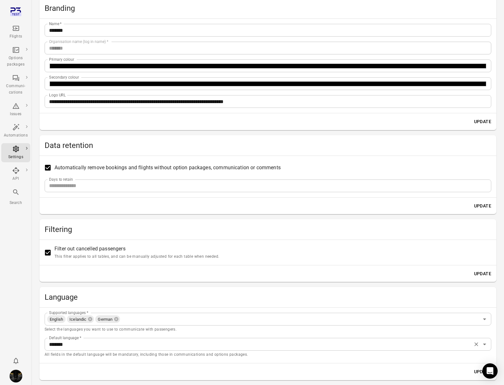
scroll to position [66, 0]
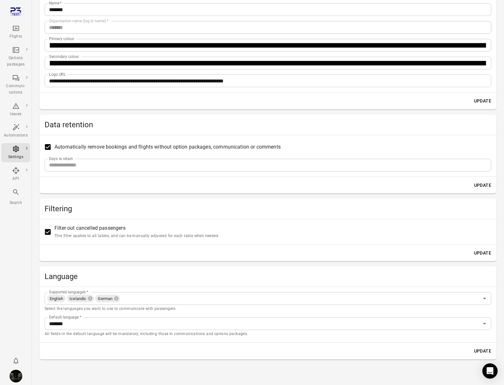
click at [17, 32] on icon "Main navigation" at bounding box center [16, 29] width 8 height 8
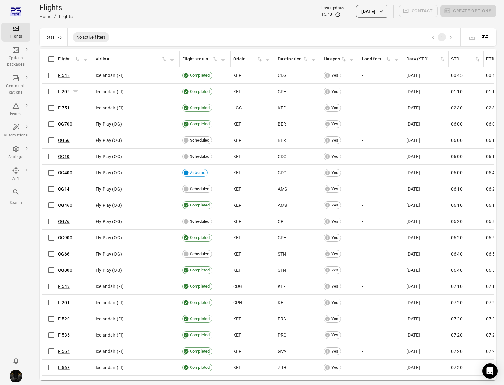
click at [62, 89] on link "FI202" at bounding box center [64, 91] width 12 height 5
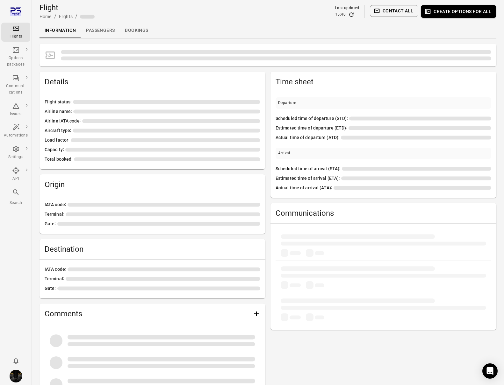
click at [106, 27] on link "Passengers" at bounding box center [100, 30] width 39 height 15
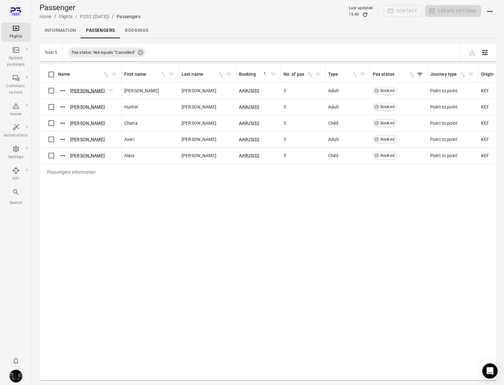
click at [76, 93] on link "Rayna Mejia" at bounding box center [87, 90] width 35 height 5
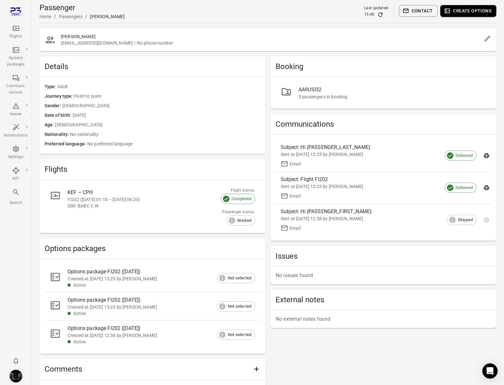
click at [422, 12] on button "Contact" at bounding box center [418, 11] width 39 height 12
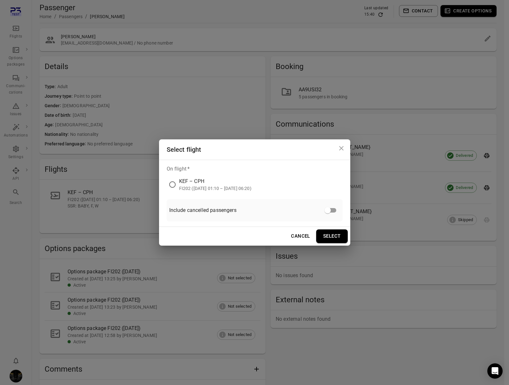
click at [216, 183] on div "KEF – CPH" at bounding box center [215, 182] width 72 height 8
click at [329, 234] on button "Select" at bounding box center [332, 236] width 32 height 13
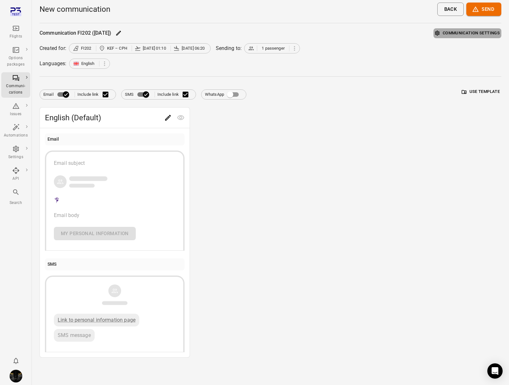
click at [484, 32] on button "Communication settings" at bounding box center [467, 33] width 68 height 10
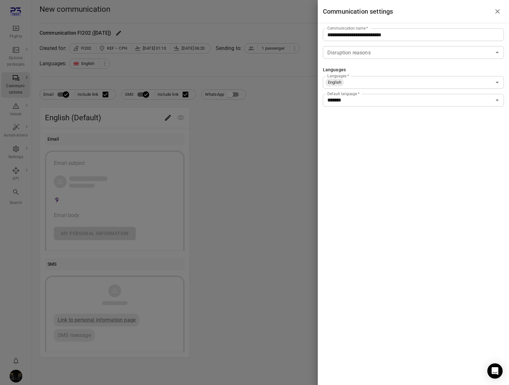
click at [375, 83] on input "Languages   *" at bounding box center [417, 82] width 147 height 9
click at [371, 99] on li "Icelandic" at bounding box center [413, 96] width 181 height 11
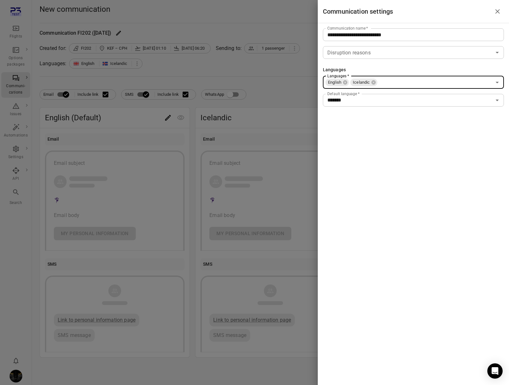
click at [392, 83] on input "Languages   *" at bounding box center [434, 82] width 113 height 9
click at [393, 99] on li "German" at bounding box center [413, 96] width 181 height 11
click at [412, 142] on div "**********" at bounding box center [413, 192] width 191 height 385
click at [281, 97] on div at bounding box center [254, 192] width 509 height 385
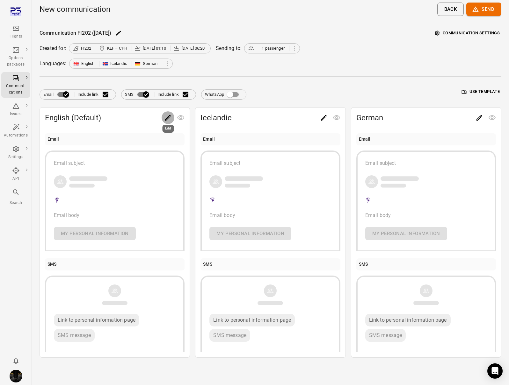
click at [170, 118] on icon "Edit" at bounding box center [168, 118] width 8 height 8
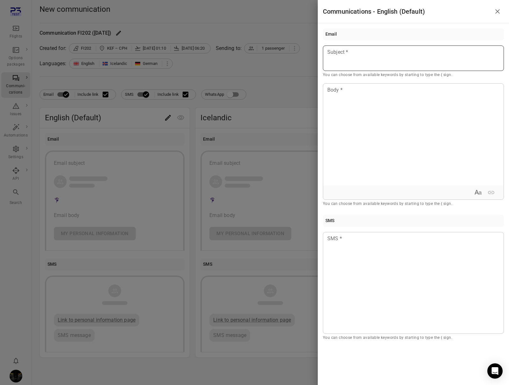
click at [359, 50] on p at bounding box center [412, 52] width 171 height 8
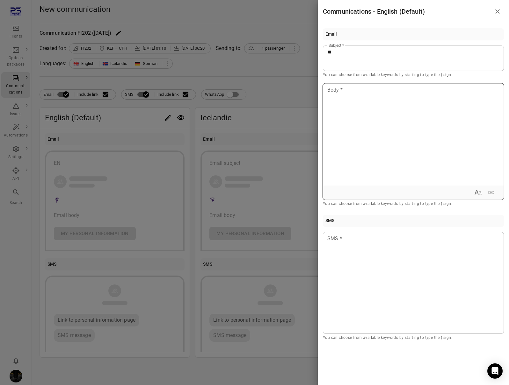
click at [362, 111] on div at bounding box center [413, 135] width 180 height 102
drag, startPoint x: 358, startPoint y: 243, endPoint x: 358, endPoint y: 230, distance: 12.7
click at [358, 238] on div at bounding box center [413, 283] width 181 height 102
click at [267, 136] on div at bounding box center [254, 192] width 509 height 385
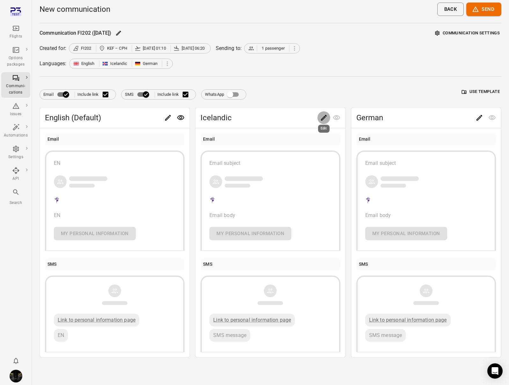
click at [324, 115] on icon "Edit" at bounding box center [324, 118] width 8 height 8
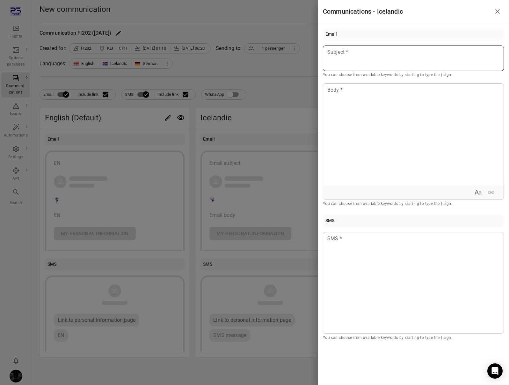
click at [393, 47] on div at bounding box center [413, 58] width 181 height 25
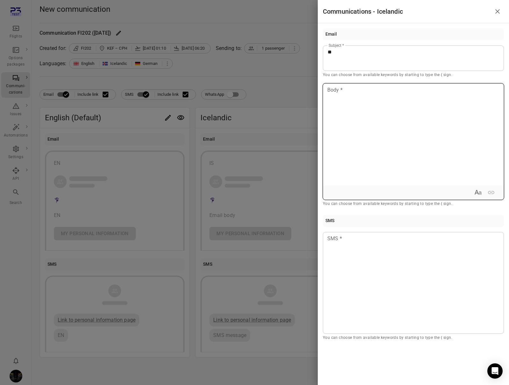
click at [392, 124] on div at bounding box center [413, 135] width 180 height 102
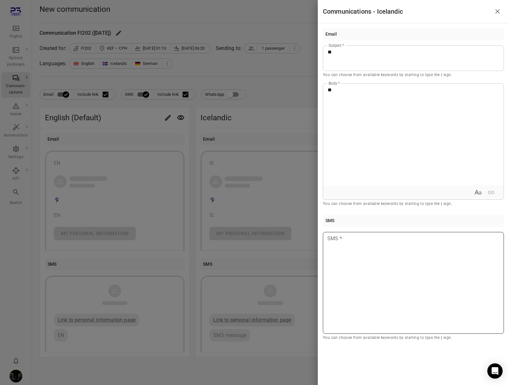
click at [374, 297] on div at bounding box center [413, 283] width 181 height 102
click at [314, 128] on div at bounding box center [254, 192] width 509 height 385
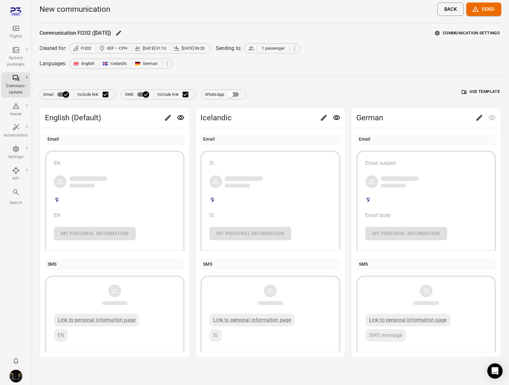
click at [388, 123] on span "German" at bounding box center [414, 118] width 117 height 10
click at [478, 118] on icon "Edit" at bounding box center [479, 118] width 6 height 6
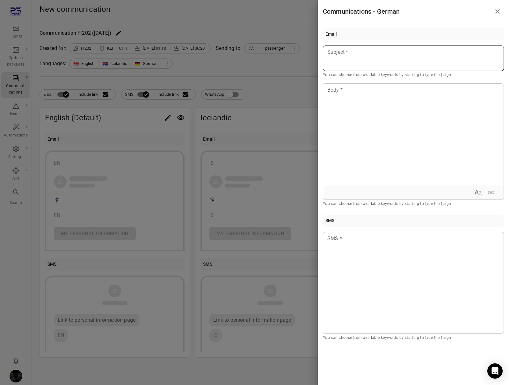
click at [351, 57] on div at bounding box center [413, 58] width 181 height 25
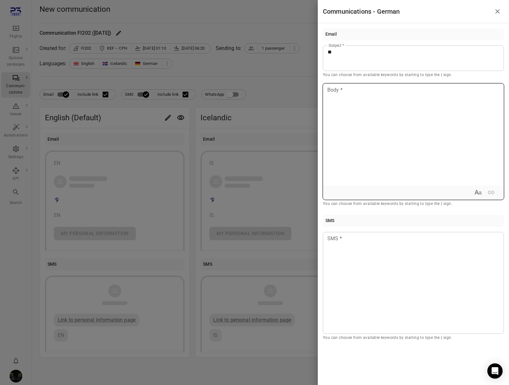
click at [353, 85] on div at bounding box center [413, 135] width 180 height 102
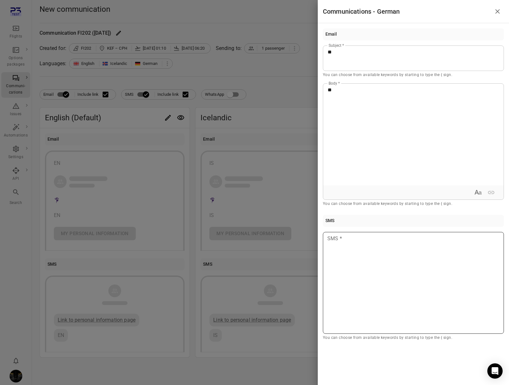
click at [332, 256] on div at bounding box center [413, 283] width 181 height 102
click at [290, 53] on div at bounding box center [254, 192] width 509 height 385
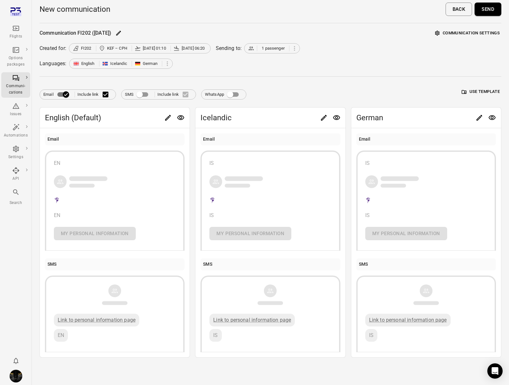
click at [488, 10] on button "Send" at bounding box center [487, 9] width 27 height 13
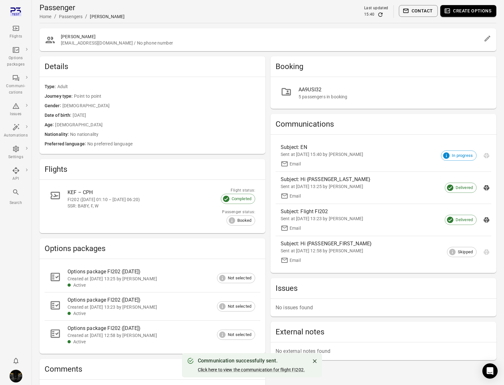
click at [424, 10] on button "Contact" at bounding box center [418, 11] width 39 height 12
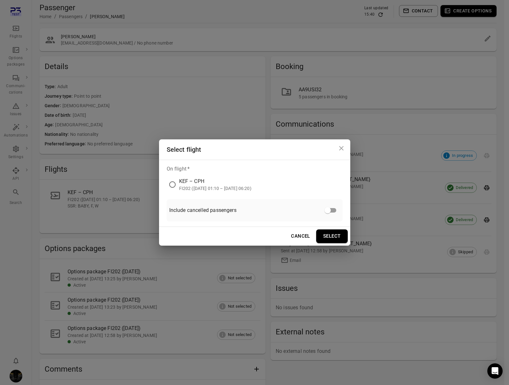
click at [194, 184] on div "KEF – CPH" at bounding box center [215, 182] width 72 height 8
click at [335, 238] on button "Select" at bounding box center [332, 236] width 32 height 13
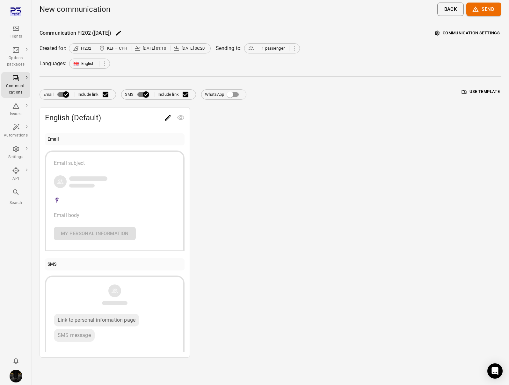
click at [471, 28] on main "New communication Back Send Communication FI202 (22 Aug) Communication settings…" at bounding box center [270, 192] width 477 height 385
click at [472, 32] on button "Communication settings" at bounding box center [467, 33] width 68 height 10
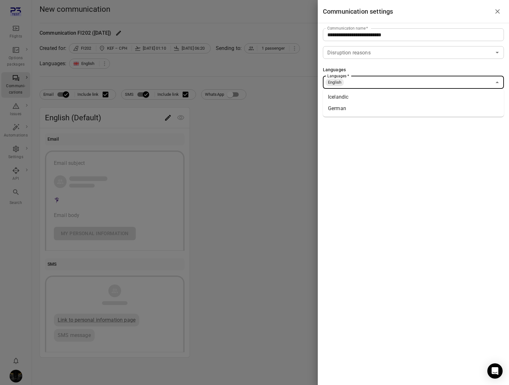
drag, startPoint x: 353, startPoint y: 84, endPoint x: 357, endPoint y: 90, distance: 7.0
click at [353, 84] on input "Languages   *" at bounding box center [417, 82] width 147 height 9
click at [358, 95] on li "Icelandic" at bounding box center [413, 96] width 181 height 11
drag, startPoint x: 386, startPoint y: 85, endPoint x: 388, endPoint y: 87, distance: 3.6
click at [386, 85] on input "Languages   *" at bounding box center [434, 82] width 113 height 9
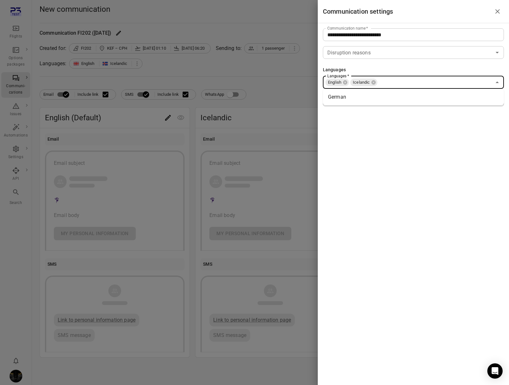
click at [394, 93] on li "German" at bounding box center [413, 96] width 181 height 11
click at [169, 118] on div at bounding box center [254, 192] width 509 height 385
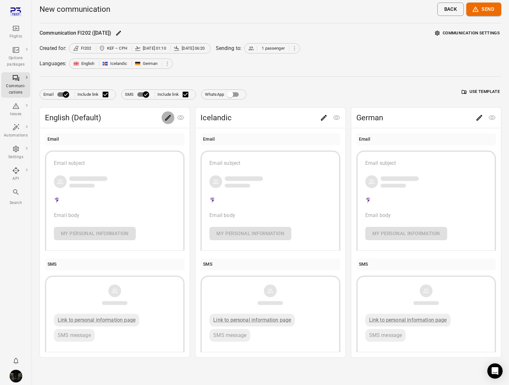
click at [167, 116] on icon "Edit" at bounding box center [168, 118] width 8 height 8
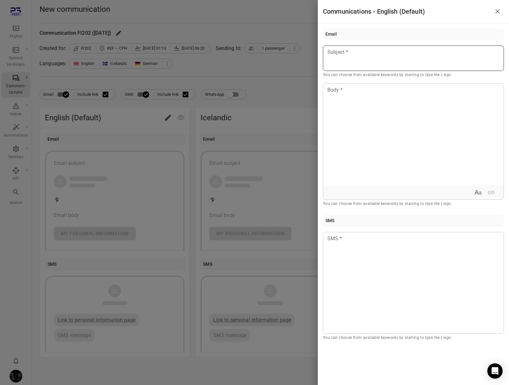
click at [420, 54] on p at bounding box center [412, 52] width 171 height 8
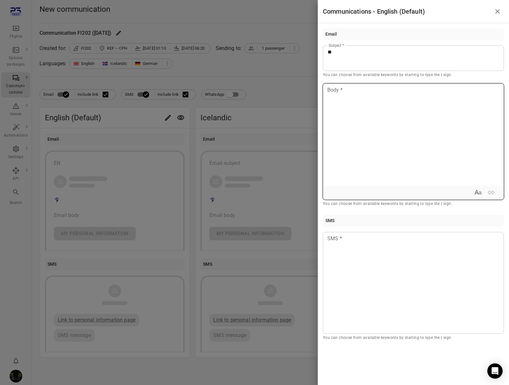
drag, startPoint x: 429, startPoint y: 121, endPoint x: 429, endPoint y: 112, distance: 8.6
click at [429, 120] on div at bounding box center [413, 135] width 180 height 102
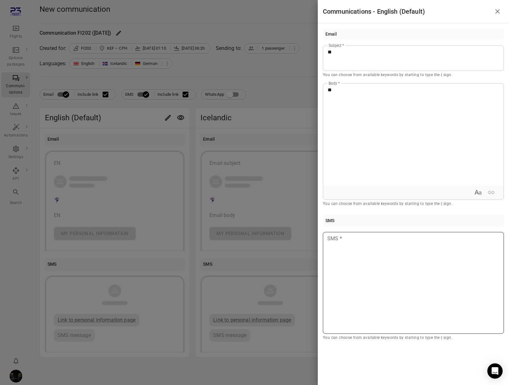
drag, startPoint x: 390, startPoint y: 267, endPoint x: 390, endPoint y: 260, distance: 6.4
click at [390, 264] on div at bounding box center [413, 283] width 181 height 102
click at [243, 139] on div at bounding box center [254, 192] width 509 height 385
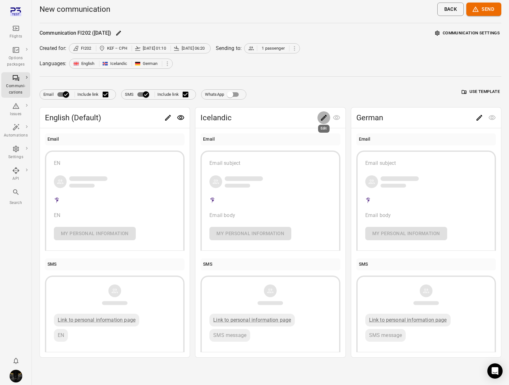
click at [321, 118] on icon "Edit" at bounding box center [324, 118] width 8 height 8
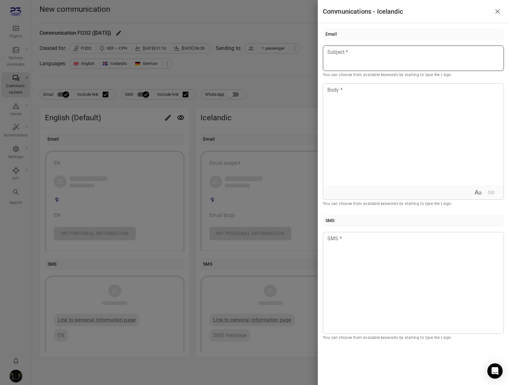
click at [366, 58] on div at bounding box center [413, 58] width 181 height 25
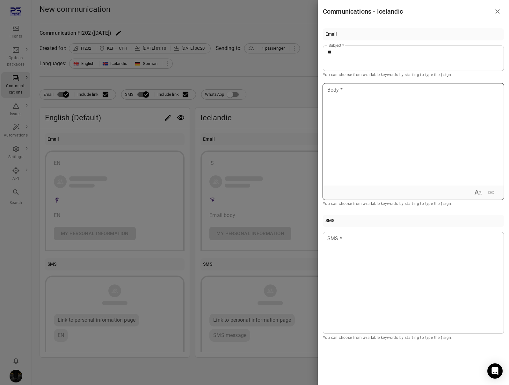
click at [373, 106] on div at bounding box center [413, 135] width 180 height 102
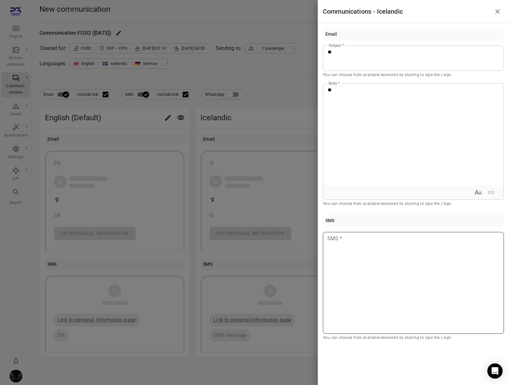
click at [341, 280] on div at bounding box center [413, 283] width 181 height 102
click at [267, 162] on div at bounding box center [254, 192] width 509 height 385
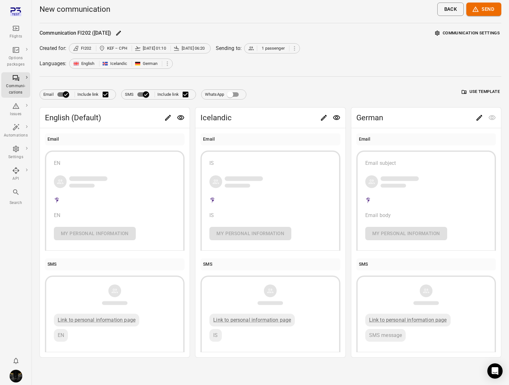
click at [270, 111] on div "Icelandic" at bounding box center [270, 118] width 150 height 20
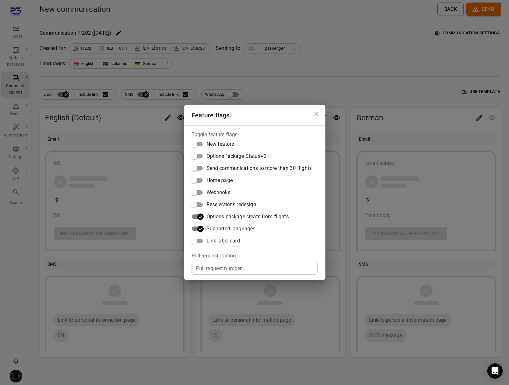
click at [332, 62] on div "Feature flags Toggle feature flags New feature OptionsPackage StatusV2 Send com…" at bounding box center [254, 192] width 509 height 385
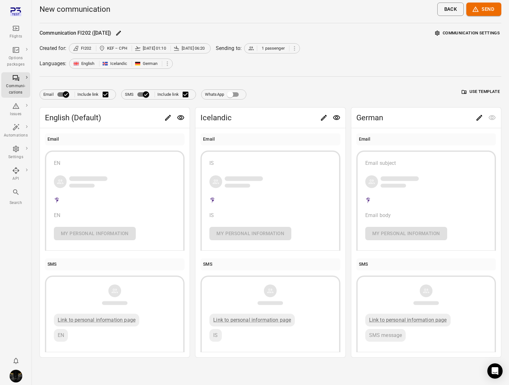
click at [476, 116] on icon "Edit" at bounding box center [479, 118] width 8 height 8
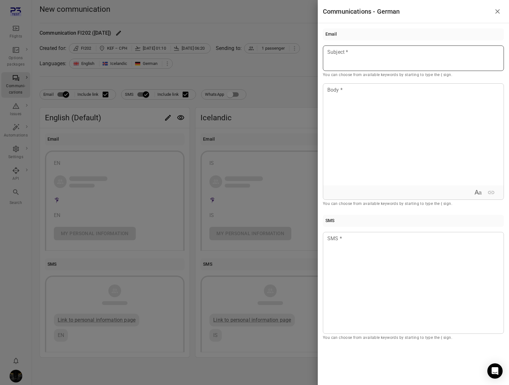
click at [425, 66] on div at bounding box center [413, 58] width 181 height 25
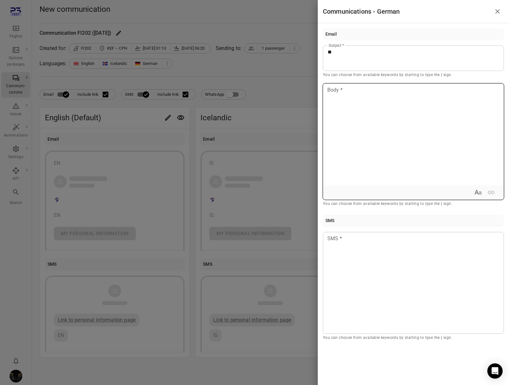
drag, startPoint x: 422, startPoint y: 138, endPoint x: 433, endPoint y: 114, distance: 26.9
click at [425, 128] on div at bounding box center [413, 135] width 180 height 102
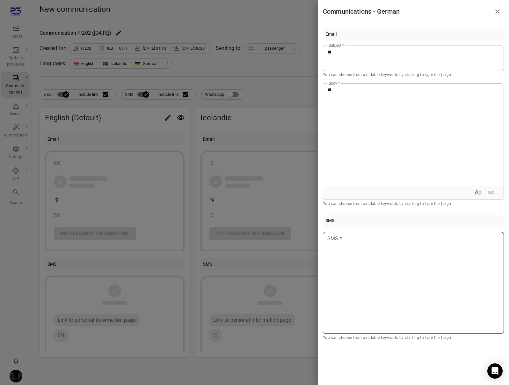
drag, startPoint x: 398, startPoint y: 283, endPoint x: 398, endPoint y: 280, distance: 3.8
click at [398, 282] on div at bounding box center [413, 283] width 181 height 102
click at [266, 78] on div at bounding box center [254, 192] width 509 height 385
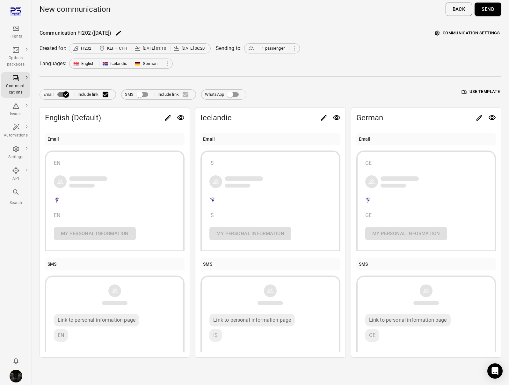
click at [492, 11] on button "Send" at bounding box center [487, 9] width 27 height 13
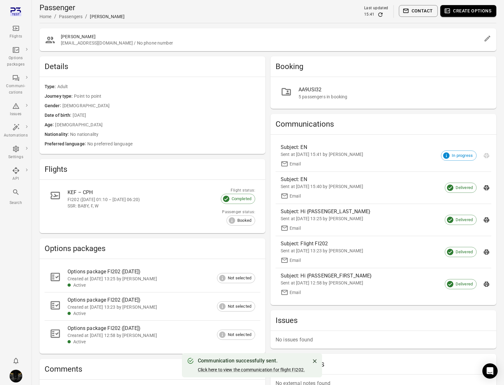
click at [232, 170] on h2 "Flights" at bounding box center [153, 169] width 216 height 10
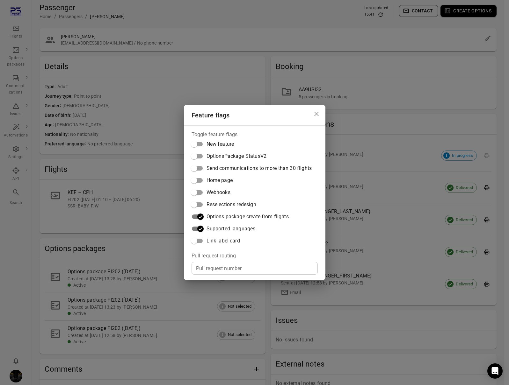
click at [283, 18] on div "Feature flags Toggle feature flags New feature OptionsPackage StatusV2 Send com…" at bounding box center [254, 192] width 509 height 385
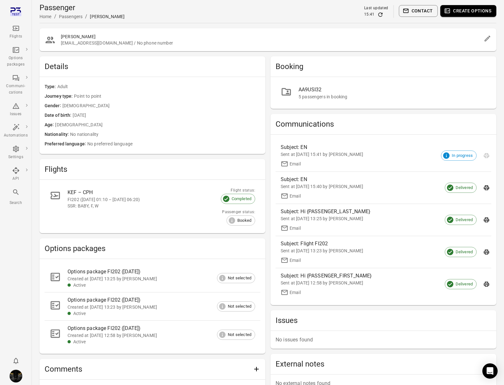
click at [420, 12] on button "Contact" at bounding box center [418, 11] width 39 height 12
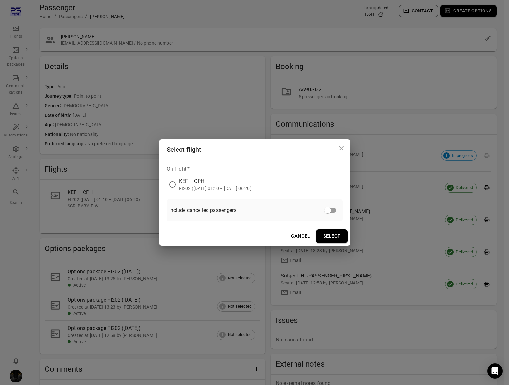
click at [198, 185] on div "KEF – CPH" at bounding box center [215, 182] width 72 height 8
click at [328, 234] on button "Select" at bounding box center [332, 236] width 32 height 13
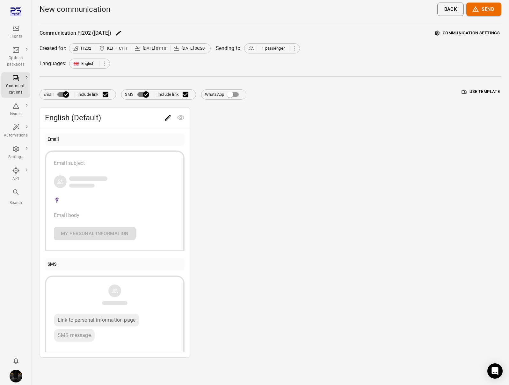
click at [457, 31] on button "Communication settings" at bounding box center [467, 33] width 68 height 10
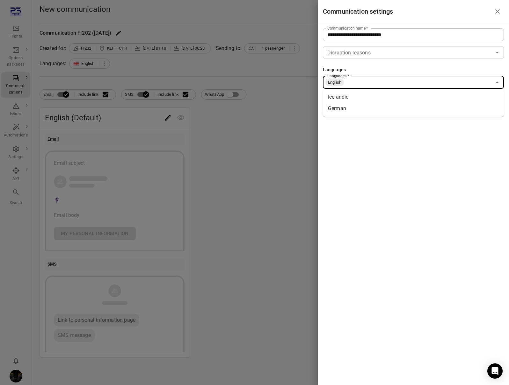
click at [368, 80] on input "Languages   *" at bounding box center [417, 82] width 147 height 9
click at [362, 96] on li "Icelandic" at bounding box center [413, 96] width 181 height 11
click at [367, 99] on input "*******" at bounding box center [408, 100] width 167 height 9
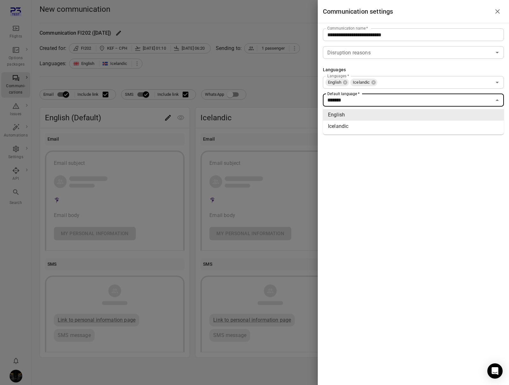
click at [356, 127] on li "Icelandic" at bounding box center [413, 126] width 181 height 11
type input "*********"
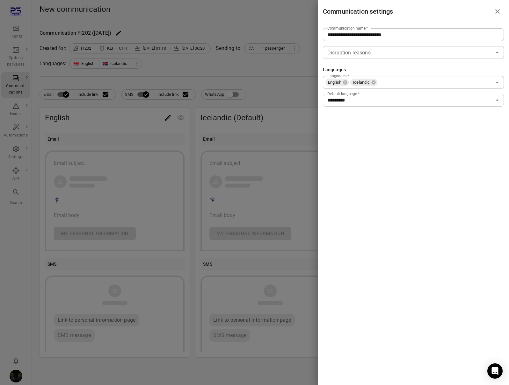
click at [295, 99] on div at bounding box center [254, 192] width 509 height 385
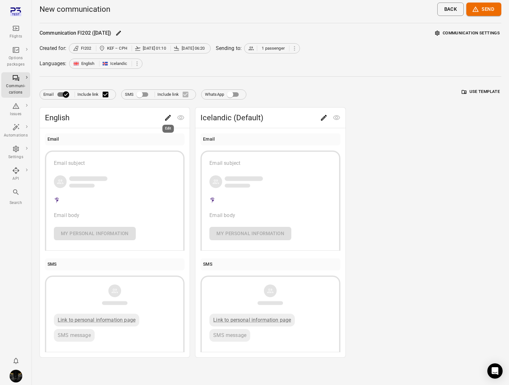
click at [168, 116] on icon "Edit" at bounding box center [168, 118] width 8 height 8
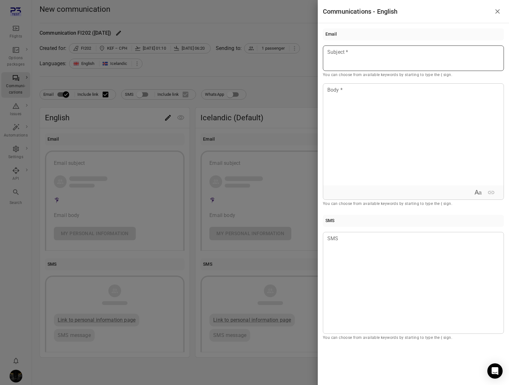
click at [383, 56] on div at bounding box center [413, 58] width 181 height 25
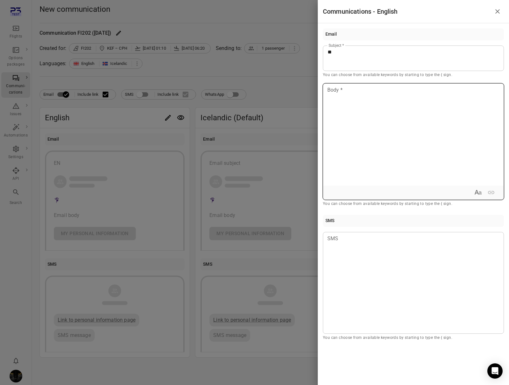
click at [389, 112] on div at bounding box center [413, 135] width 180 height 102
click at [306, 107] on div at bounding box center [254, 192] width 509 height 385
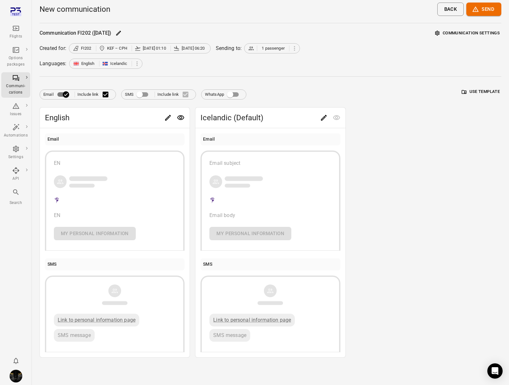
click at [325, 118] on icon "Edit" at bounding box center [324, 118] width 8 height 8
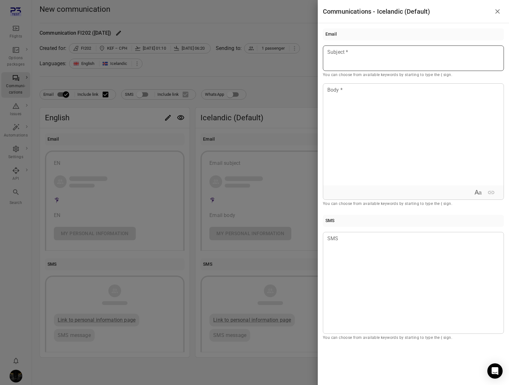
click at [356, 59] on div at bounding box center [413, 58] width 181 height 25
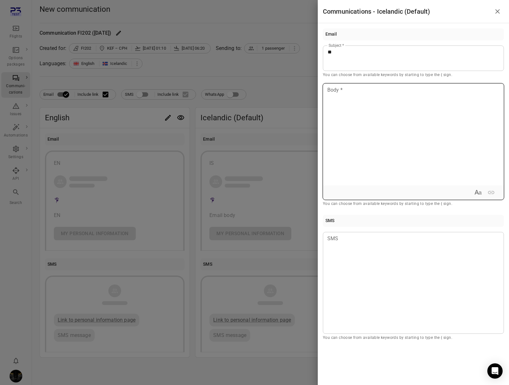
click at [355, 129] on div at bounding box center [413, 135] width 180 height 102
click at [280, 106] on div at bounding box center [254, 192] width 509 height 385
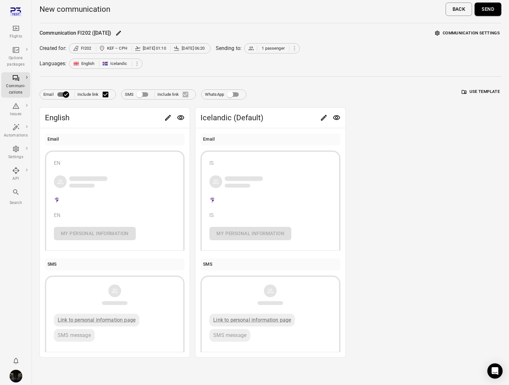
click at [489, 11] on button "Send" at bounding box center [487, 9] width 27 height 13
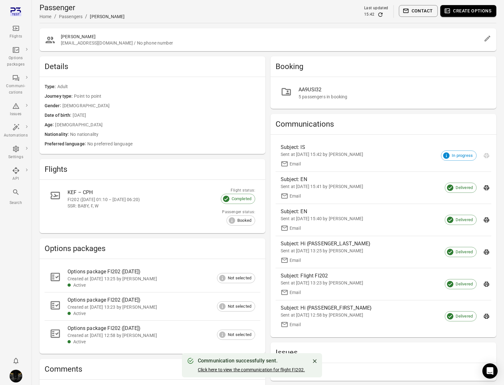
click at [233, 369] on link "Click here to view the communication for flight FI202." at bounding box center [251, 370] width 107 height 5
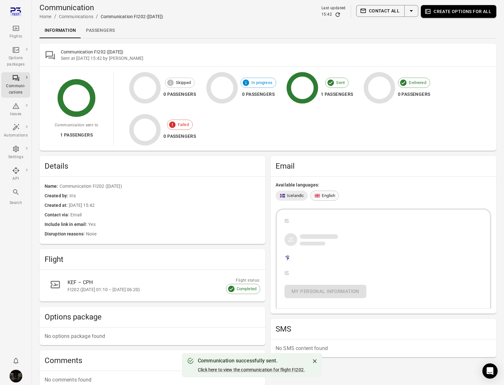
click at [330, 197] on span "English" at bounding box center [328, 196] width 13 height 6
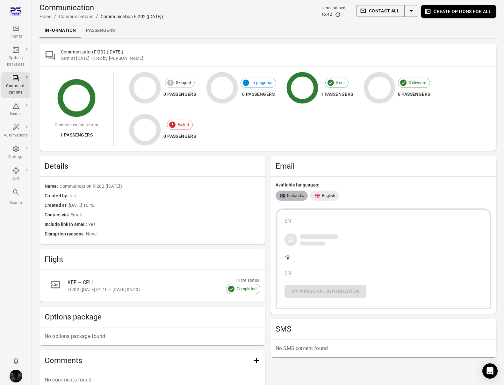
click at [300, 193] on span "Icelandic" at bounding box center [295, 196] width 17 height 6
click at [318, 196] on icon at bounding box center [317, 196] width 6 height 4
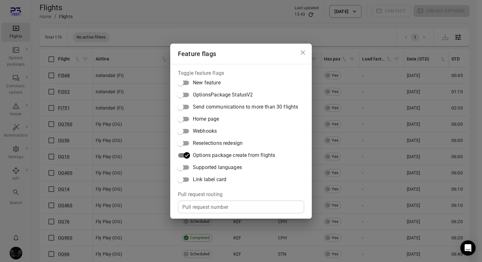
click at [203, 168] on span "Supported languages" at bounding box center [217, 168] width 49 height 8
drag, startPoint x: 61, startPoint y: 68, endPoint x: 51, endPoint y: 76, distance: 13.1
click at [61, 68] on div "Feature flags Toggle feature flags New feature OptionsPackage StatusV2 Send com…" at bounding box center [241, 131] width 482 height 262
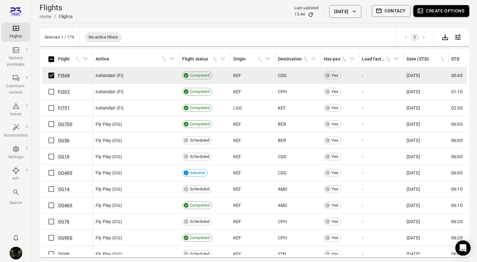
click at [387, 8] on button "Contact" at bounding box center [391, 11] width 39 height 12
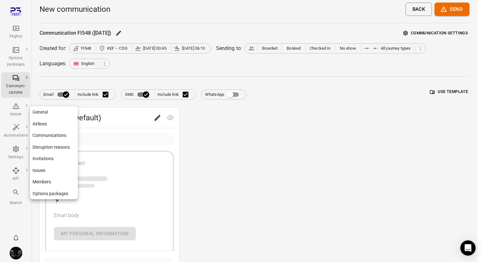
drag, startPoint x: 20, startPoint y: 149, endPoint x: 54, endPoint y: 153, distance: 33.9
click at [20, 149] on div "Settings" at bounding box center [16, 152] width 24 height 15
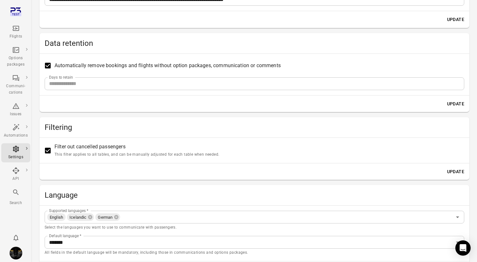
scroll to position [189, 0]
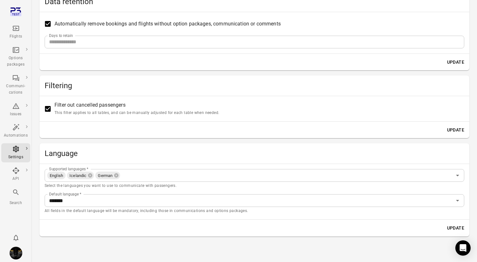
click at [136, 147] on div "Language" at bounding box center [254, 153] width 430 height 20
click at [34, 221] on main "**********" at bounding box center [254, 37] width 445 height 452
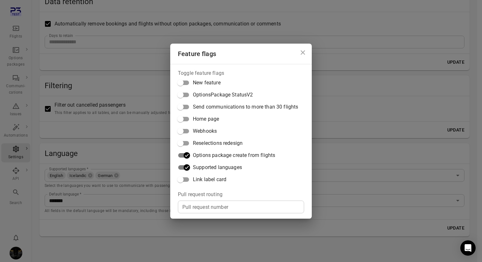
click at [58, 139] on div "Feature flags Toggle feature flags New feature OptionsPackage StatusV2 Send com…" at bounding box center [241, 131] width 482 height 262
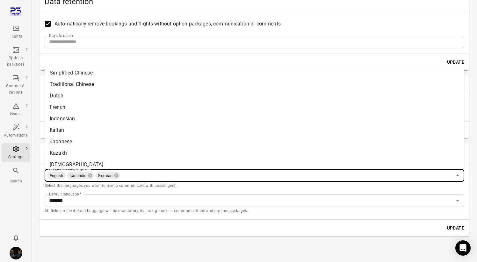
click at [239, 176] on input "Supported languages   *" at bounding box center [286, 175] width 331 height 9
click at [239, 178] on input "Supported languages   *" at bounding box center [286, 175] width 331 height 9
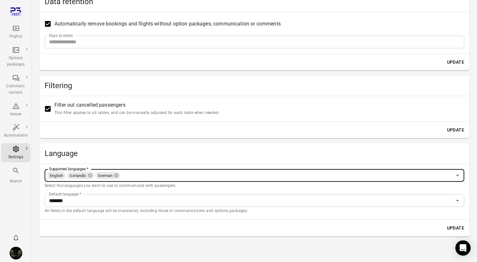
click at [269, 161] on div "Language" at bounding box center [254, 153] width 430 height 20
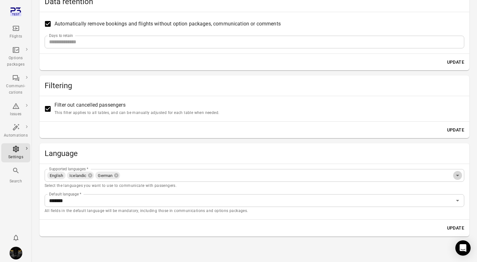
click at [458, 175] on icon "Open" at bounding box center [457, 176] width 3 height 2
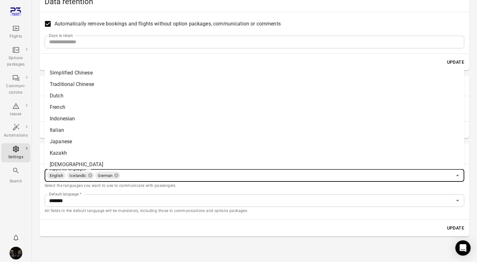
drag, startPoint x: 423, startPoint y: 227, endPoint x: 422, endPoint y: 230, distance: 3.2
click at [423, 227] on div "Update" at bounding box center [254, 228] width 430 height 17
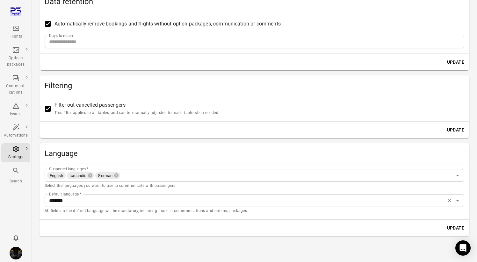
drag, startPoint x: 222, startPoint y: 194, endPoint x: 227, endPoint y: 196, distance: 5.4
click at [227, 196] on div "Supported languages   * English Icelandic German Supported languages   * Select…" at bounding box center [254, 191] width 430 height 55
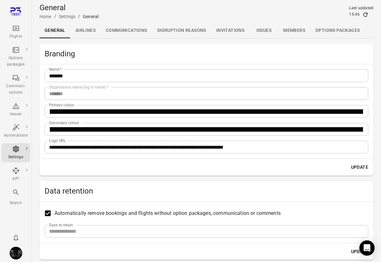
scroll to position [164, 0]
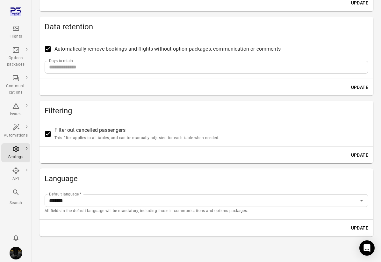
click at [121, 166] on div "**********" at bounding box center [206, 57] width 334 height 357
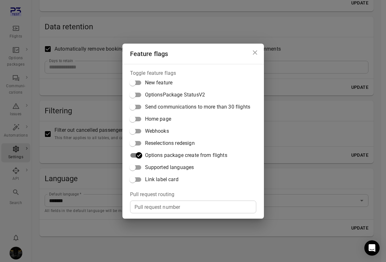
click at [186, 169] on span "Supported languages" at bounding box center [169, 168] width 49 height 8
click at [330, 177] on div "Feature flags Toggle feature flags New feature OptionsPackage StatusV2 Send com…" at bounding box center [193, 131] width 386 height 262
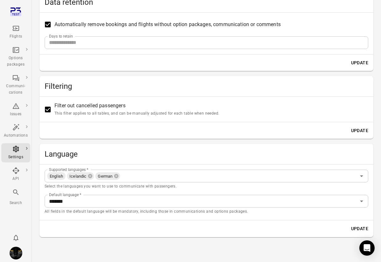
scroll to position [189, 0]
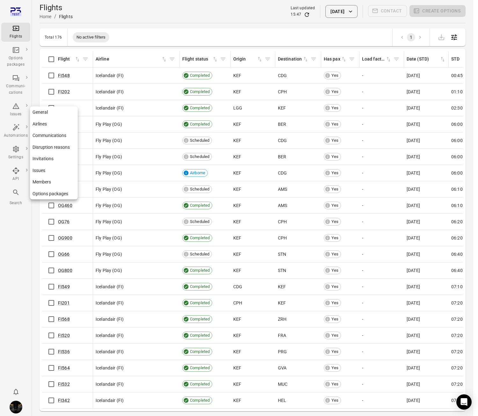
click at [18, 147] on icon "Main navigation" at bounding box center [16, 149] width 6 height 6
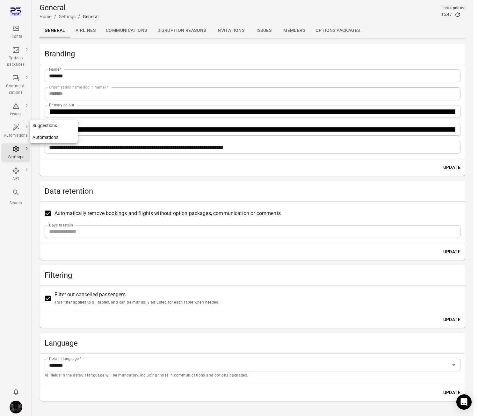
click at [35, 129] on link "Suggestions" at bounding box center [54, 126] width 48 height 12
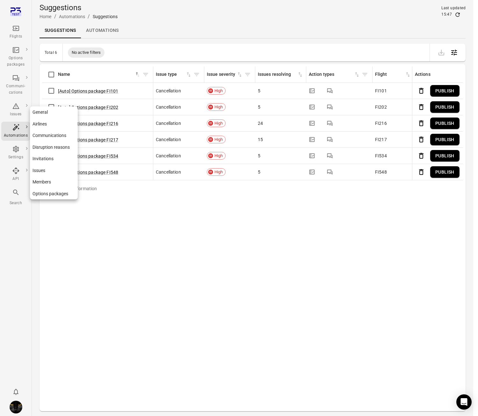
click at [16, 148] on icon "Main navigation" at bounding box center [16, 149] width 8 height 8
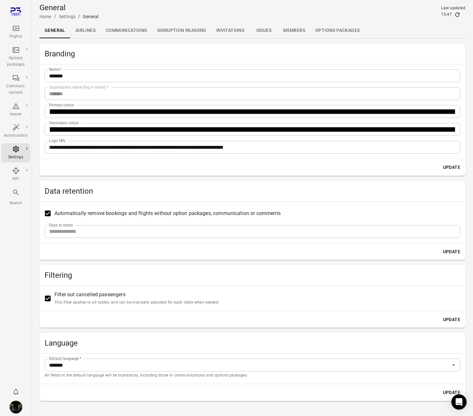
click at [34, 183] on main "**********" at bounding box center [252, 213] width 441 height 426
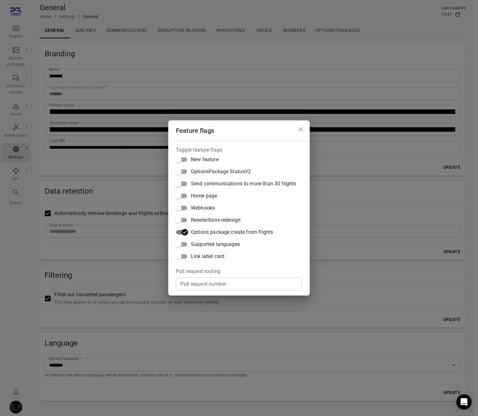
click at [203, 245] on span "Supported languages" at bounding box center [215, 244] width 49 height 8
click at [87, 233] on div "Feature flags Toggle feature flags New feature OptionsPackage StatusV2 Send com…" at bounding box center [239, 208] width 478 height 416
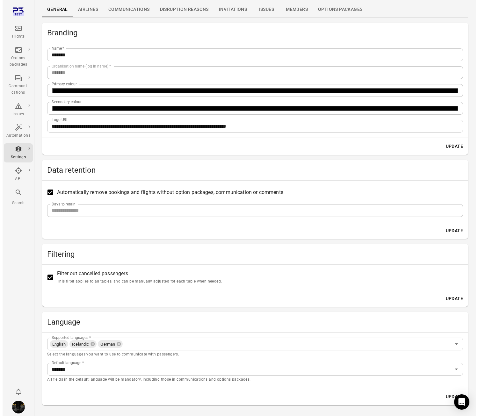
scroll to position [36, 0]
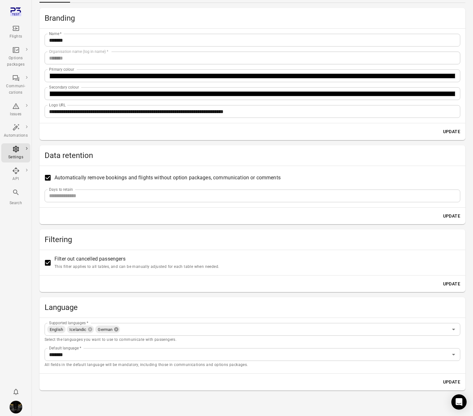
click at [117, 329] on icon at bounding box center [116, 329] width 5 height 5
click at [91, 328] on icon at bounding box center [90, 329] width 4 height 4
click at [65, 330] on span "English" at bounding box center [56, 329] width 18 height 7
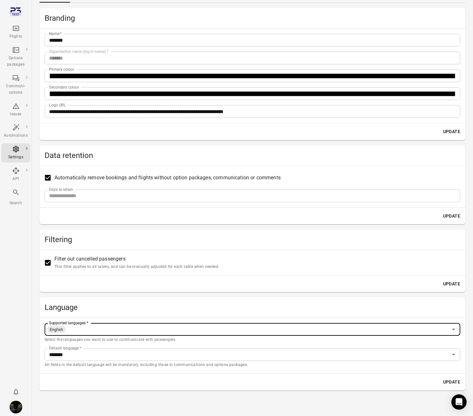
drag, startPoint x: 66, startPoint y: 330, endPoint x: 45, endPoint y: 330, distance: 20.4
click at [46, 330] on div "English Supported languages   *" at bounding box center [253, 329] width 416 height 13
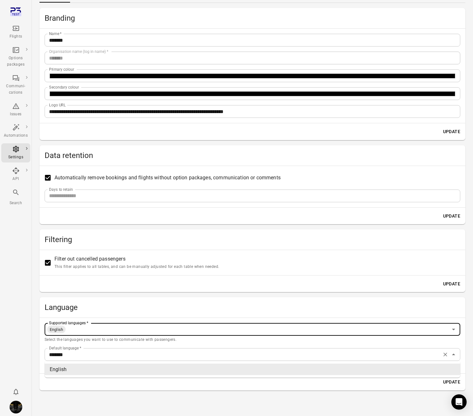
click at [71, 360] on div "******* Default language   *" at bounding box center [253, 354] width 416 height 13
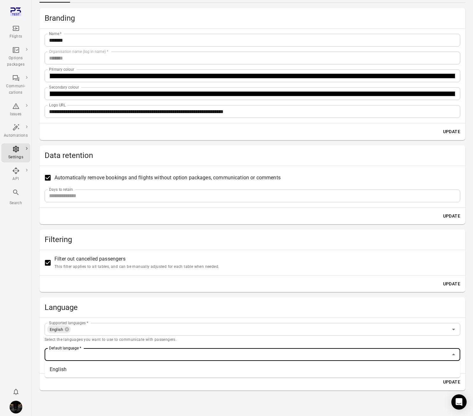
click at [104, 341] on p "Select the languages you want to use to communicate with passengers." at bounding box center [253, 340] width 416 height 6
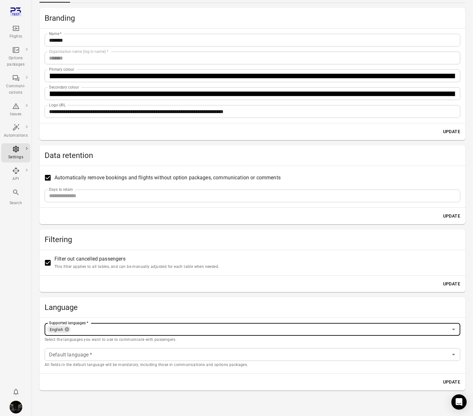
click at [66, 330] on icon at bounding box center [66, 329] width 5 height 5
click at [68, 330] on icon at bounding box center [66, 329] width 5 height 5
click at [440, 379] on div "Update" at bounding box center [252, 382] width 426 height 17
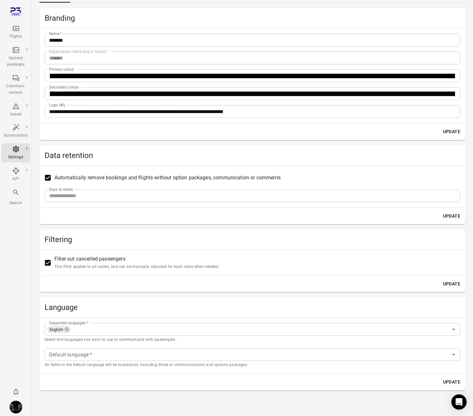
click at [446, 383] on button "Update" at bounding box center [451, 382] width 22 height 12
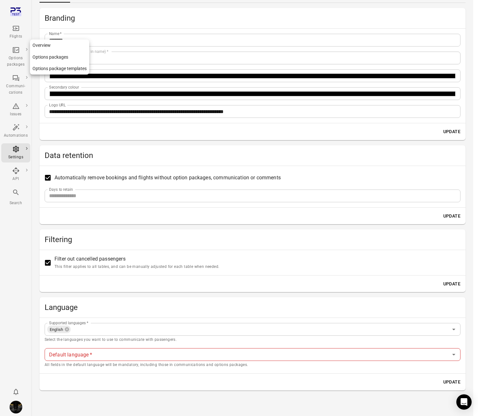
click at [22, 46] on link "Options packages" at bounding box center [15, 56] width 29 height 25
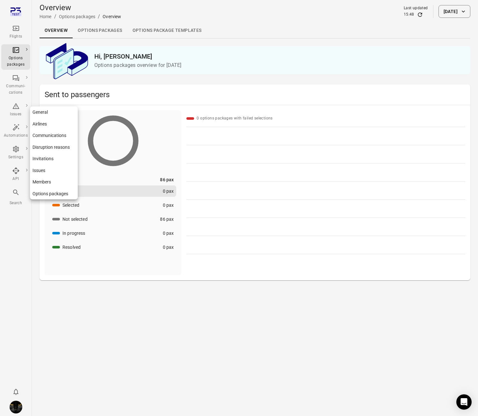
click at [19, 150] on div "Settings" at bounding box center [16, 152] width 24 height 15
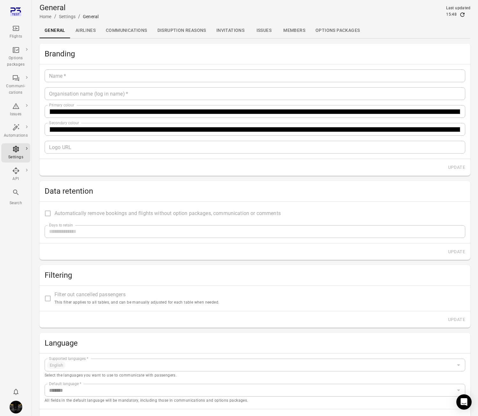
type input "*******"
type input "**********"
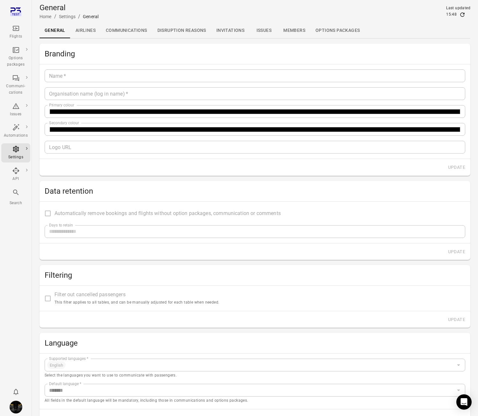
type input "**"
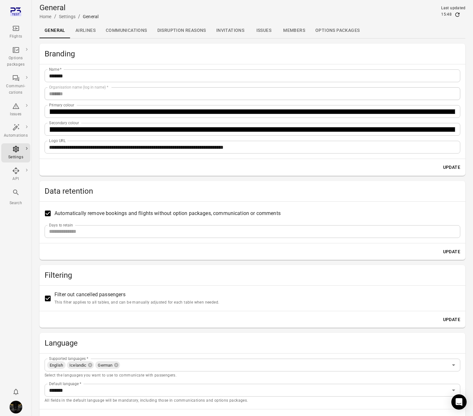
scroll to position [36, 0]
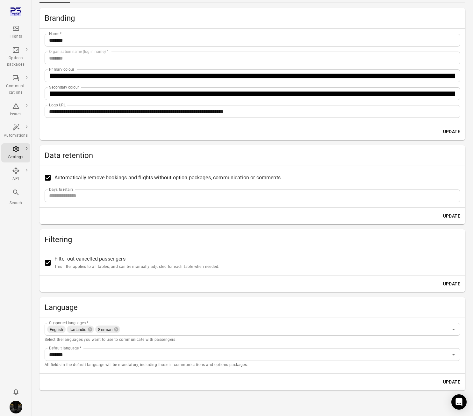
click at [170, 329] on input "Supported languages   *" at bounding box center [284, 329] width 327 height 9
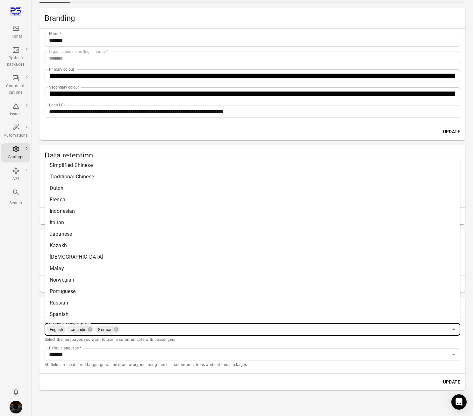
scroll to position [11, 0]
click at [117, 331] on icon at bounding box center [116, 329] width 4 height 4
click at [90, 330] on icon at bounding box center [90, 329] width 5 height 5
click at [64, 329] on span "English" at bounding box center [56, 329] width 18 height 7
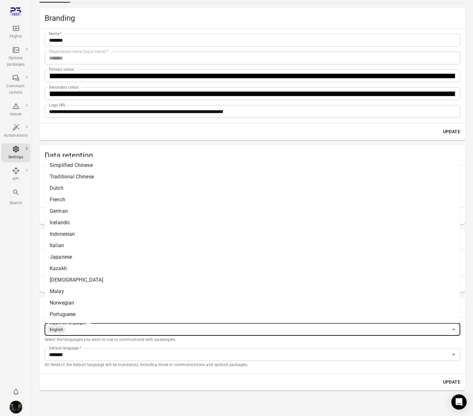
click at [68, 329] on input "Supported languages   *" at bounding box center [257, 329] width 382 height 9
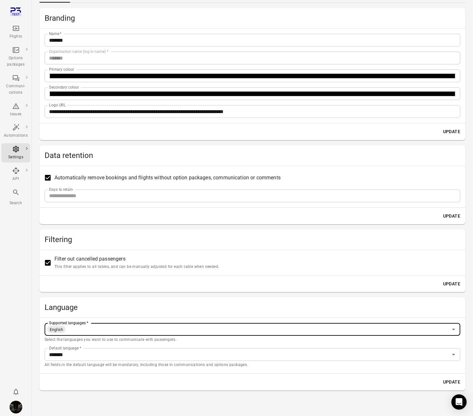
click at [68, 329] on input "Supported languages   *" at bounding box center [257, 329] width 382 height 9
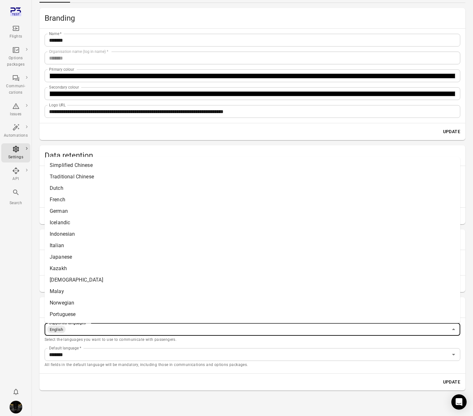
scroll to position [33, 0]
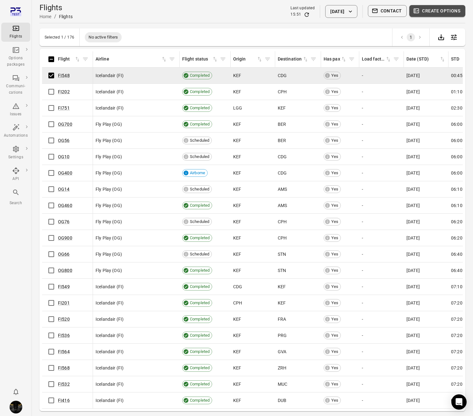
click at [433, 13] on button "Create options" at bounding box center [437, 11] width 56 height 12
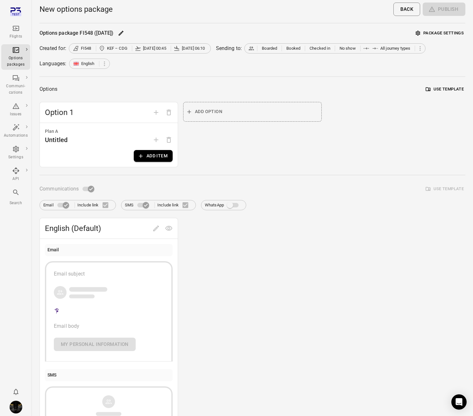
click at [442, 29] on button "Package settings" at bounding box center [439, 33] width 51 height 10
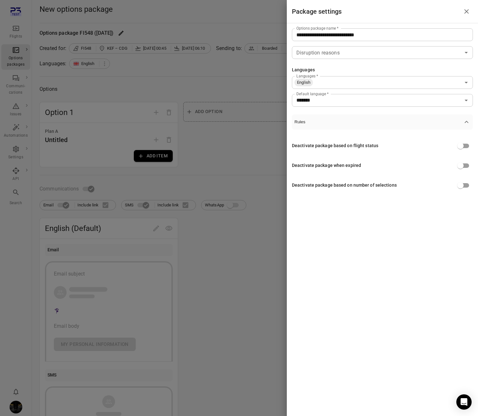
click at [384, 99] on input "*******" at bounding box center [377, 100] width 167 height 9
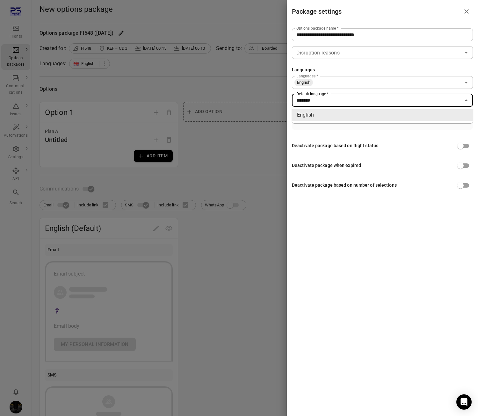
click at [374, 83] on input "Languages   *" at bounding box center [386, 82] width 147 height 9
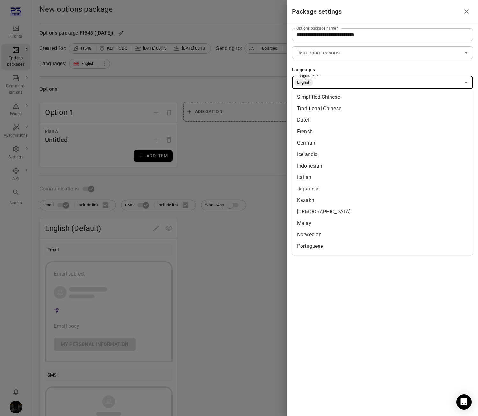
click at [265, 222] on div at bounding box center [239, 208] width 478 height 416
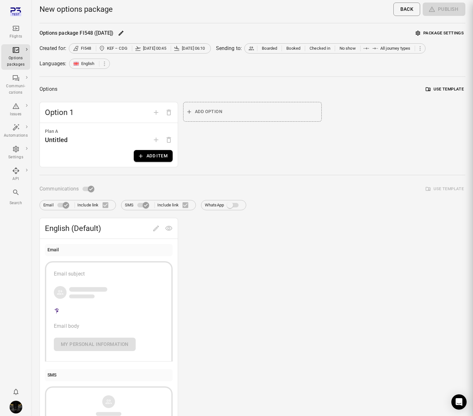
click at [270, 215] on div "Communications Use template Email Include link SMS Include link WhatsApp Englis…" at bounding box center [252, 326] width 426 height 286
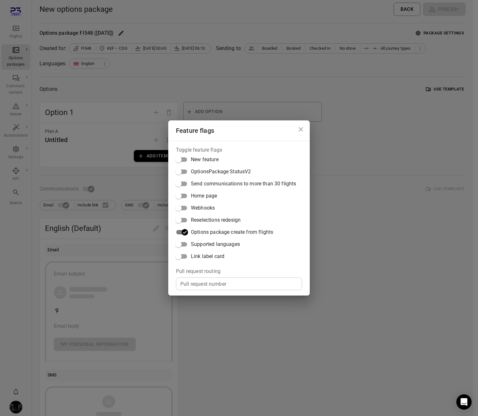
click at [224, 241] on span "Supported languages" at bounding box center [215, 244] width 49 height 8
click at [394, 203] on div "Feature flags Toggle feature flags New feature OptionsPackage StatusV2 Send com…" at bounding box center [239, 208] width 478 height 416
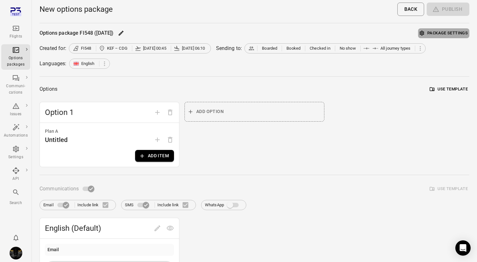
click at [435, 35] on button "Package settings" at bounding box center [443, 33] width 51 height 10
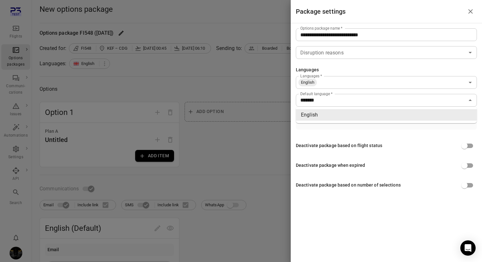
click at [427, 106] on div "******* Default language   *" at bounding box center [386, 100] width 181 height 13
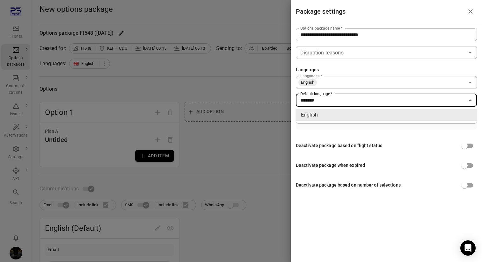
click at [427, 106] on div "******* Default language   *" at bounding box center [386, 100] width 181 height 13
click at [469, 83] on icon "Open" at bounding box center [470, 83] width 8 height 8
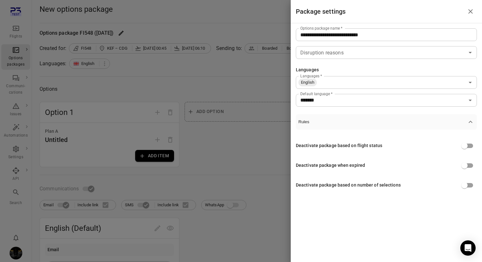
click at [225, 162] on div at bounding box center [241, 131] width 482 height 262
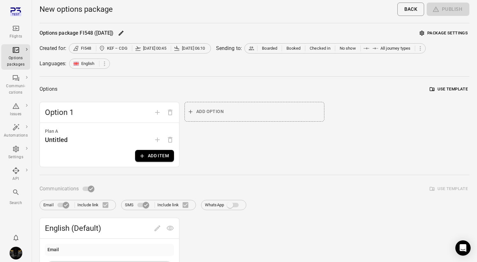
click at [230, 155] on div "Add option" at bounding box center [254, 134] width 140 height 65
click at [429, 33] on button "Package settings" at bounding box center [443, 33] width 51 height 10
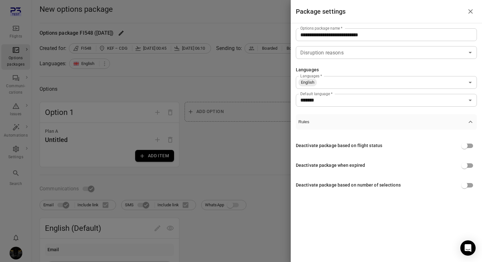
click at [470, 83] on icon "Open" at bounding box center [470, 83] width 8 height 8
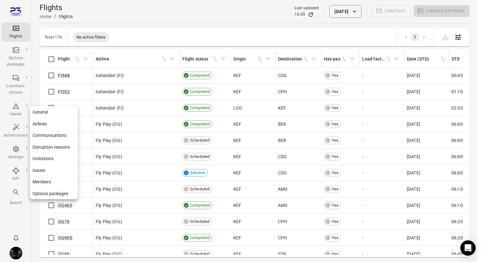
click at [22, 144] on link "Settings" at bounding box center [15, 152] width 29 height 19
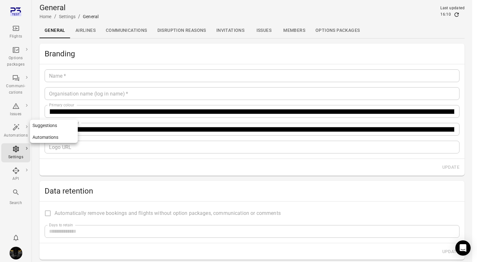
type input "*******"
type input "**********"
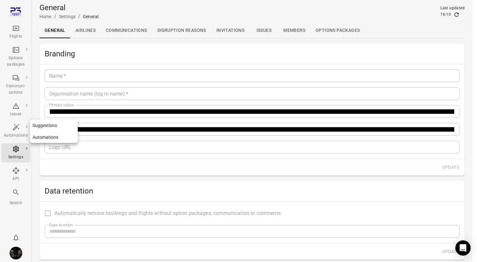
type input "**"
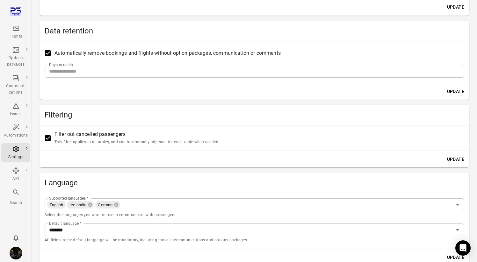
scroll to position [189, 0]
